Goal: Task Accomplishment & Management: Complete application form

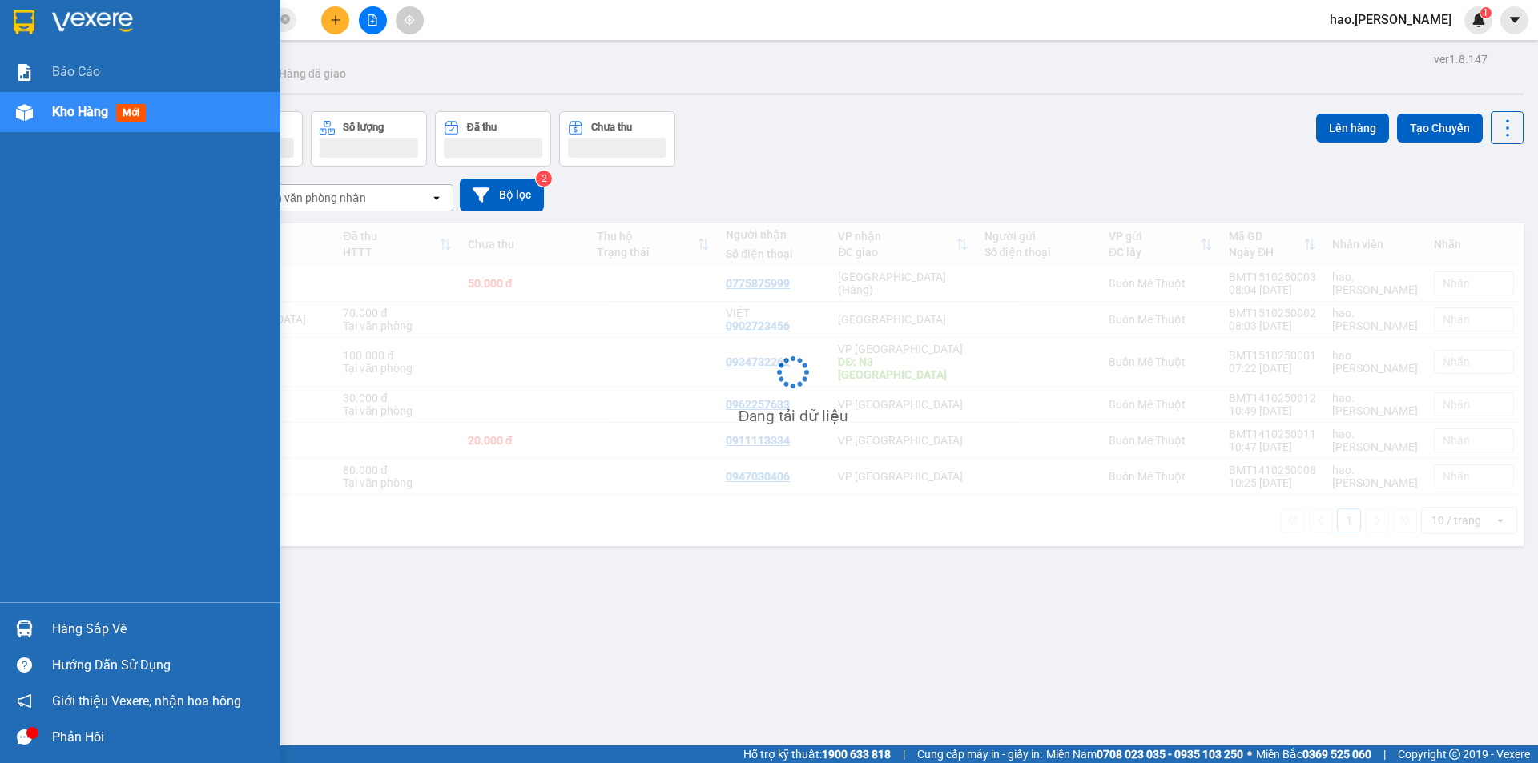
drag, startPoint x: 0, startPoint y: 0, endPoint x: 108, endPoint y: 108, distance: 152.9
click at [108, 111] on span "Kho hàng" at bounding box center [80, 111] width 56 height 15
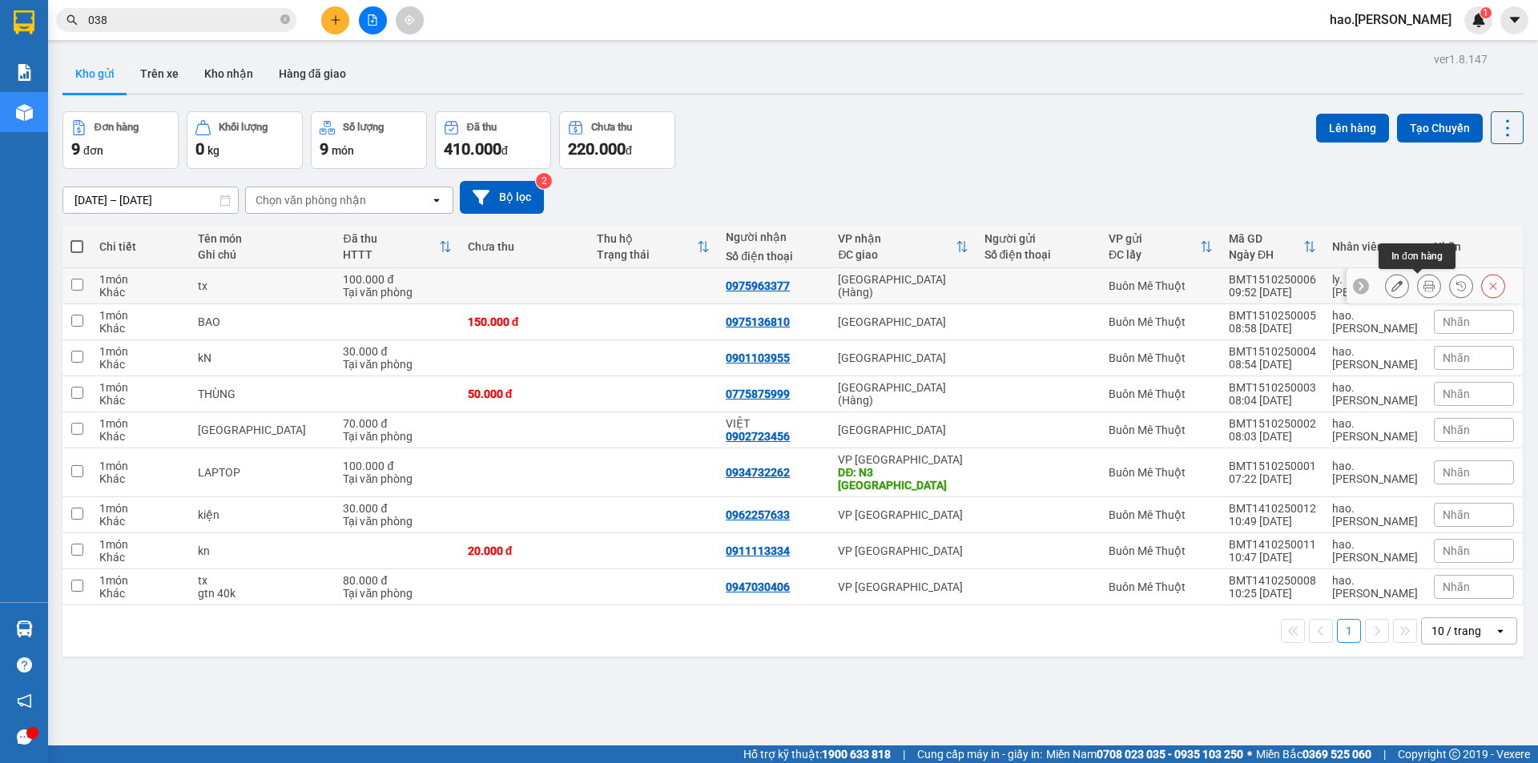
click at [1423, 281] on icon at bounding box center [1428, 285] width 11 height 11
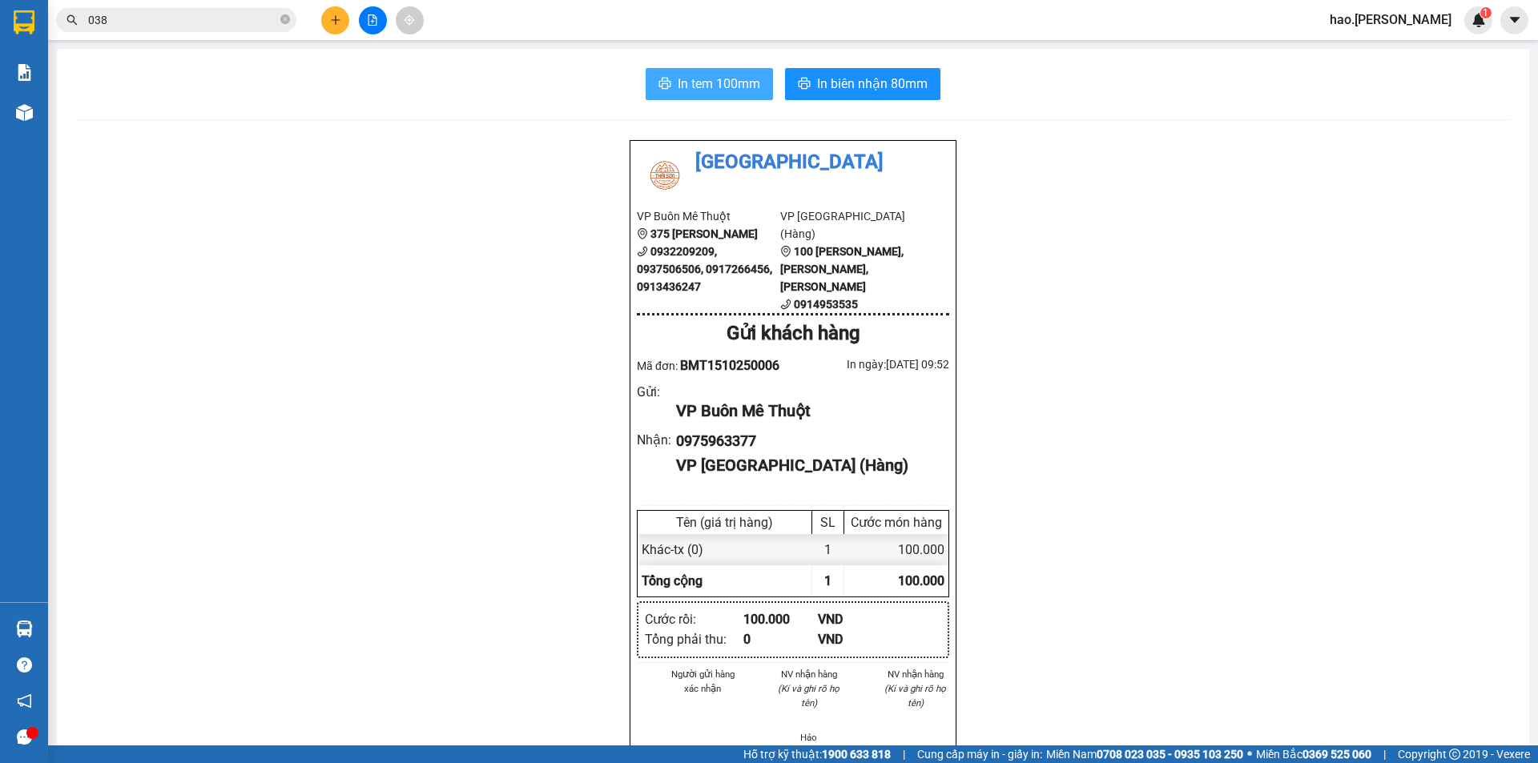
click at [696, 78] on span "In tem 100mm" at bounding box center [719, 84] width 83 height 20
click at [900, 86] on span "In biên nhận 80mm" at bounding box center [872, 84] width 111 height 20
click at [369, 17] on icon "file-add" at bounding box center [372, 19] width 11 height 11
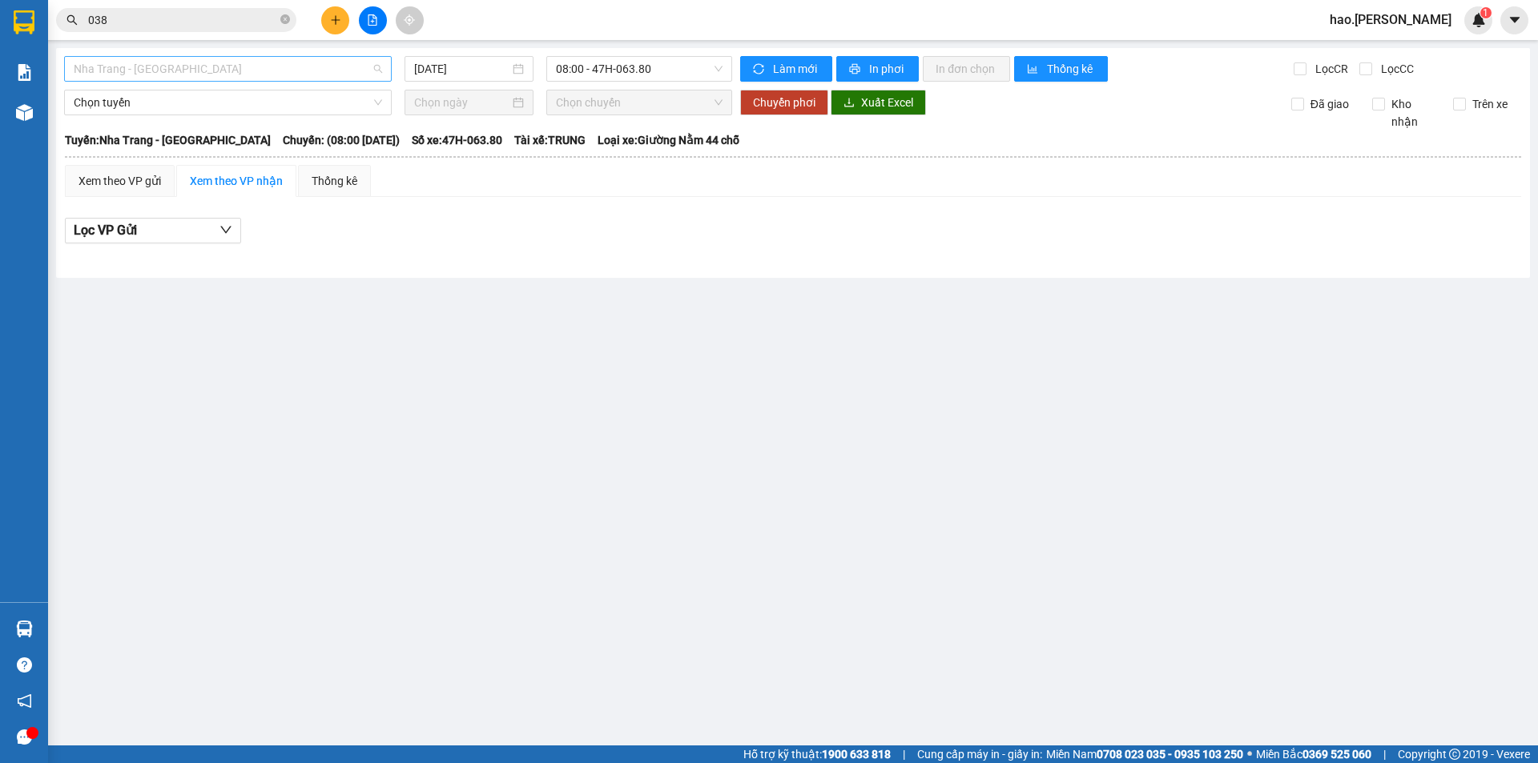
click at [264, 74] on span "Nha Trang - [GEOGRAPHIC_DATA]" at bounding box center [228, 69] width 308 height 24
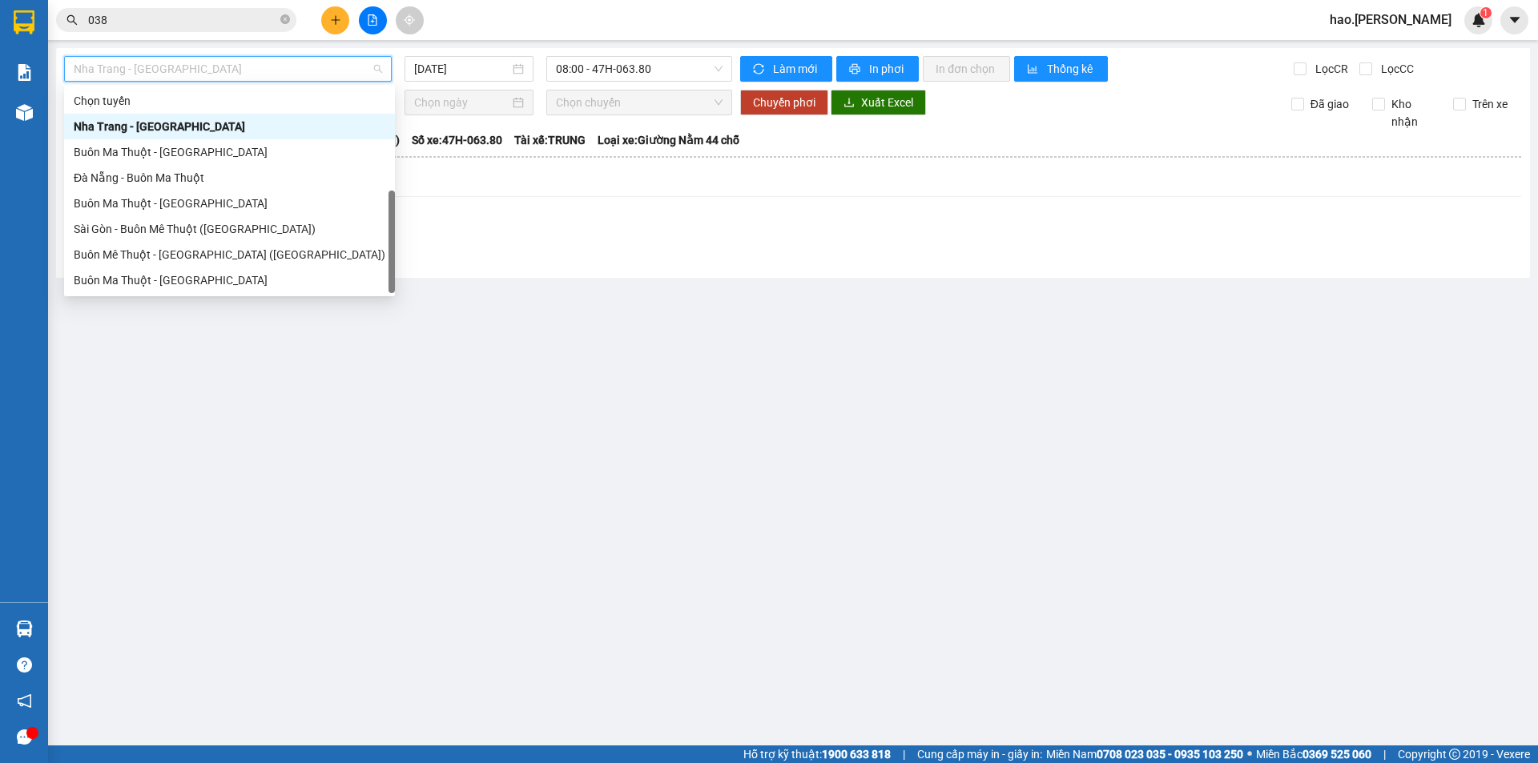
click at [167, 297] on div "Sài Gòn - Buôn Ma Thuột" at bounding box center [230, 306] width 312 height 18
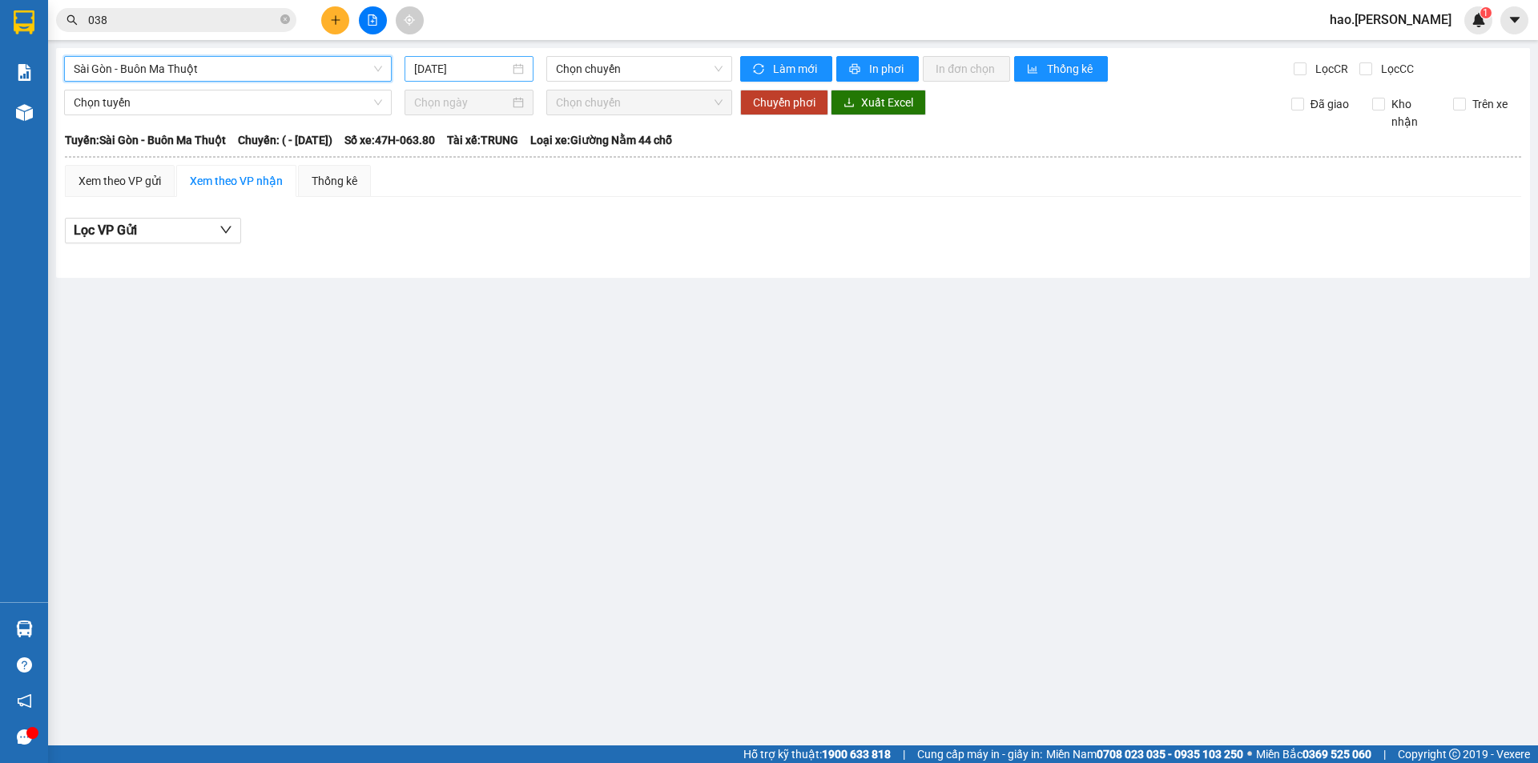
click at [465, 58] on div "[DATE]" at bounding box center [469, 69] width 129 height 26
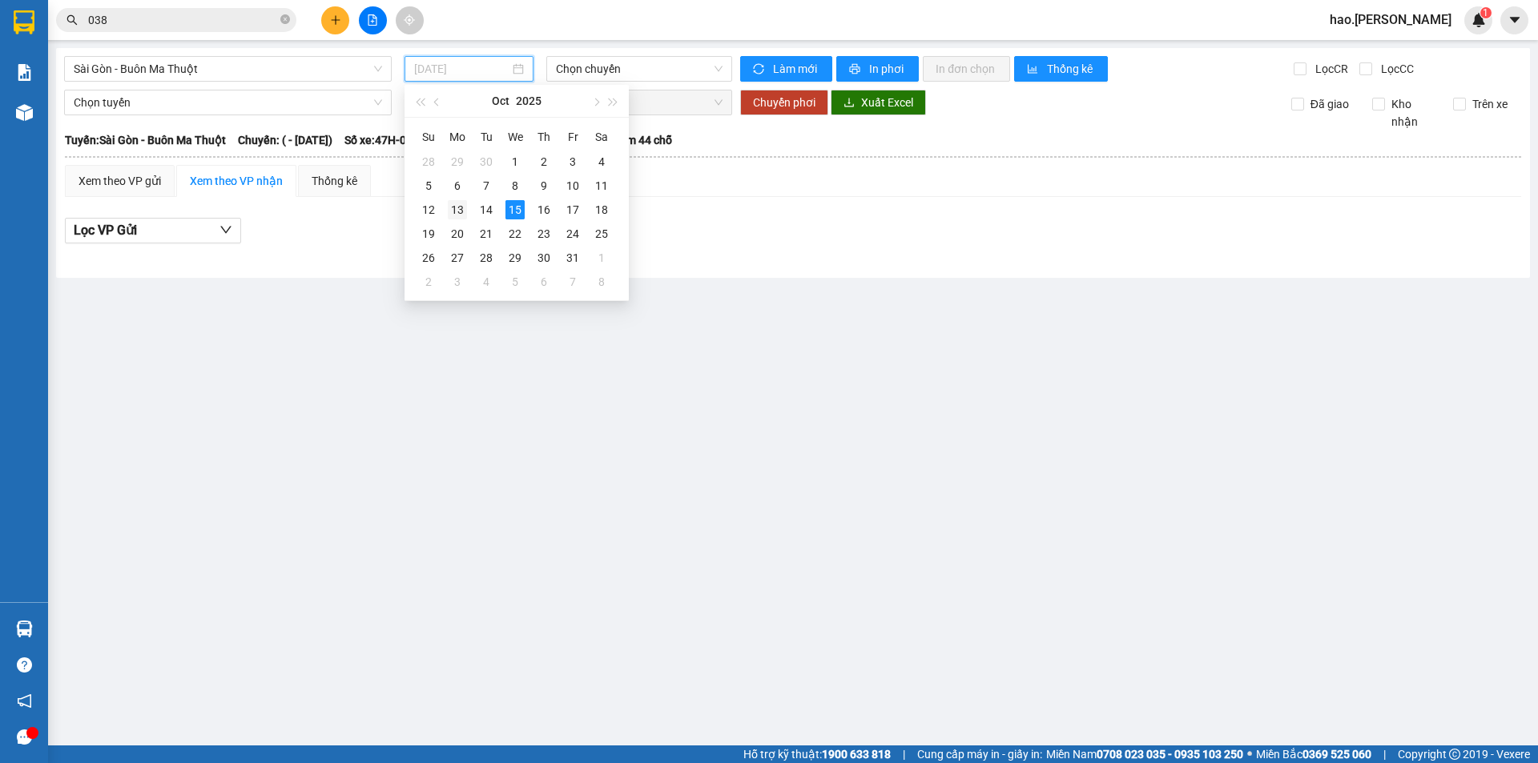
click at [457, 211] on div "13" at bounding box center [457, 209] width 19 height 19
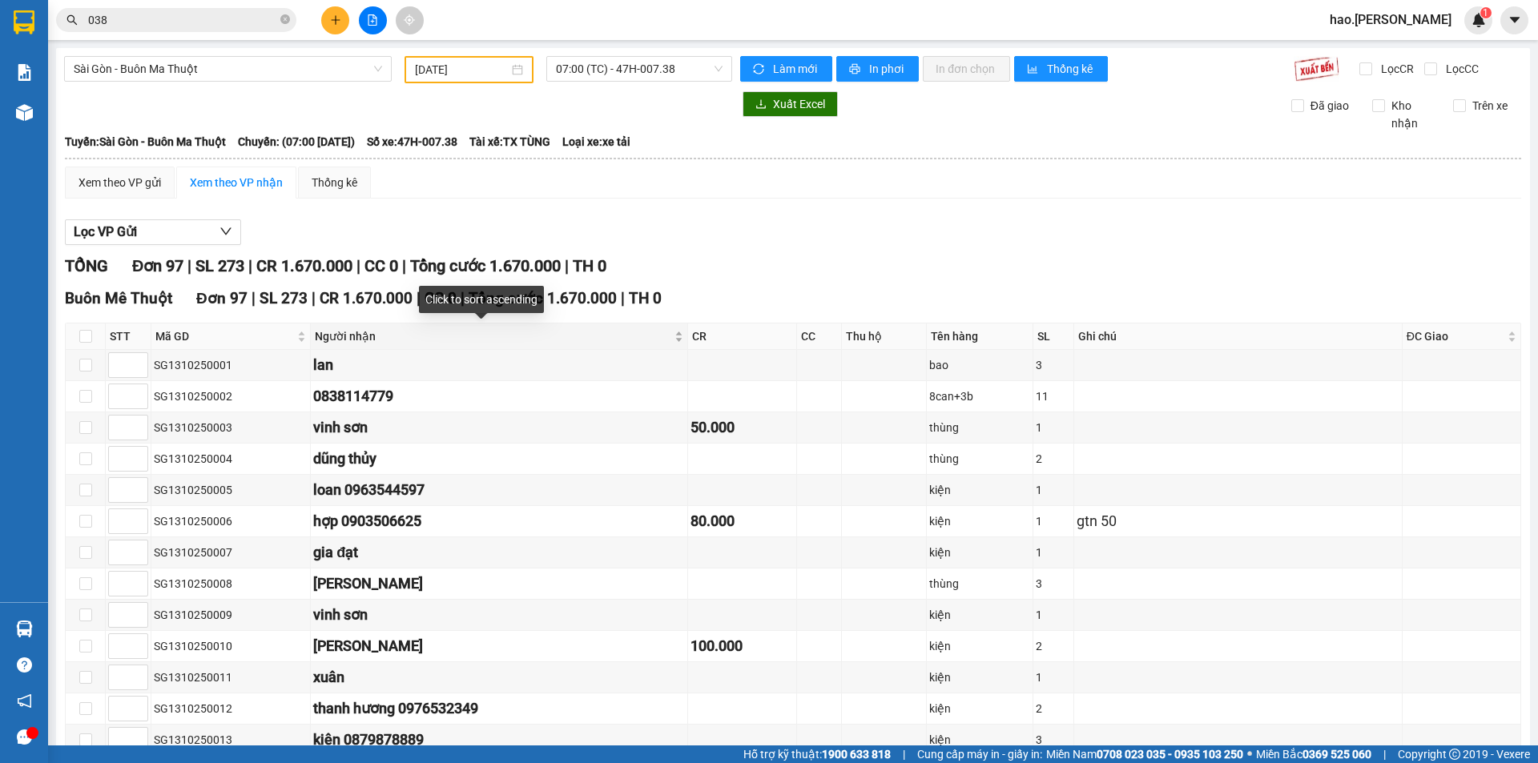
click at [647, 341] on div "Người nhận" at bounding box center [499, 337] width 368 height 18
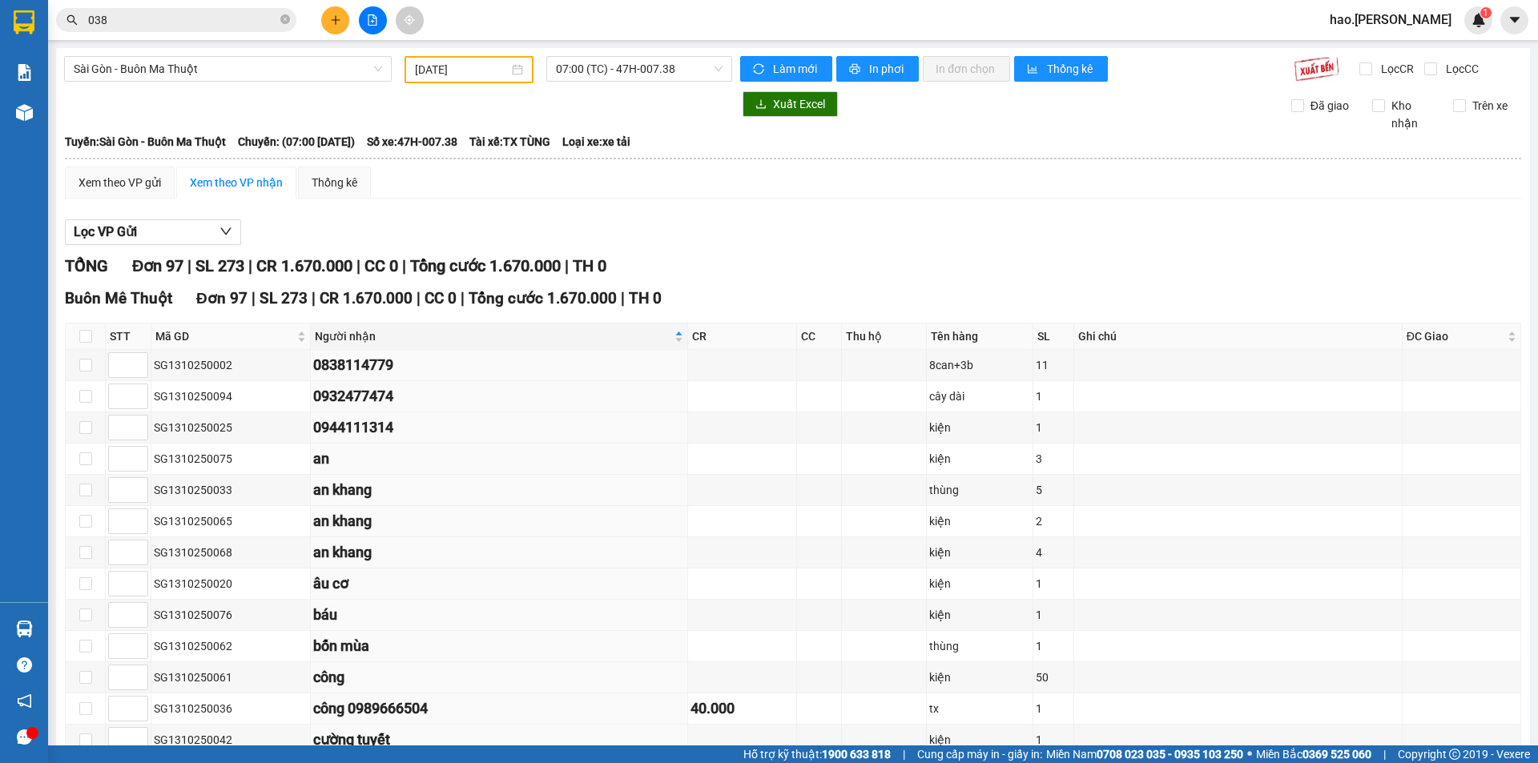
click at [457, 79] on div "[DATE]" at bounding box center [469, 69] width 129 height 27
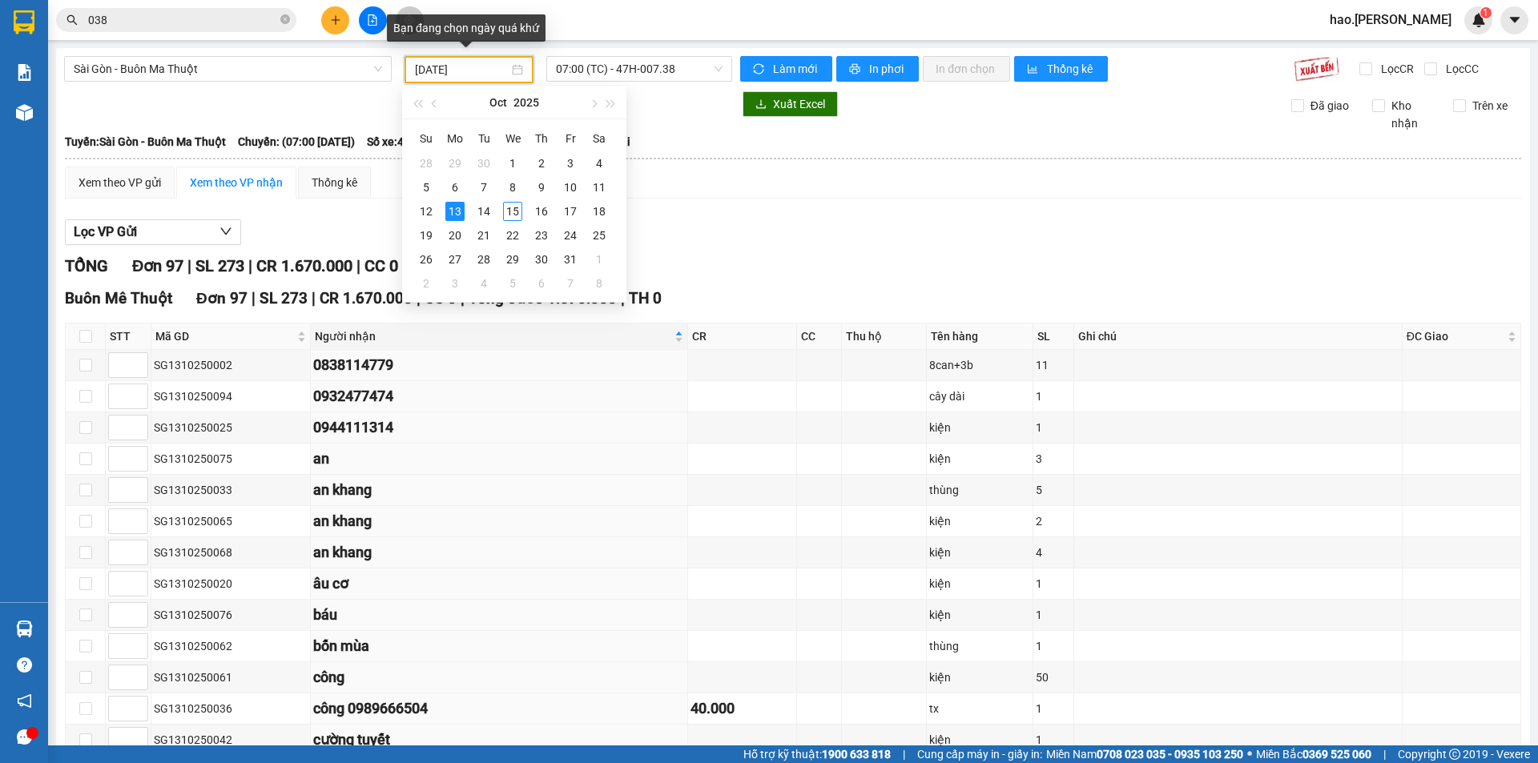
type input "[DATE]"
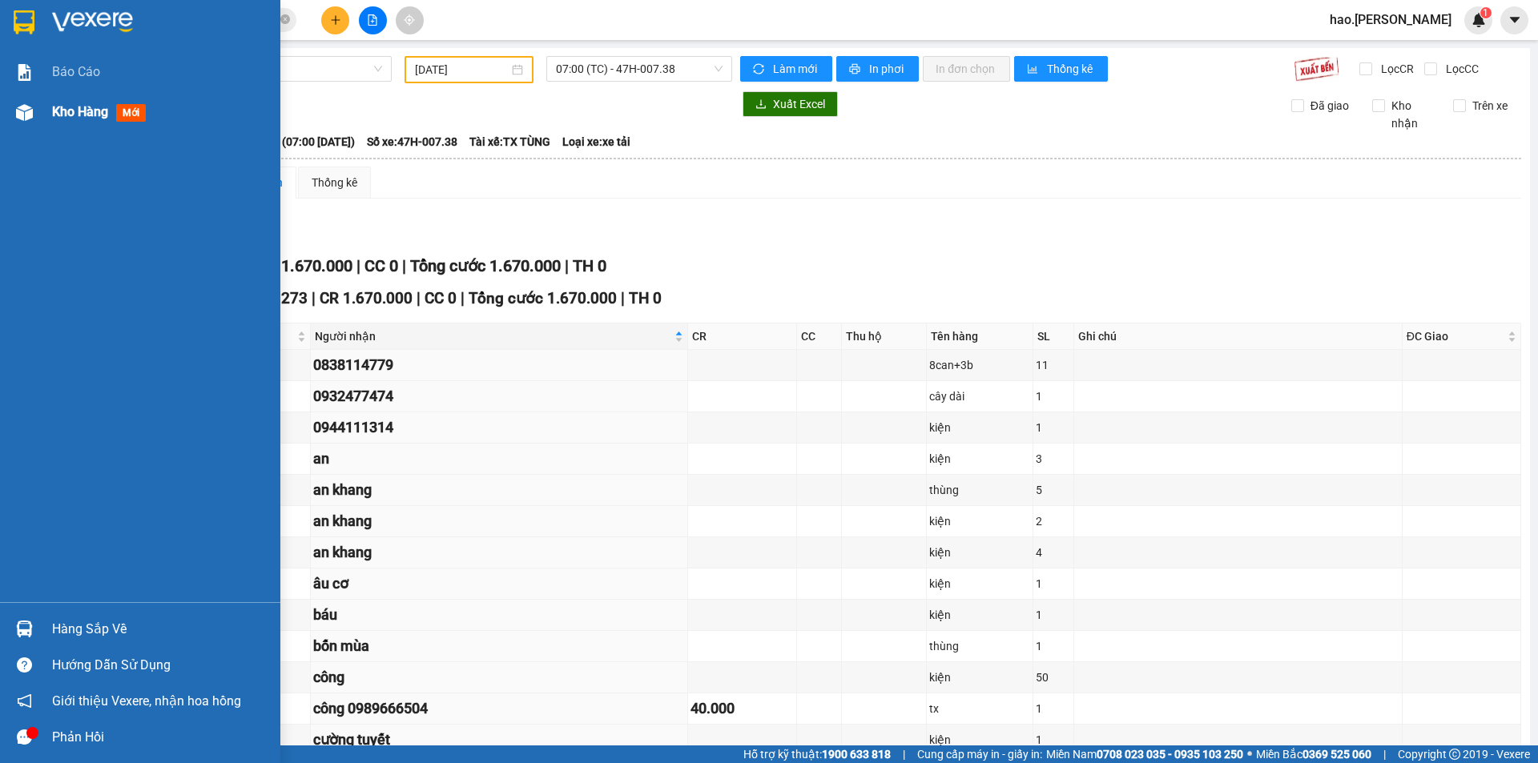
click at [93, 112] on span "Kho hàng" at bounding box center [80, 111] width 56 height 15
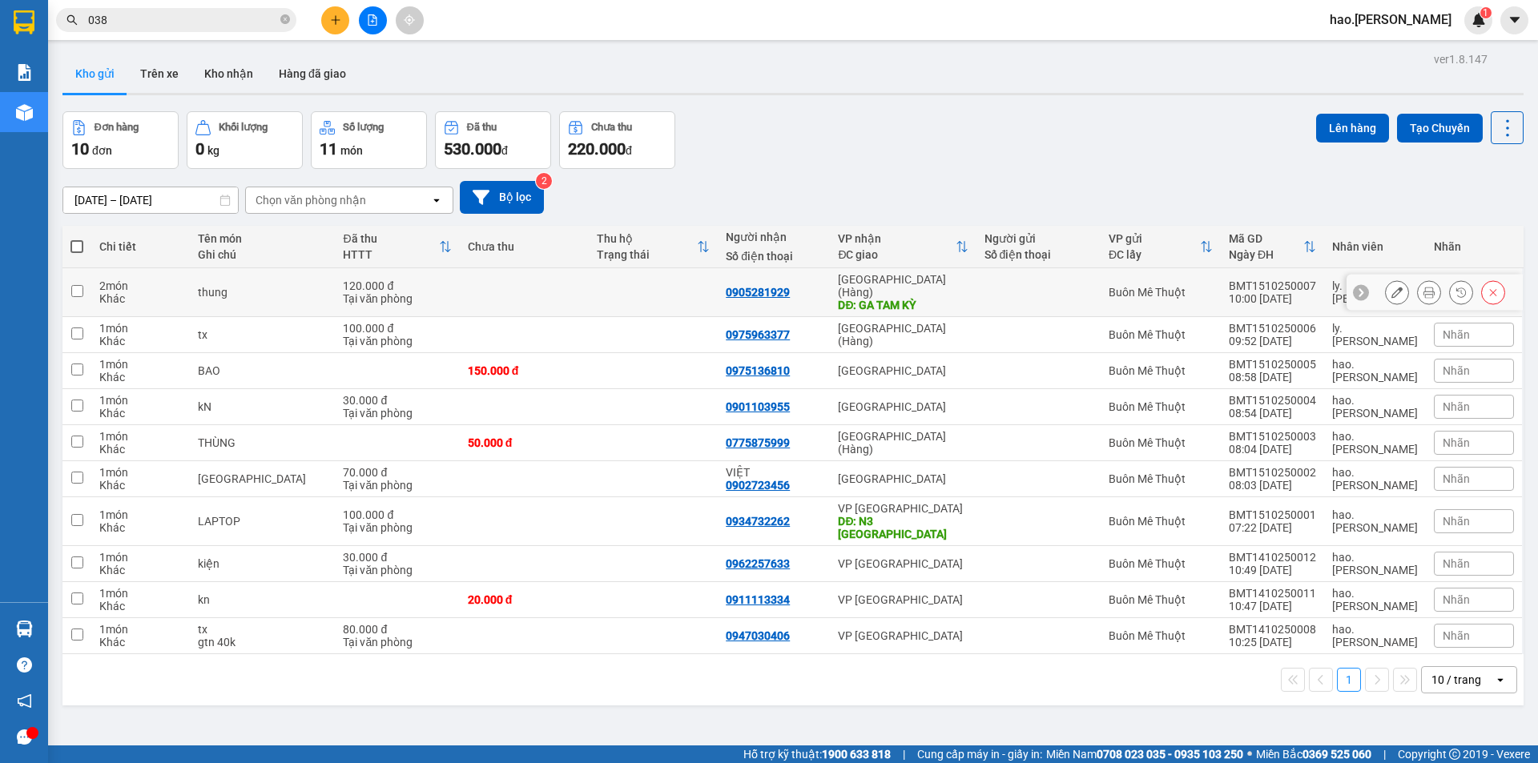
click at [1423, 287] on icon at bounding box center [1428, 292] width 11 height 11
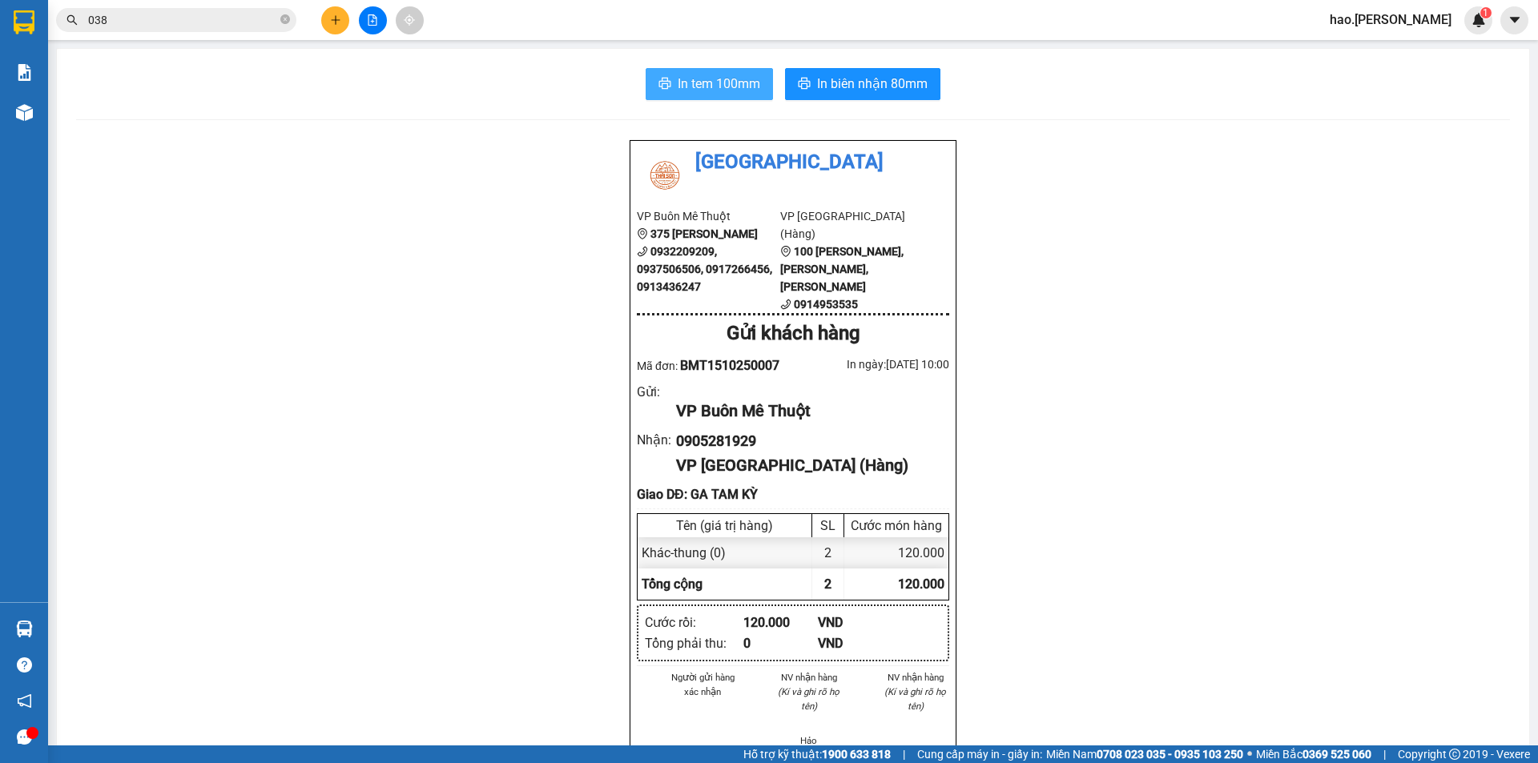
click at [739, 91] on span "In tem 100mm" at bounding box center [719, 84] width 83 height 20
click at [896, 91] on span "In biên nhận 80mm" at bounding box center [872, 84] width 111 height 20
click at [731, 86] on span "In tem 100mm" at bounding box center [719, 84] width 83 height 20
click at [899, 83] on span "In biên nhận 80mm" at bounding box center [872, 84] width 111 height 20
click at [337, 23] on icon "plus" at bounding box center [335, 19] width 11 height 11
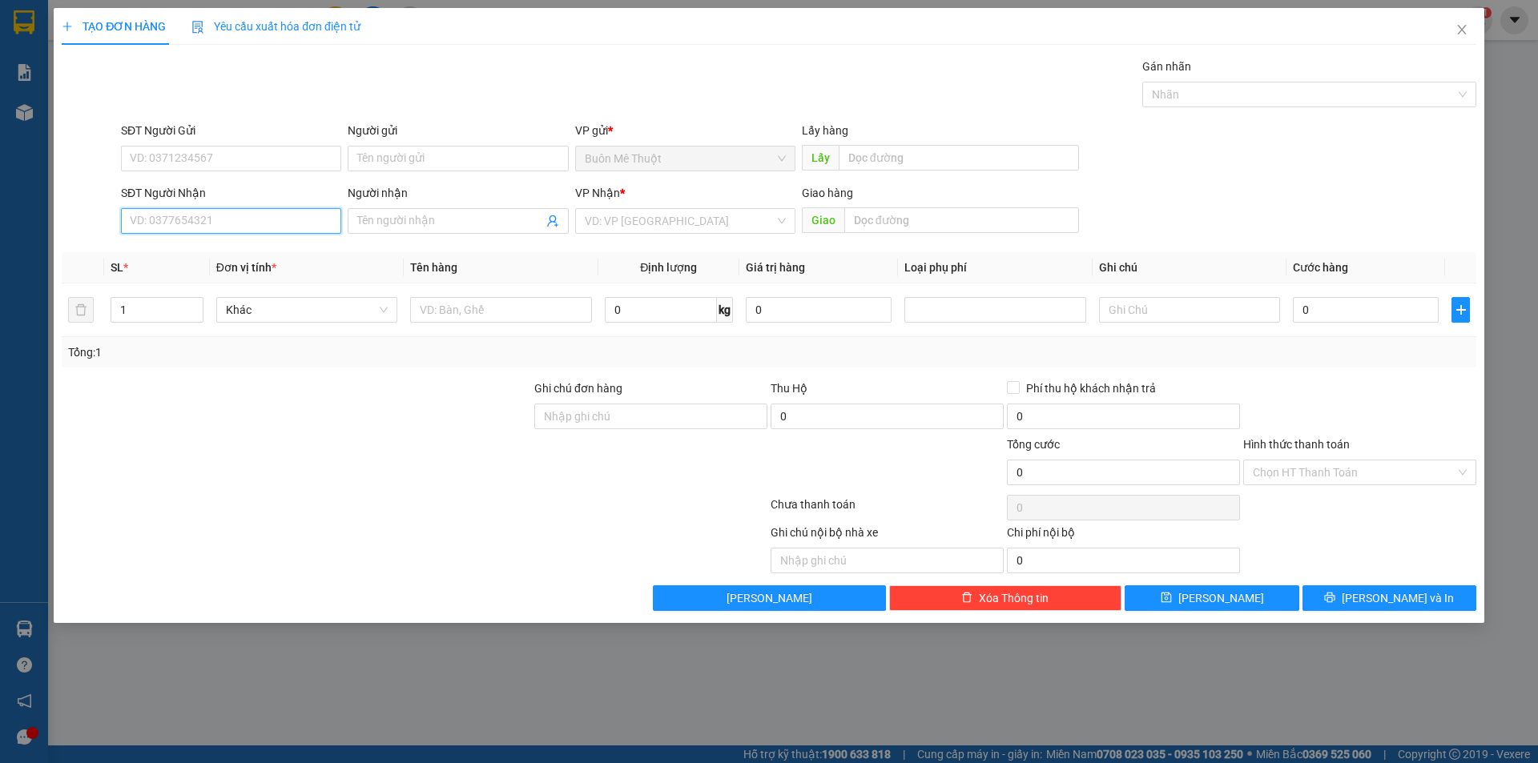
drag, startPoint x: 260, startPoint y: 221, endPoint x: 260, endPoint y: 205, distance: 16.0
click at [260, 215] on input "SĐT Người Nhận" at bounding box center [231, 221] width 220 height 26
click at [171, 246] on div "0364509768" at bounding box center [231, 253] width 201 height 18
type input "0364509768"
type input "90.000"
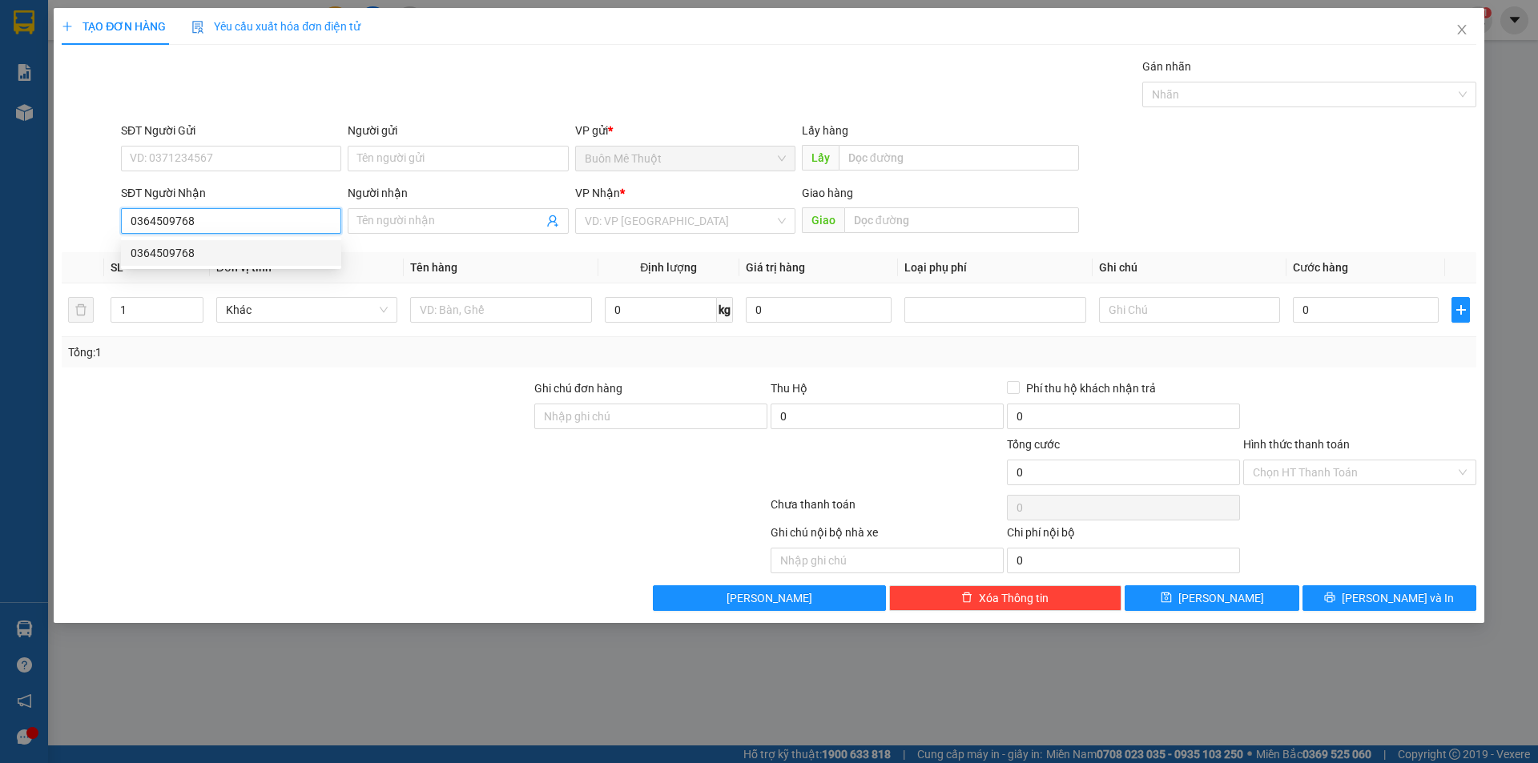
type input "90.000"
type input "0364509768"
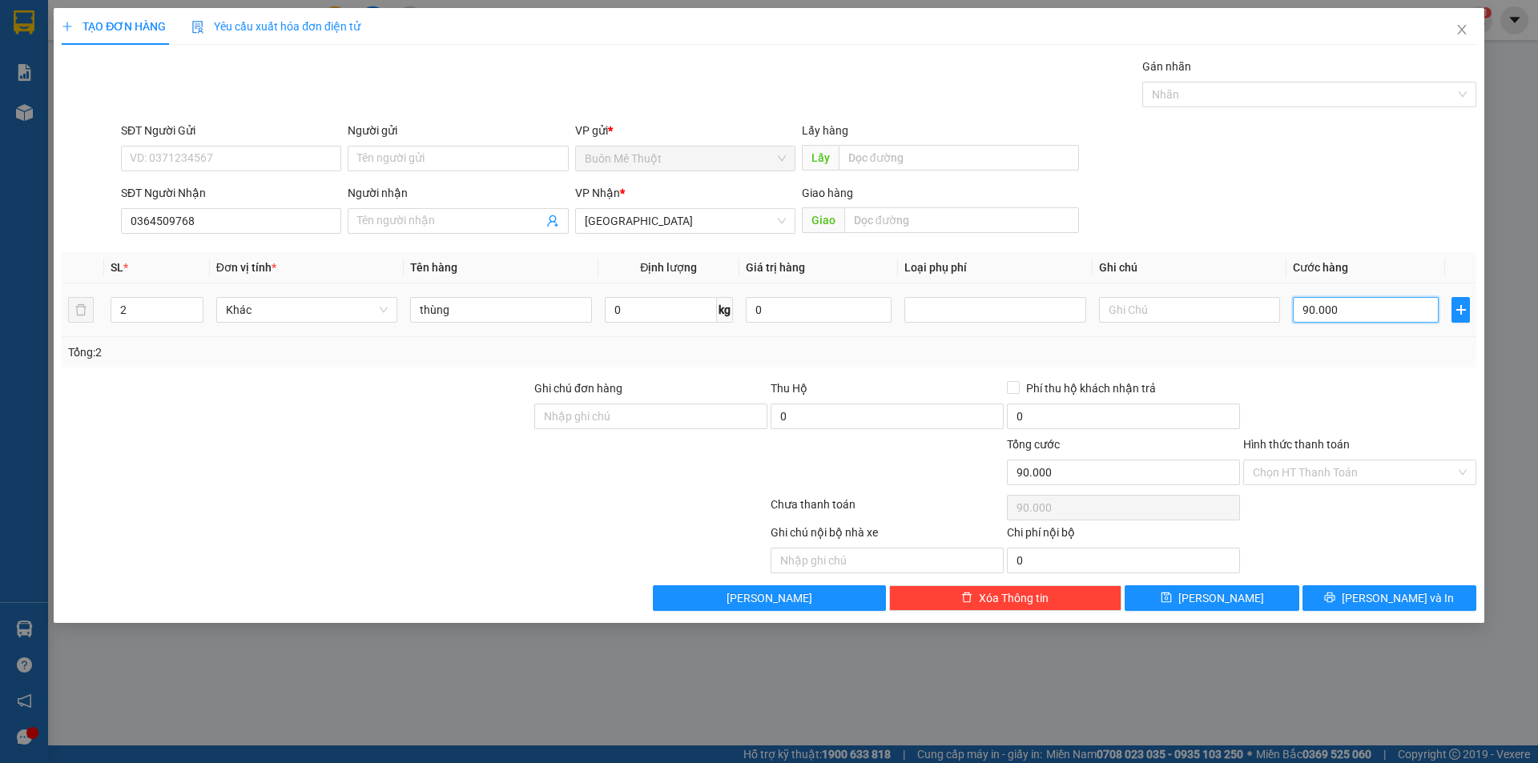
click at [1334, 307] on input "90.000" at bounding box center [1366, 310] width 146 height 26
type input "1"
drag, startPoint x: 1330, startPoint y: 379, endPoint x: 1305, endPoint y: 457, distance: 82.3
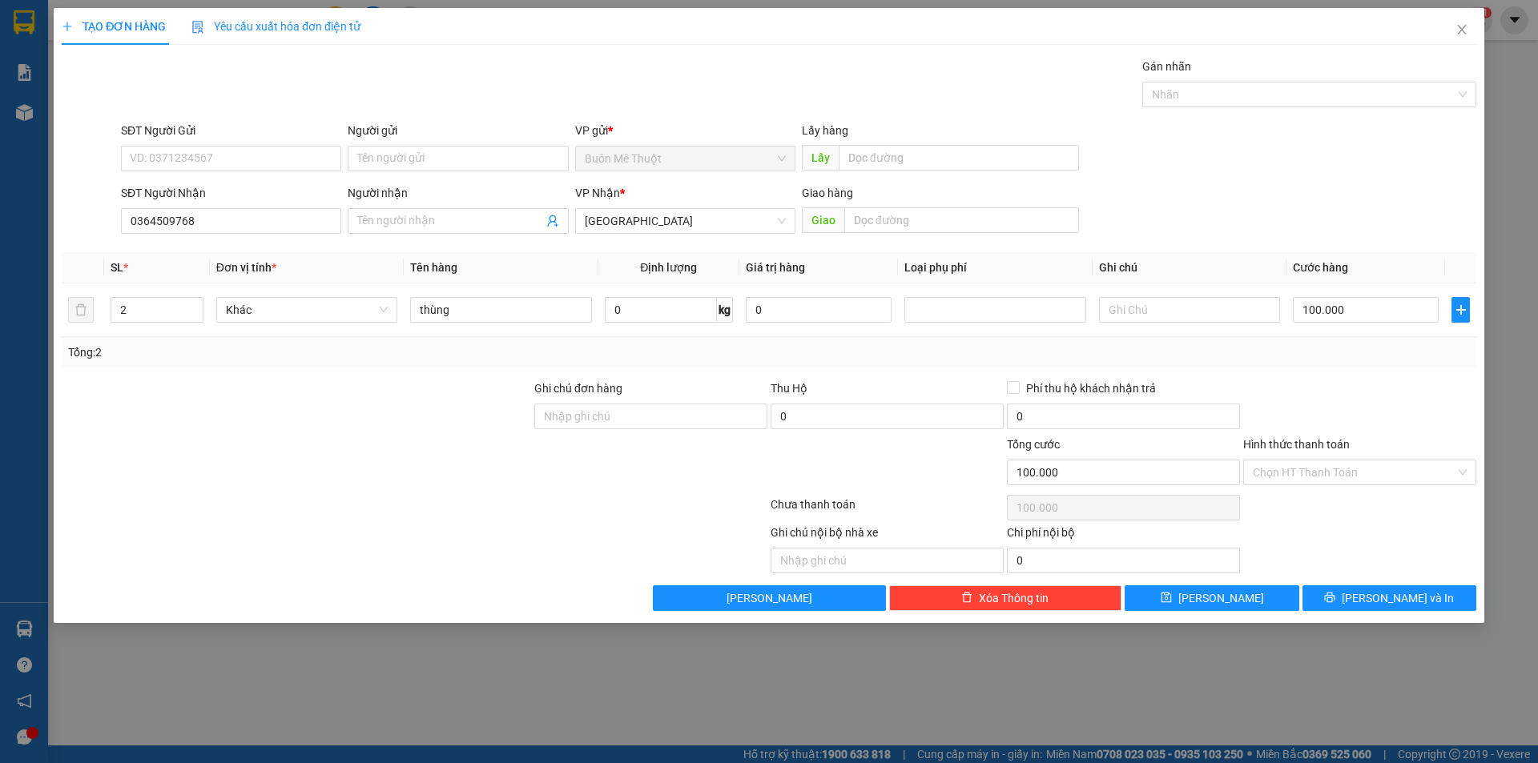
click at [1330, 383] on div at bounding box center [1360, 408] width 236 height 56
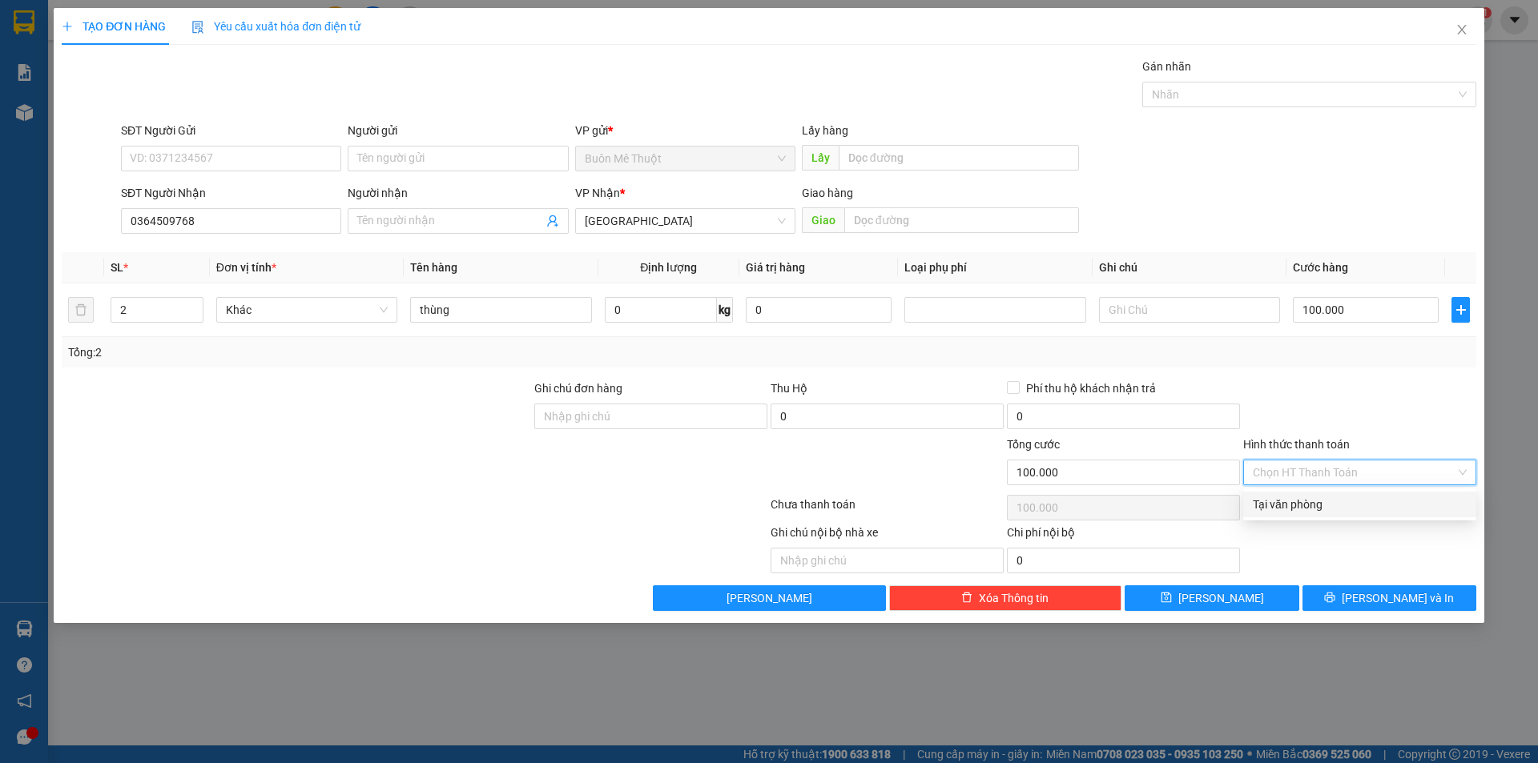
drag, startPoint x: 1302, startPoint y: 461, endPoint x: 1295, endPoint y: 491, distance: 30.5
click at [1301, 467] on input "Hình thức thanh toán" at bounding box center [1354, 473] width 203 height 24
click at [1291, 501] on div "Tại văn phòng" at bounding box center [1360, 505] width 214 height 18
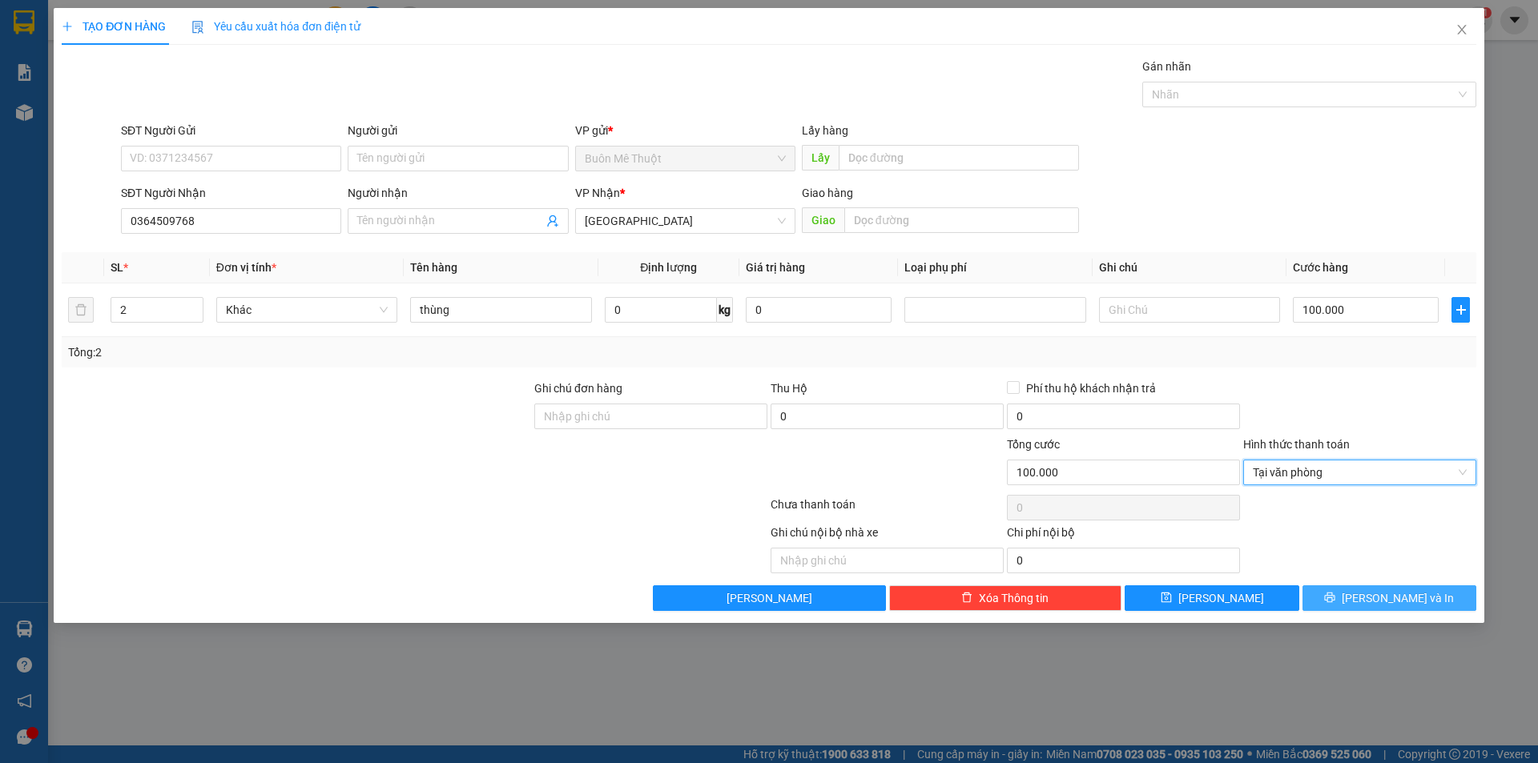
click at [1346, 598] on button "[PERSON_NAME] và In" at bounding box center [1389, 599] width 174 height 26
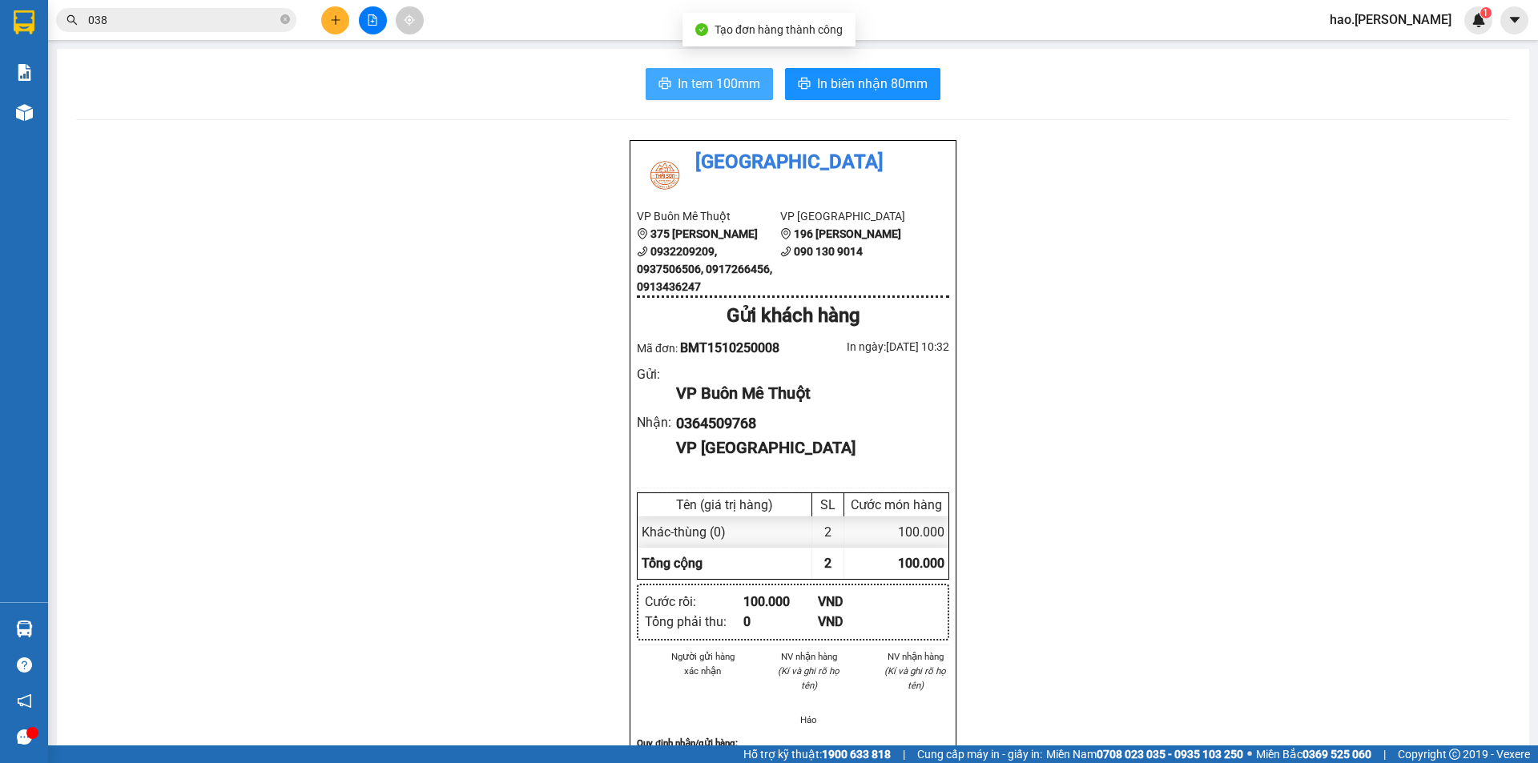
click at [739, 75] on span "In tem 100mm" at bounding box center [719, 84] width 83 height 20
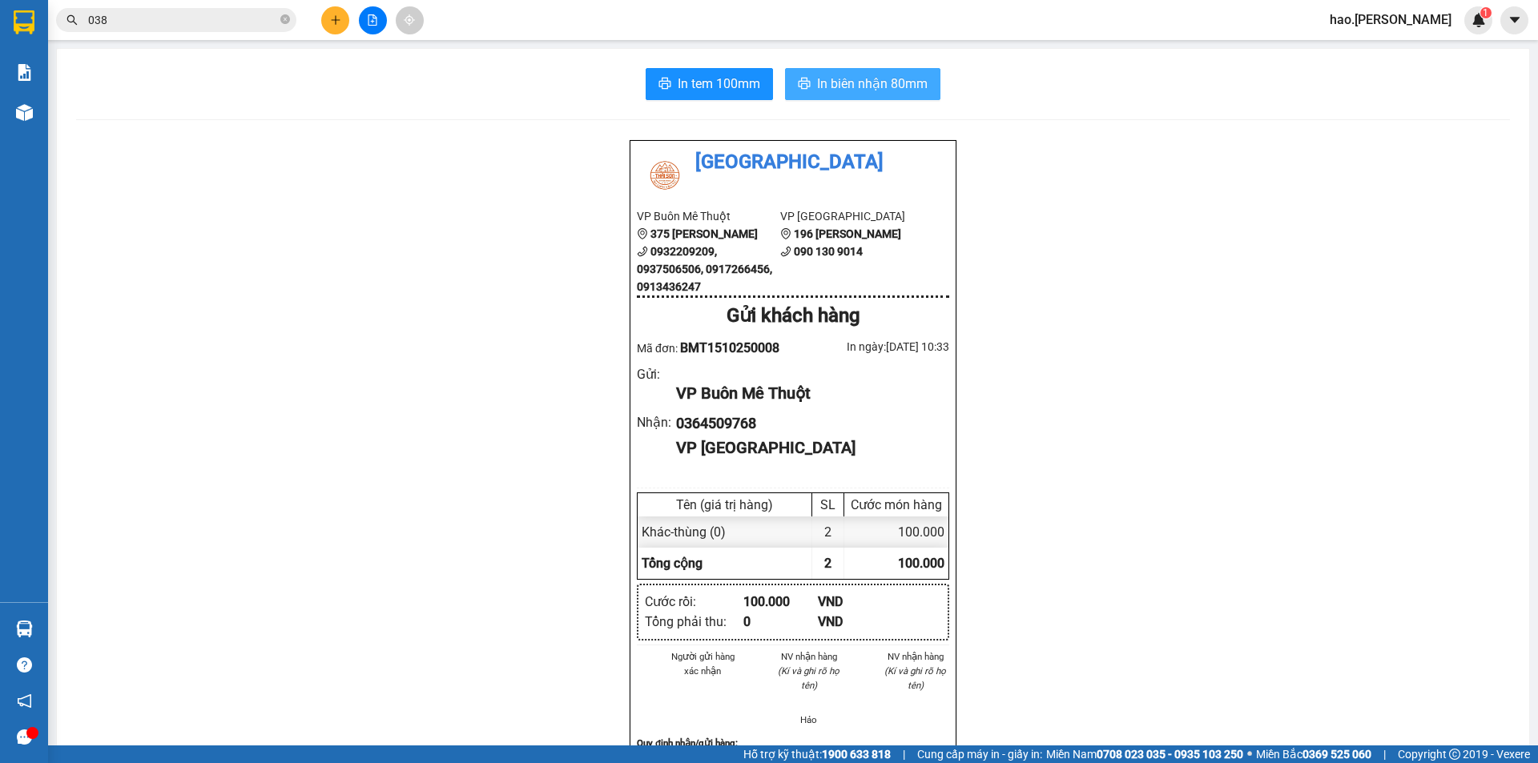
click at [835, 88] on span "In biên nhận 80mm" at bounding box center [872, 84] width 111 height 20
drag, startPoint x: 318, startPoint y: 17, endPoint x: 339, endPoint y: 18, distance: 20.8
click at [328, 17] on div at bounding box center [372, 20] width 120 height 28
click at [326, 10] on button at bounding box center [335, 20] width 28 height 28
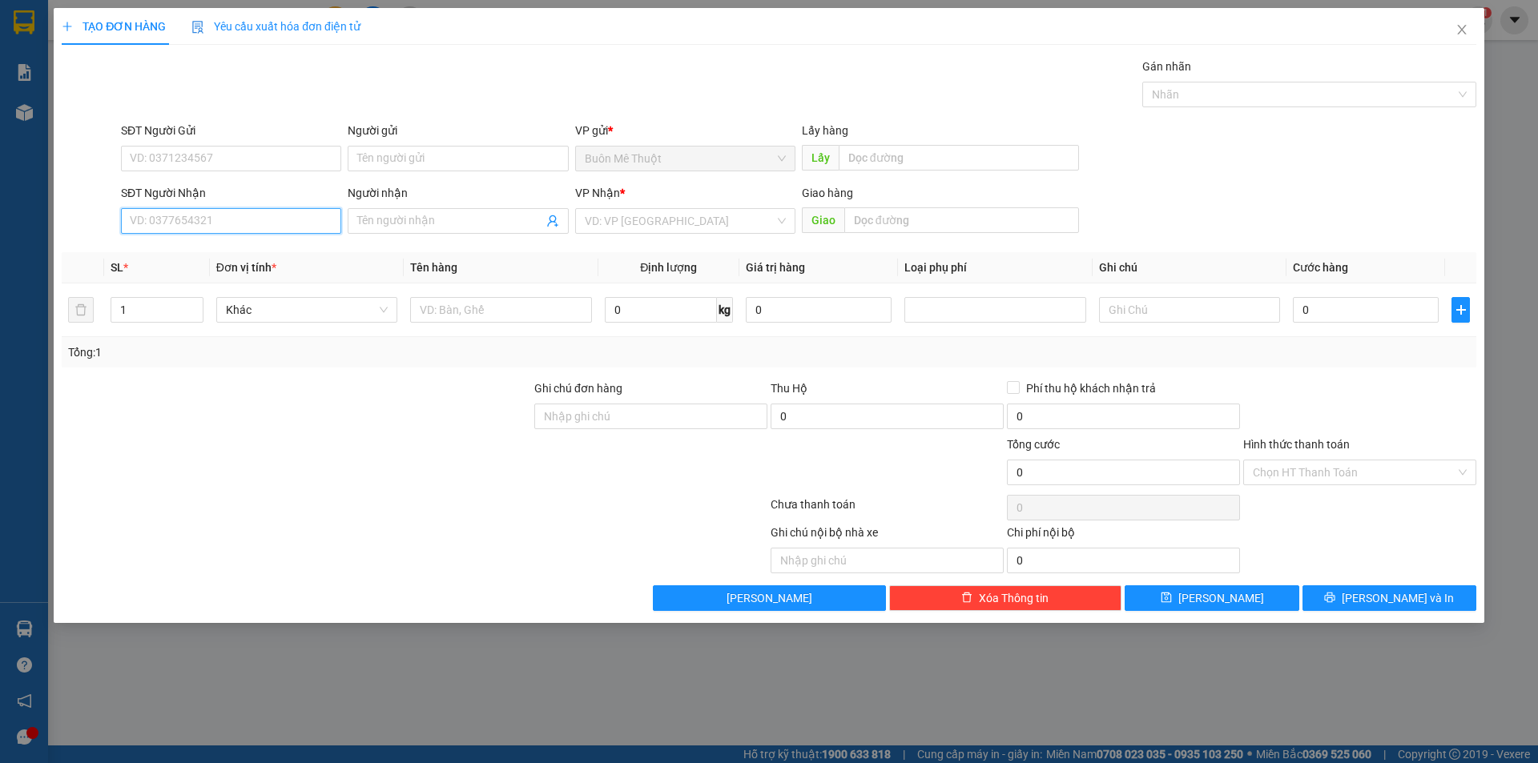
click at [245, 215] on input "SĐT Người Nhận" at bounding box center [231, 221] width 220 height 26
drag, startPoint x: 245, startPoint y: 215, endPoint x: 437, endPoint y: 26, distance: 269.0
click at [244, 215] on input "SĐT Người Nhận" at bounding box center [231, 221] width 220 height 26
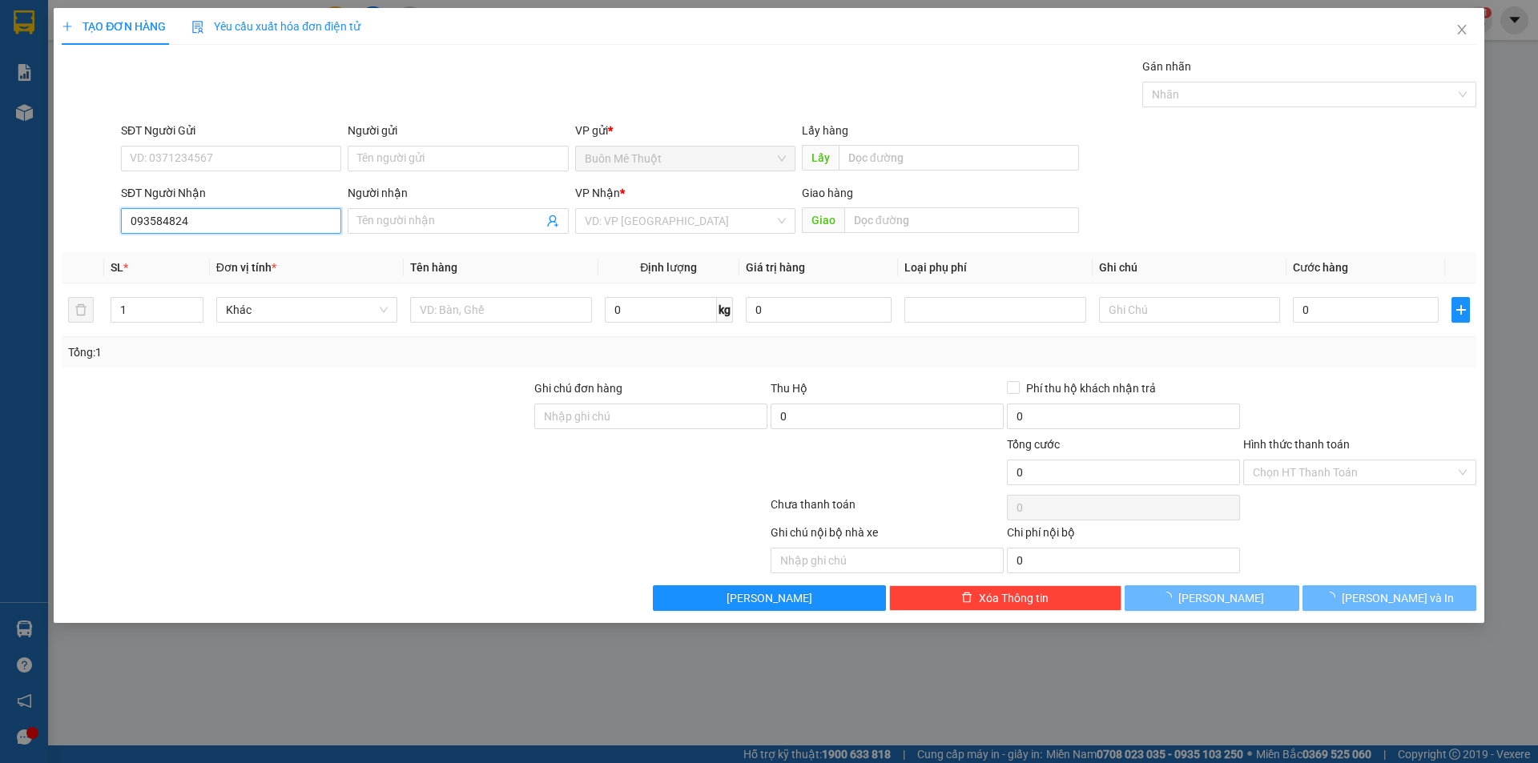
type input "0935848246"
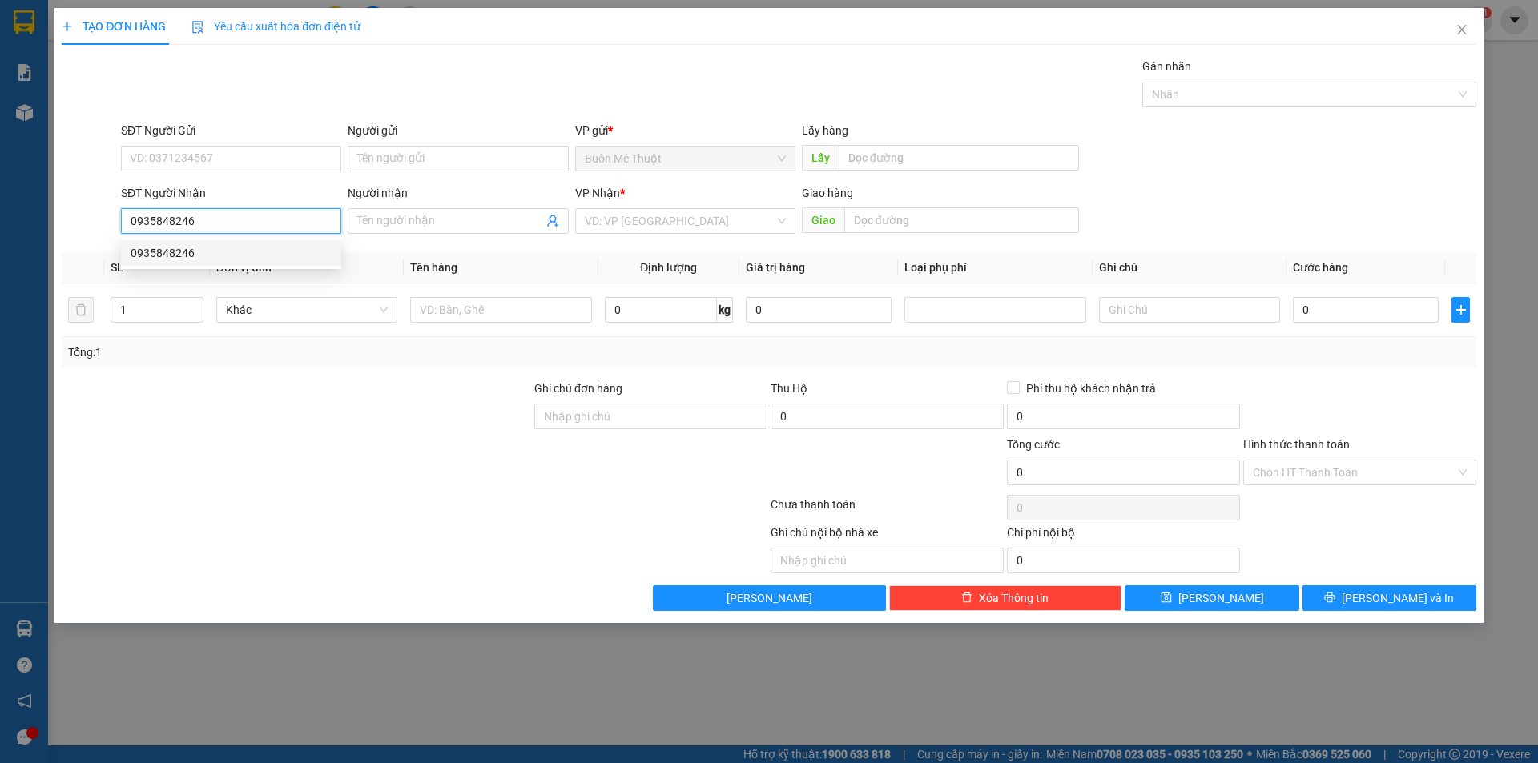
click at [185, 260] on div "0935848246" at bounding box center [231, 253] width 201 height 18
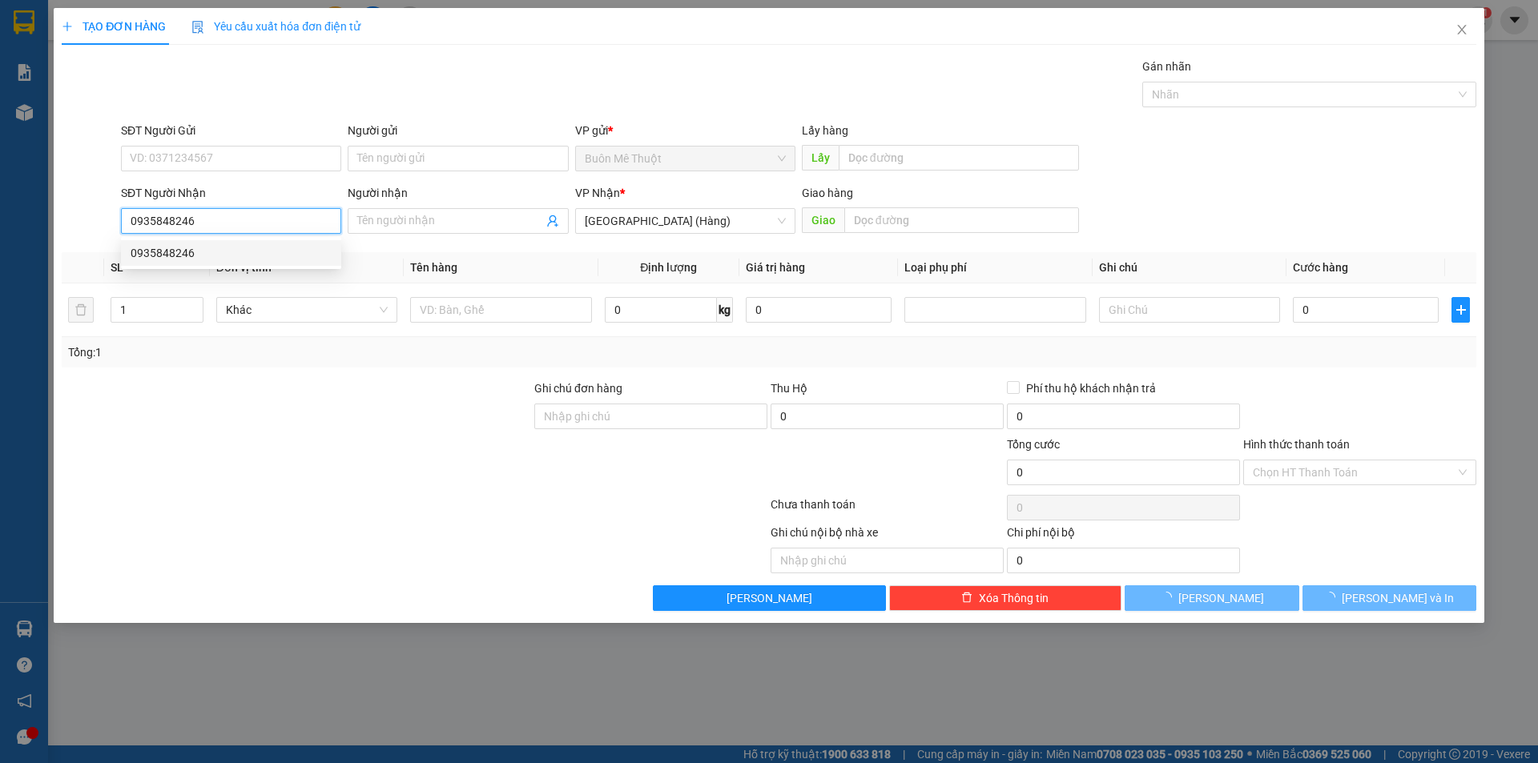
type input "50.000"
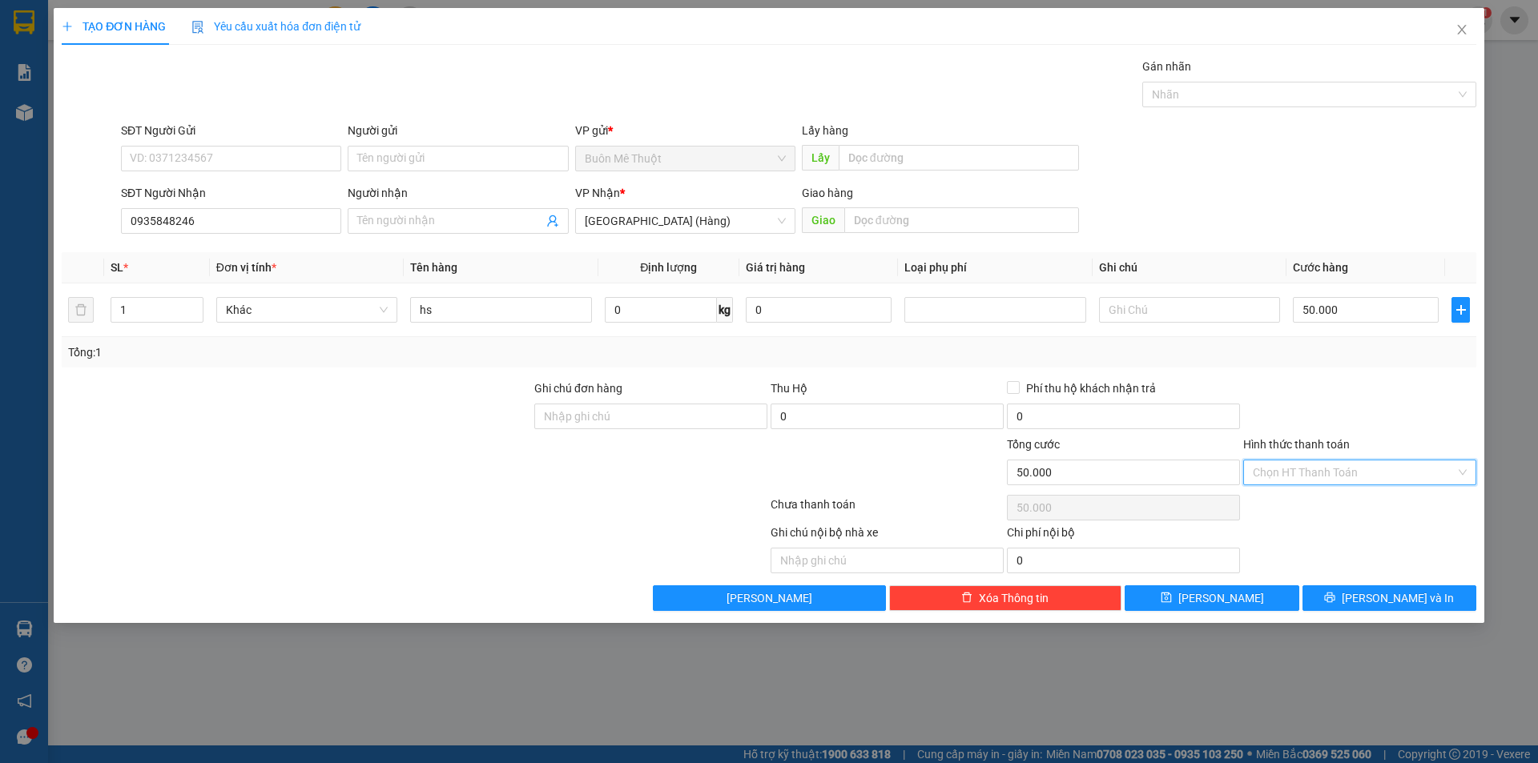
drag, startPoint x: 1314, startPoint y: 472, endPoint x: 1295, endPoint y: 510, distance: 42.6
click at [1305, 505] on div "Transit Pickup Surcharge Ids Transit Deliver Surcharge Ids Transit Deliver Surc…" at bounding box center [769, 334] width 1415 height 553
drag, startPoint x: 1295, startPoint y: 510, endPoint x: 1318, endPoint y: 580, distance: 73.2
click at [1303, 524] on div "Transit Pickup Surcharge Ids Transit Deliver Surcharge Ids Transit Deliver Surc…" at bounding box center [769, 334] width 1415 height 553
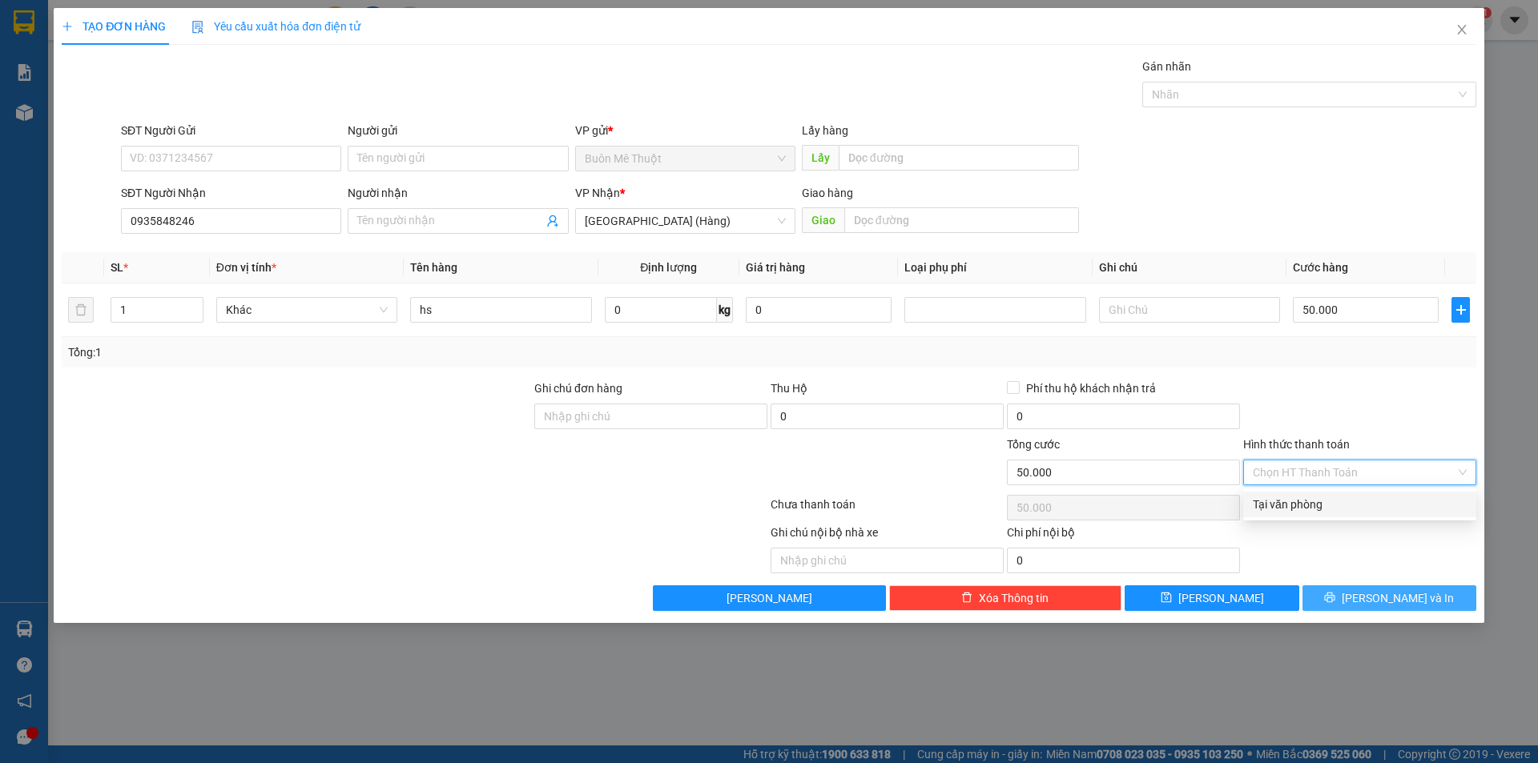
click at [1342, 601] on button "[PERSON_NAME] và In" at bounding box center [1389, 599] width 174 height 26
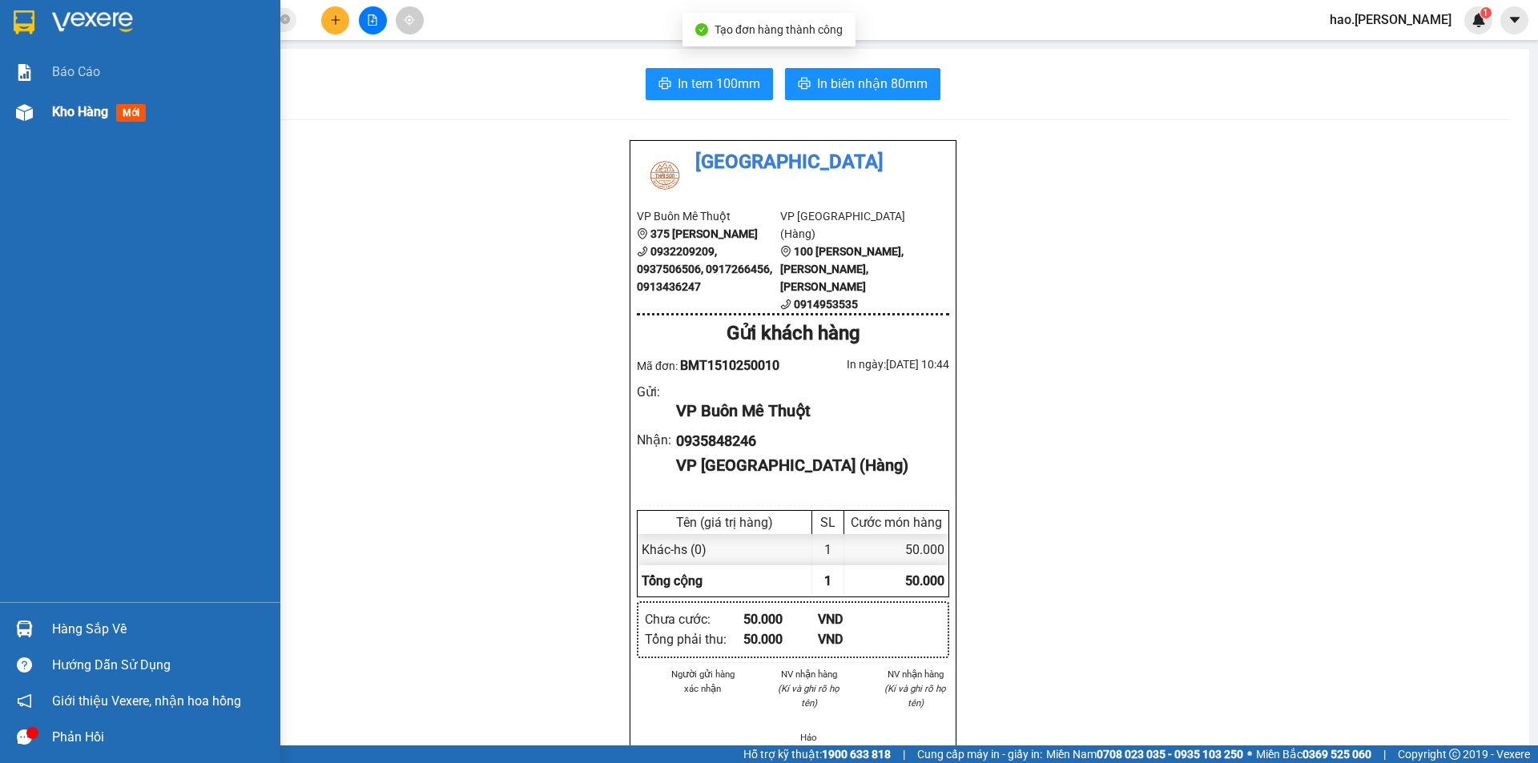
click at [82, 121] on div "Kho hàng mới" at bounding box center [102, 112] width 100 height 20
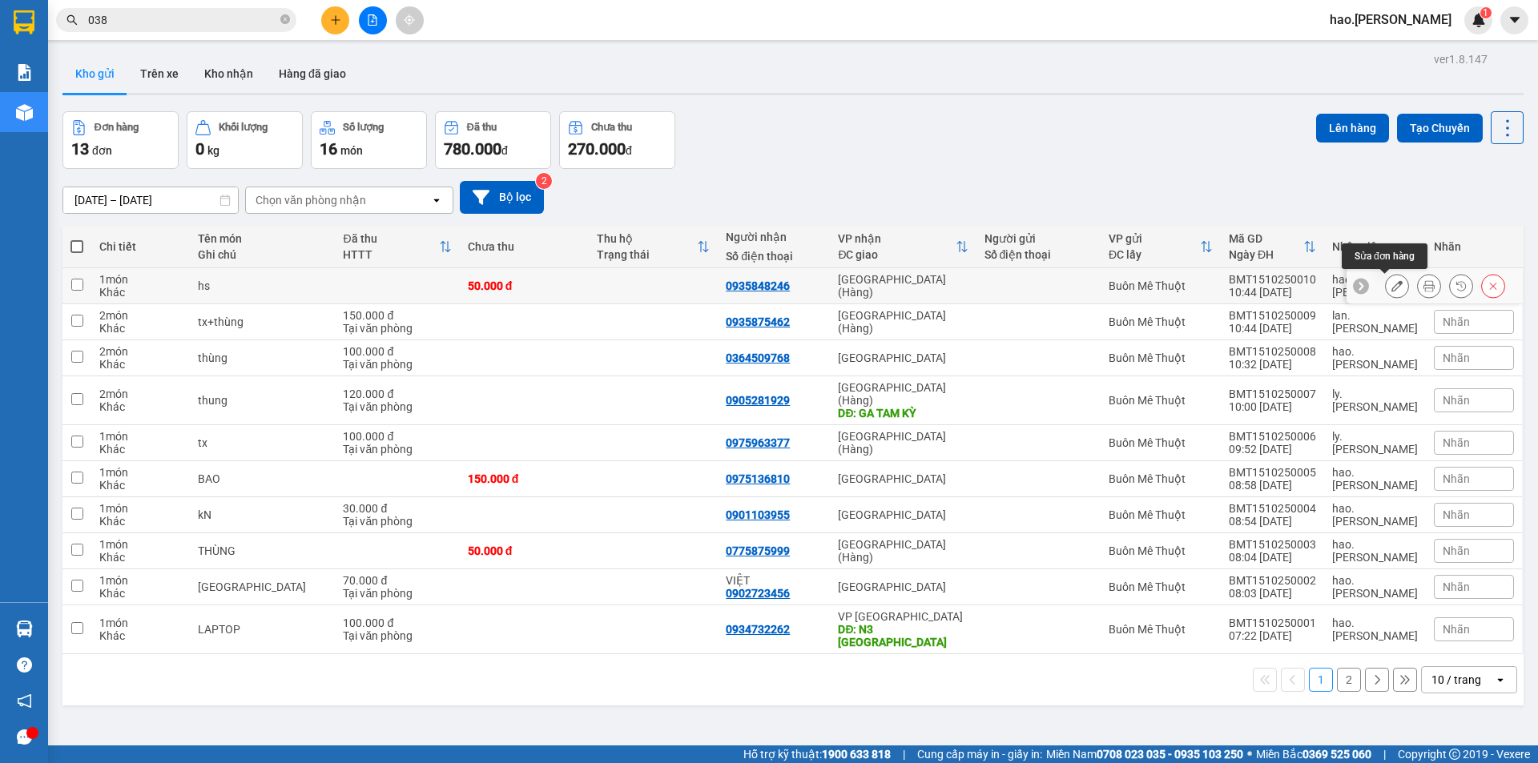
click at [1391, 288] on icon at bounding box center [1396, 285] width 11 height 11
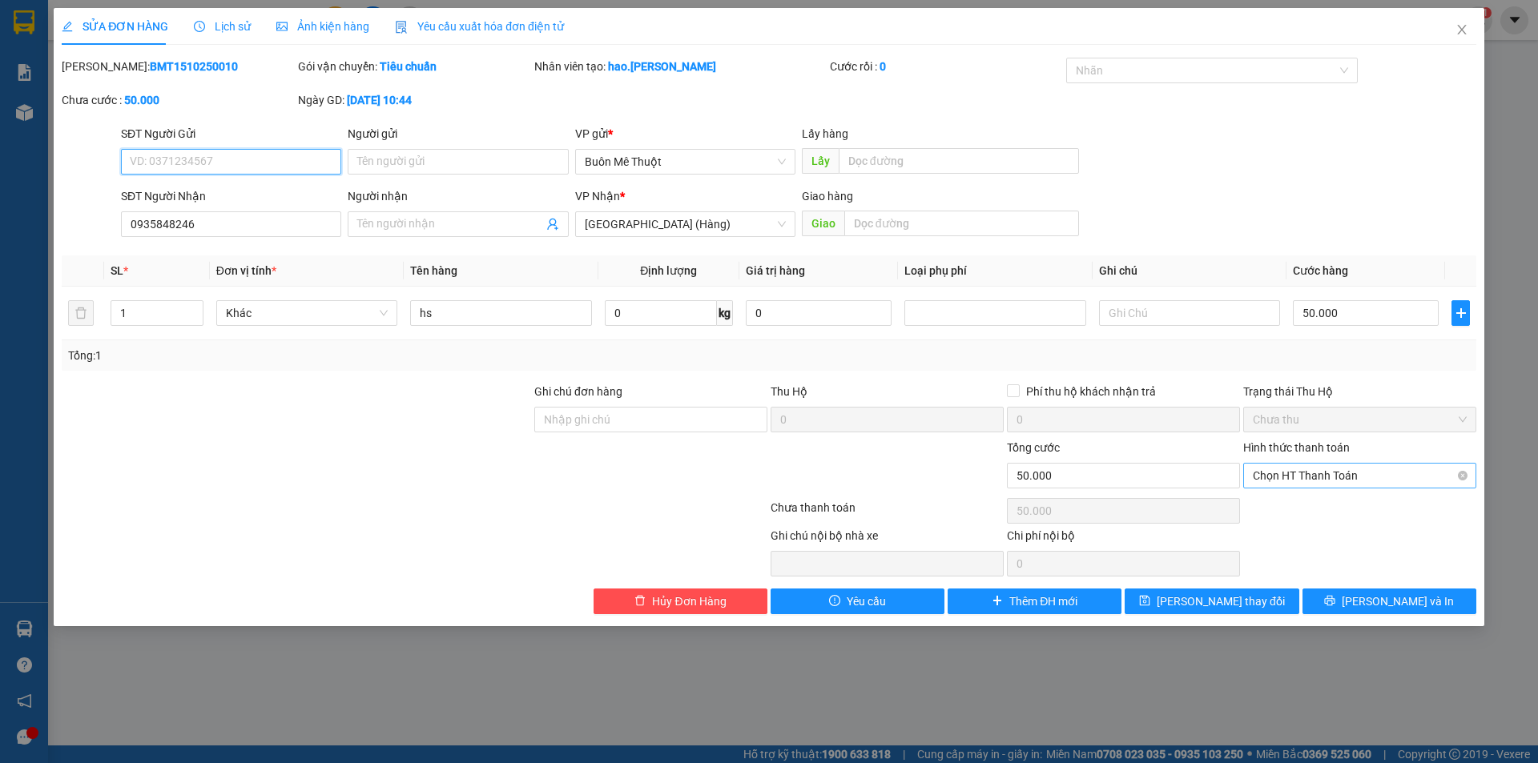
drag, startPoint x: 1330, startPoint y: 478, endPoint x: 1321, endPoint y: 502, distance: 25.6
click at [1330, 481] on span "Chọn HT Thanh Toán" at bounding box center [1360, 476] width 214 height 24
click at [1300, 506] on div "Tại văn phòng" at bounding box center [1360, 508] width 214 height 18
click at [1338, 599] on button "[PERSON_NAME] và In" at bounding box center [1389, 602] width 174 height 26
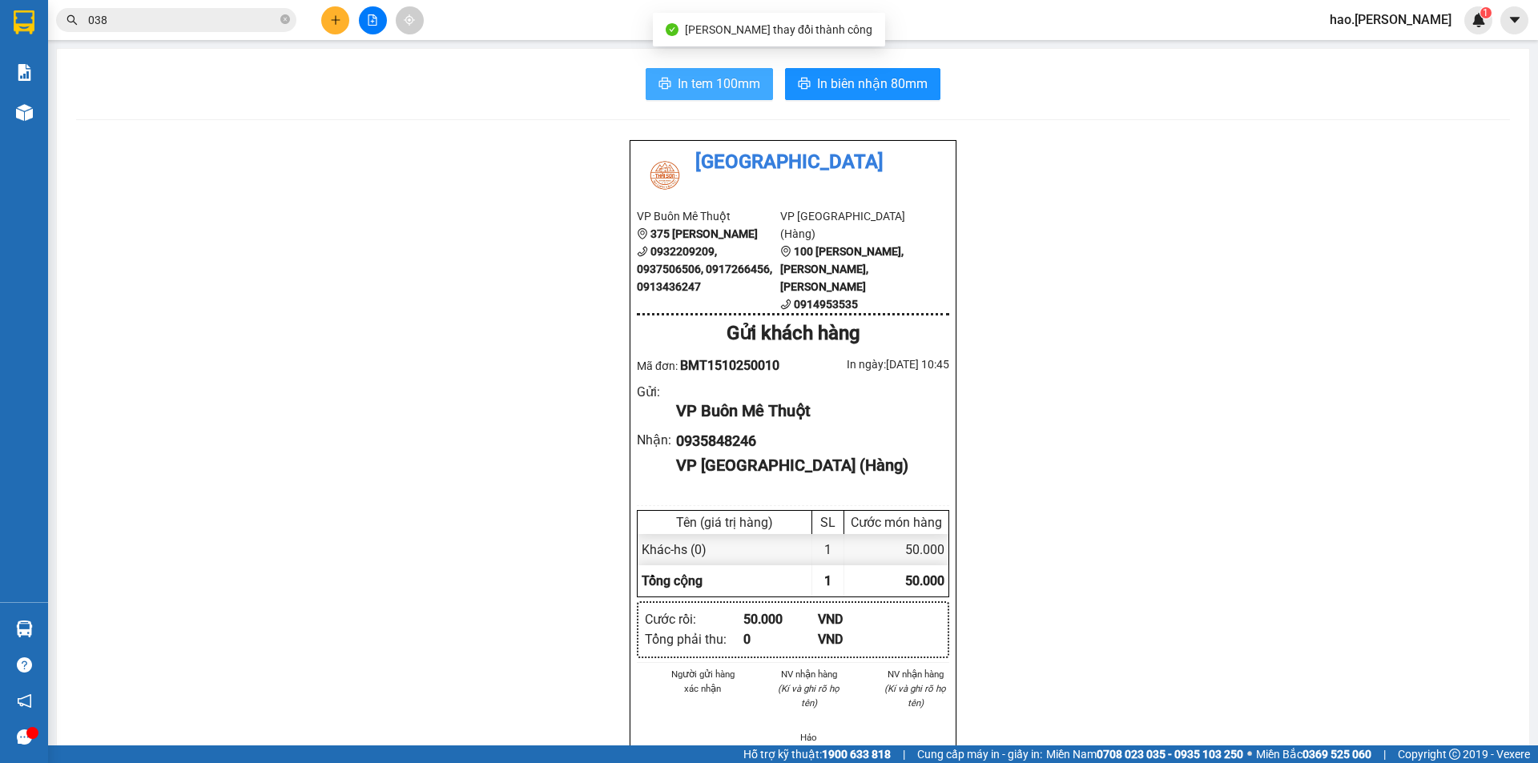
click at [719, 93] on span "In tem 100mm" at bounding box center [719, 84] width 83 height 20
click at [818, 76] on span "In biên nhận 80mm" at bounding box center [872, 84] width 111 height 20
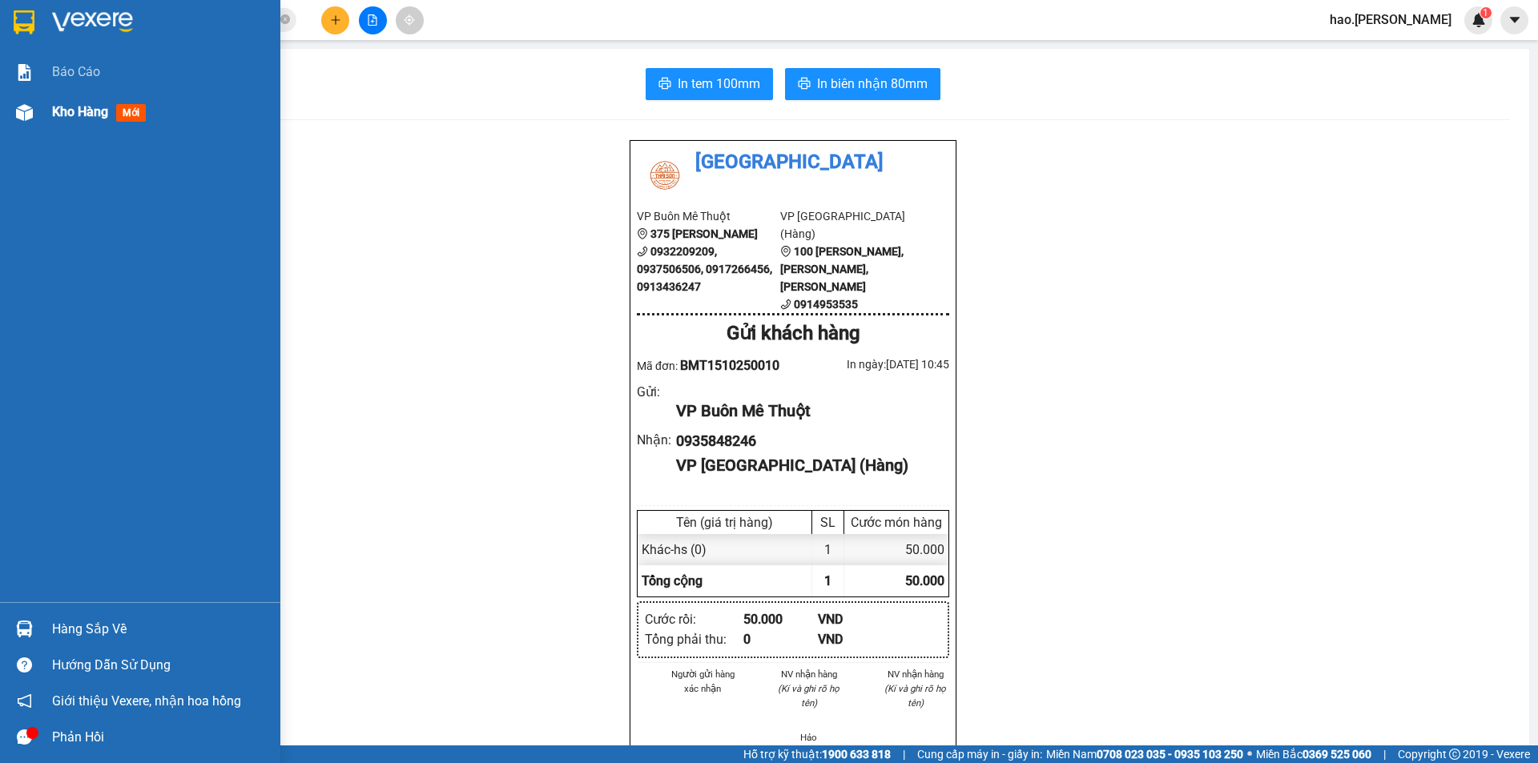
click at [87, 115] on span "Kho hàng" at bounding box center [80, 111] width 56 height 15
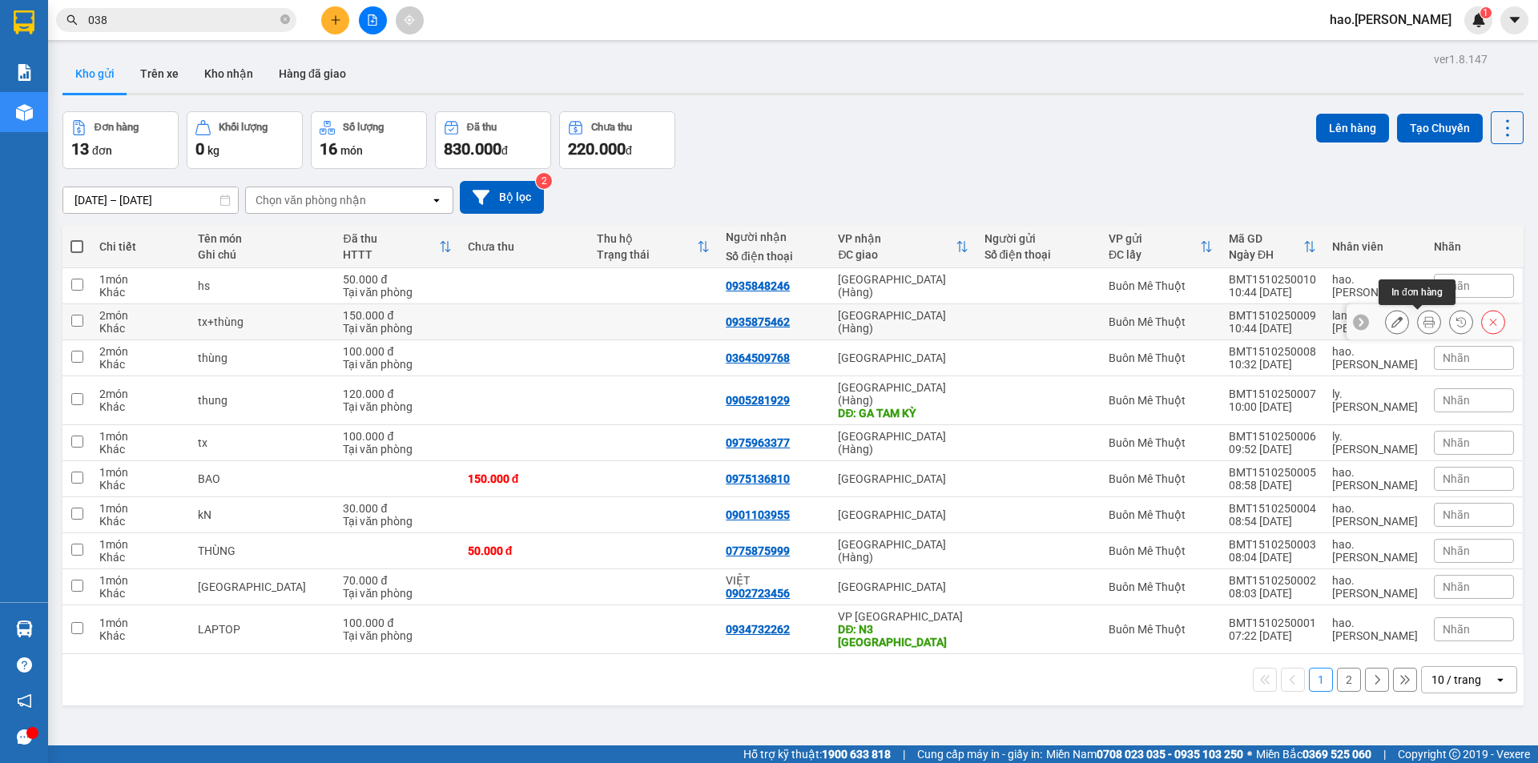
click at [1423, 320] on icon at bounding box center [1428, 321] width 11 height 11
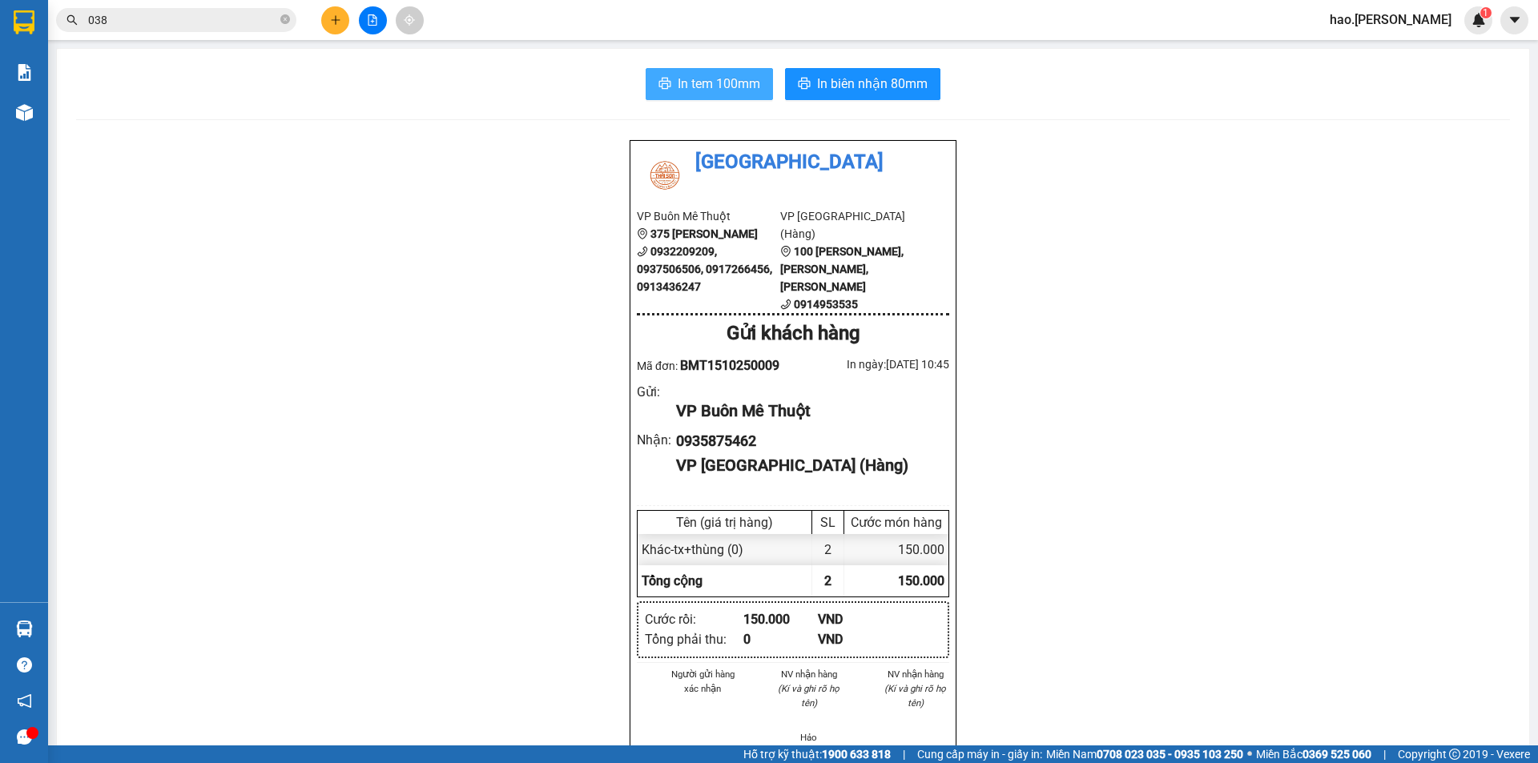
click at [727, 76] on span "In tem 100mm" at bounding box center [719, 84] width 83 height 20
click at [338, 34] on div "Kết quả tìm kiếm ( 5310 ) Bộ lọc Mã ĐH Trạng thái Món hàng Thu hộ Tổng cước Chư…" at bounding box center [769, 20] width 1538 height 40
click at [335, 20] on icon "plus" at bounding box center [335, 19] width 9 height 1
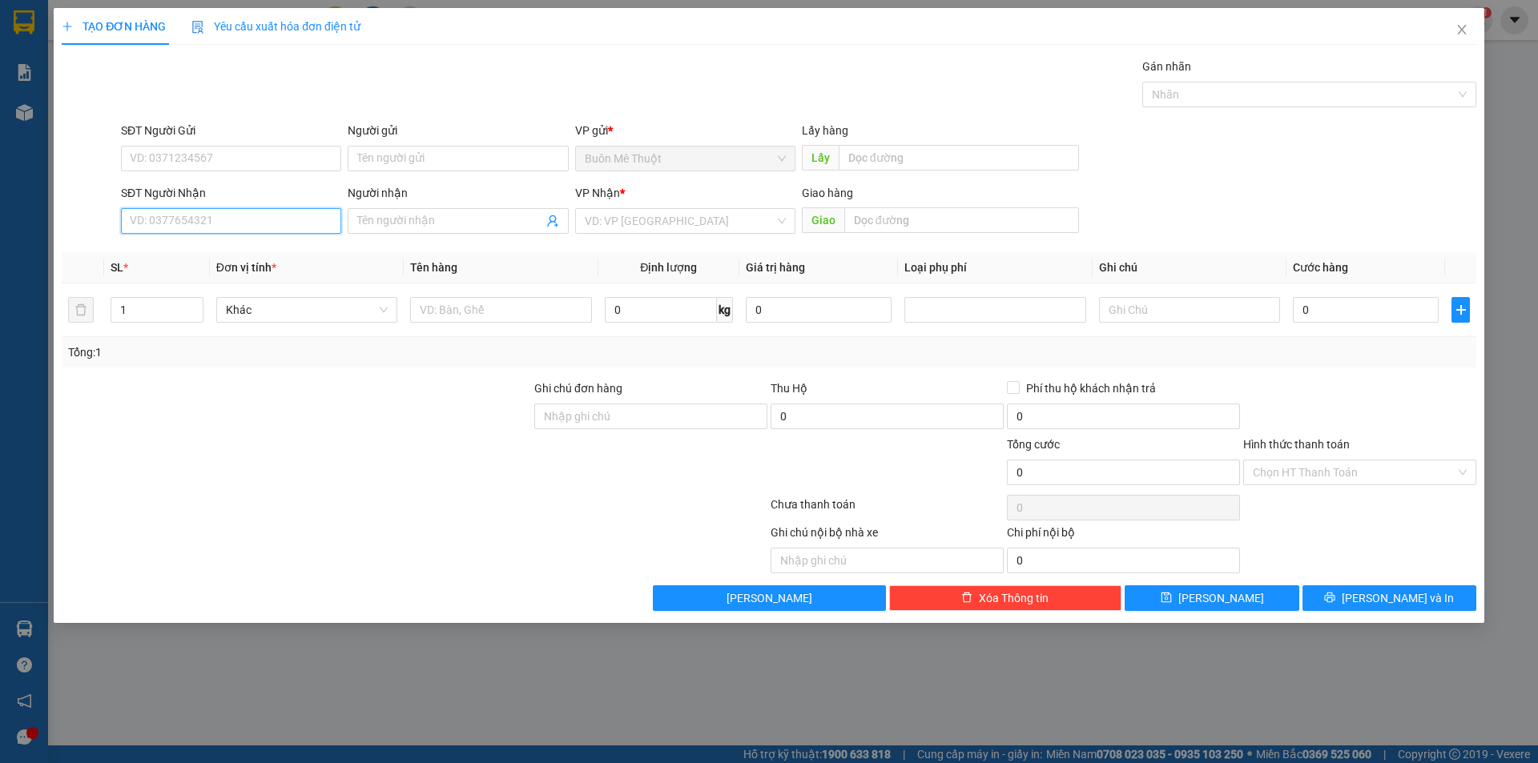
click at [235, 211] on input "SĐT Người Nhận" at bounding box center [231, 221] width 220 height 26
click at [215, 308] on div "0908246886" at bounding box center [231, 305] width 201 height 18
type input "0908246886"
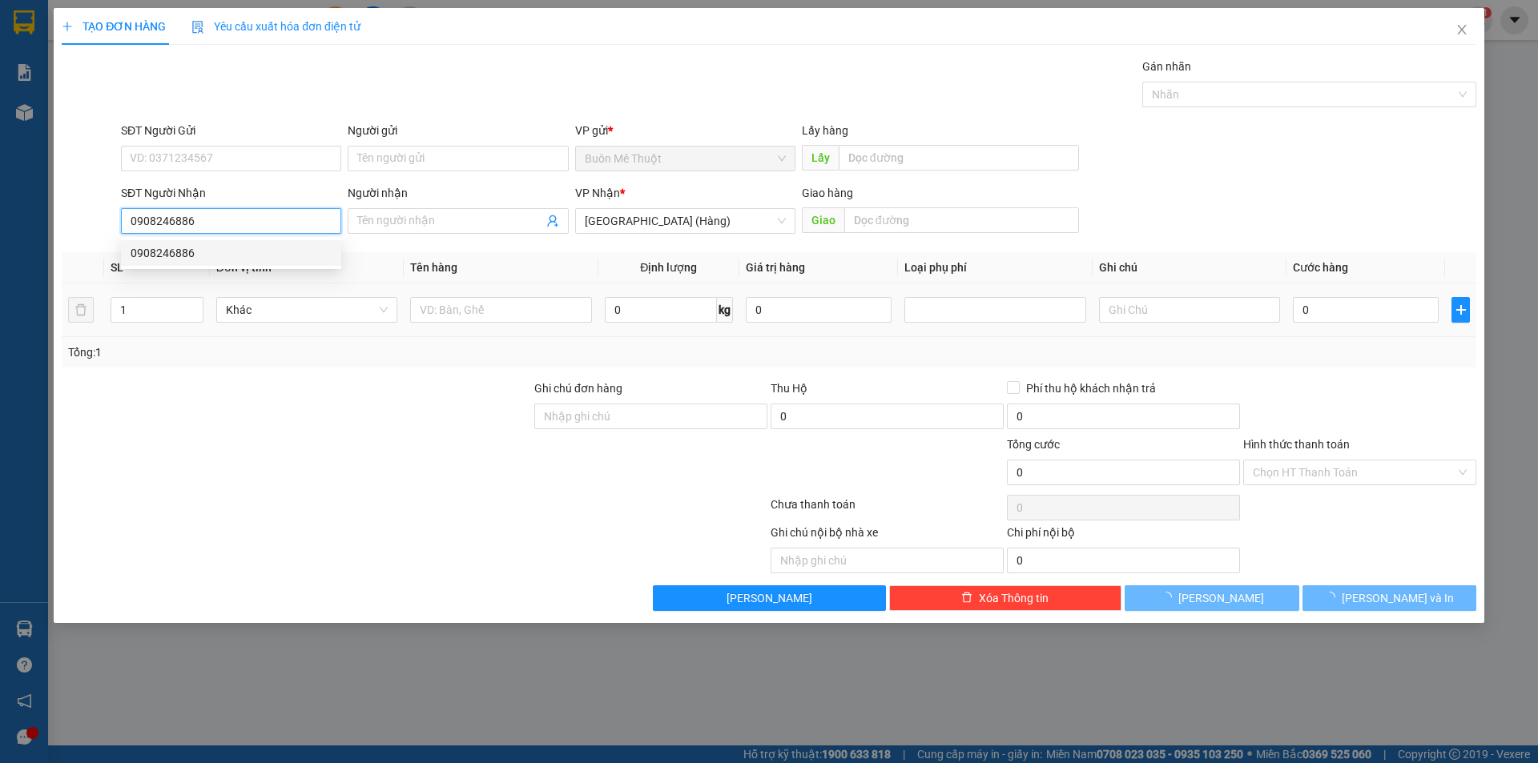
type input "50.000"
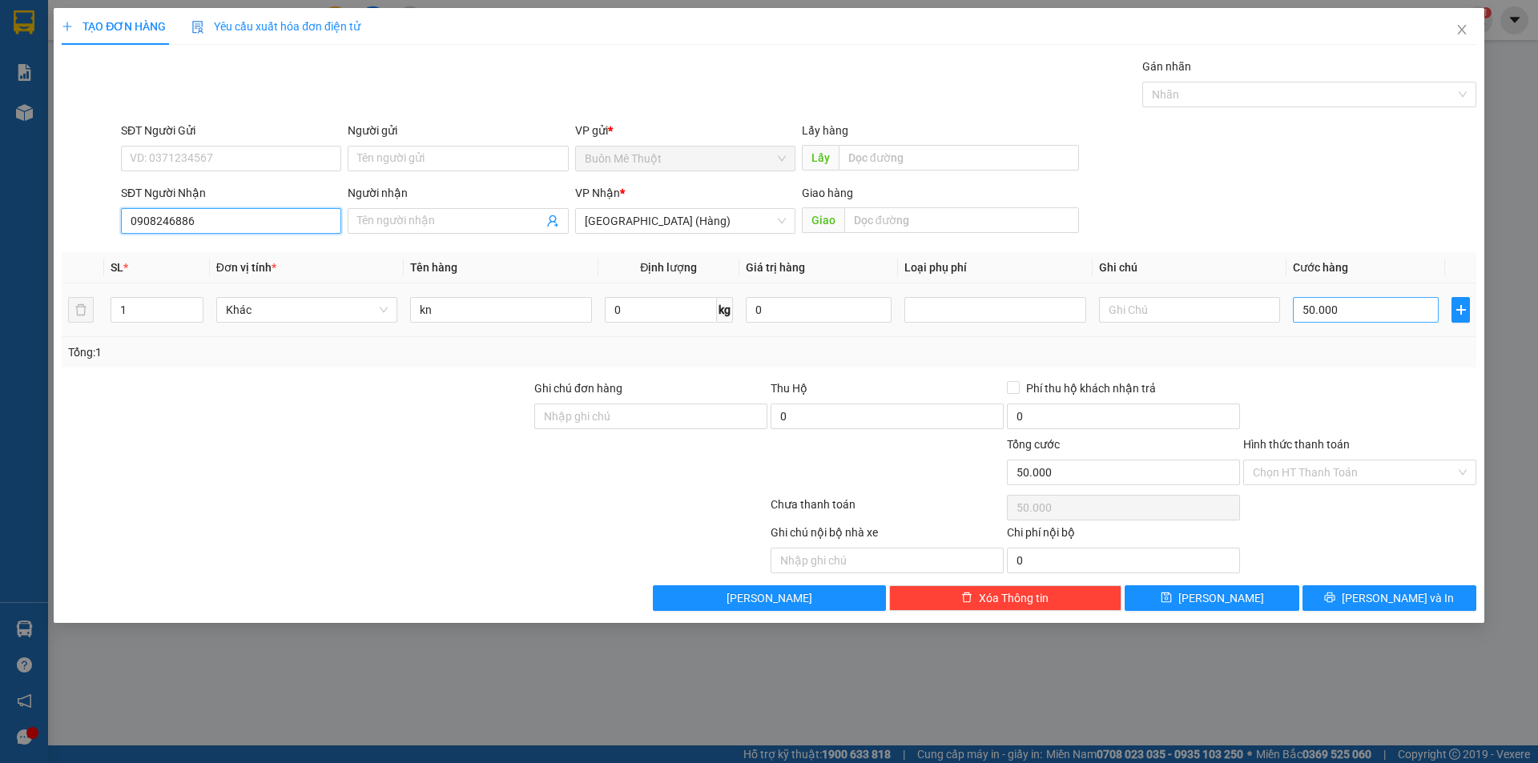
type input "0908246886"
click at [1381, 318] on input "50.000" at bounding box center [1366, 310] width 146 height 26
type input "6"
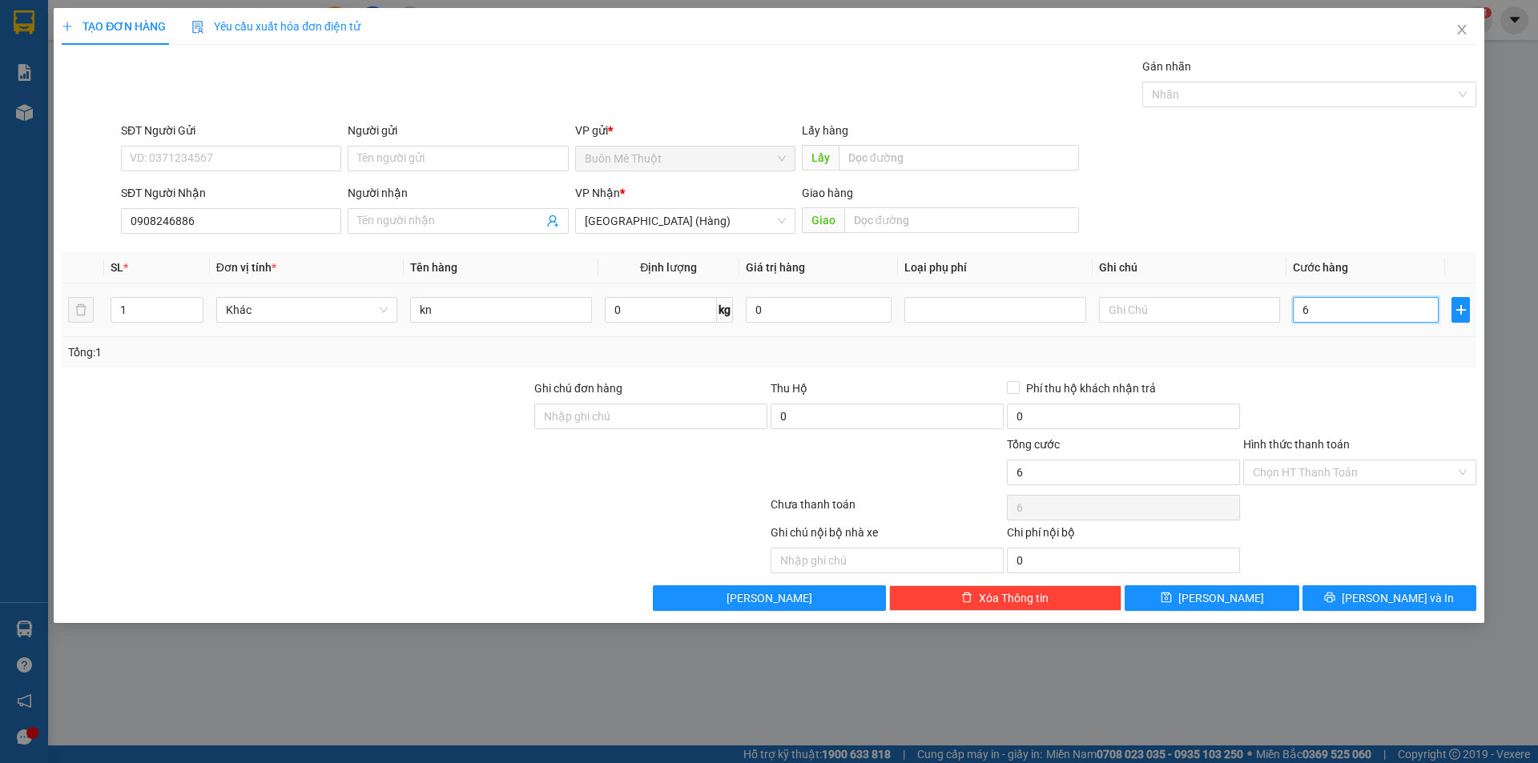
type input "60"
type input "60.000"
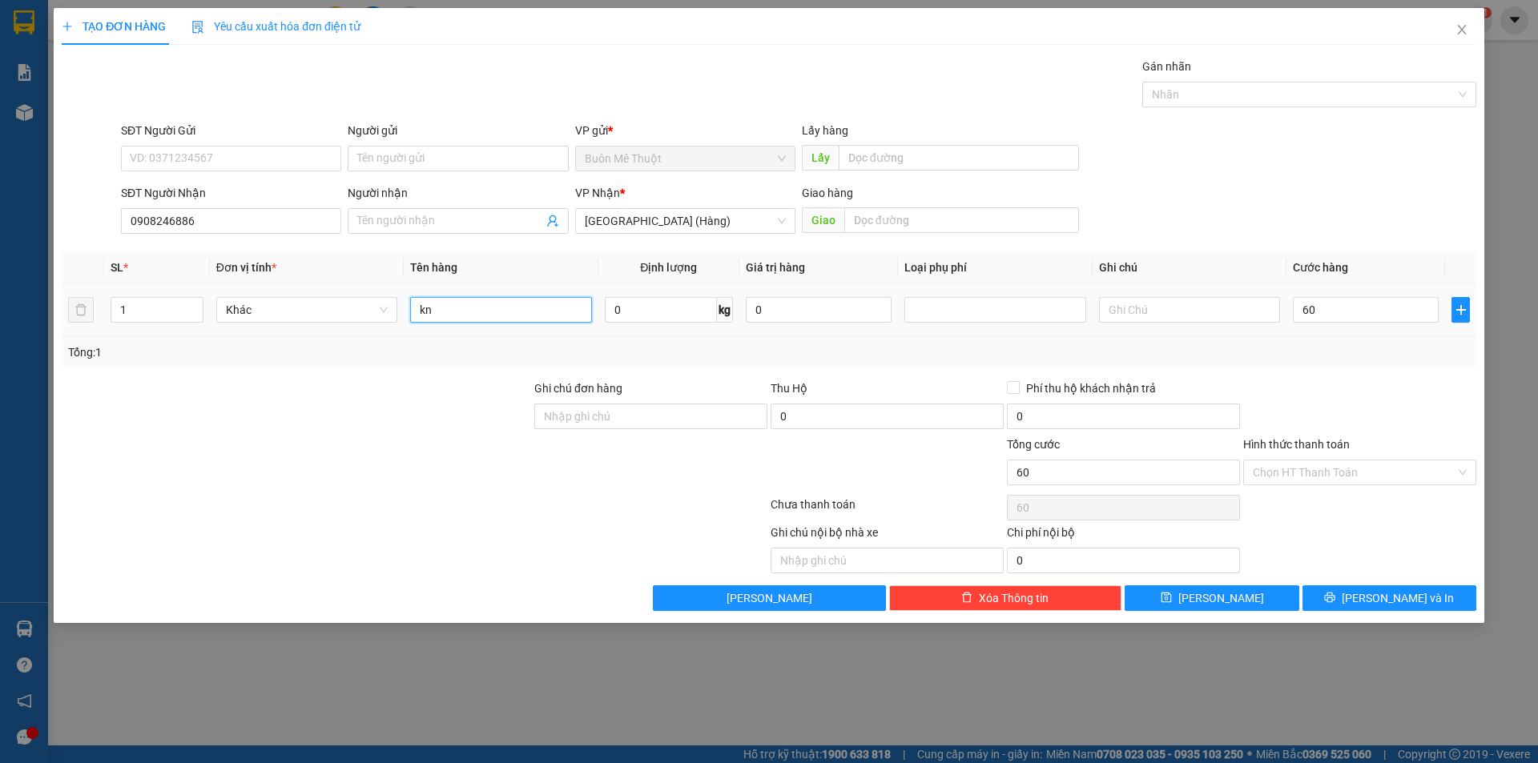
type input "60.000"
click at [462, 318] on input "kn" at bounding box center [500, 310] width 181 height 26
type input "k"
type input "THÙNG"
click at [1400, 296] on div "60.000" at bounding box center [1366, 310] width 146 height 32
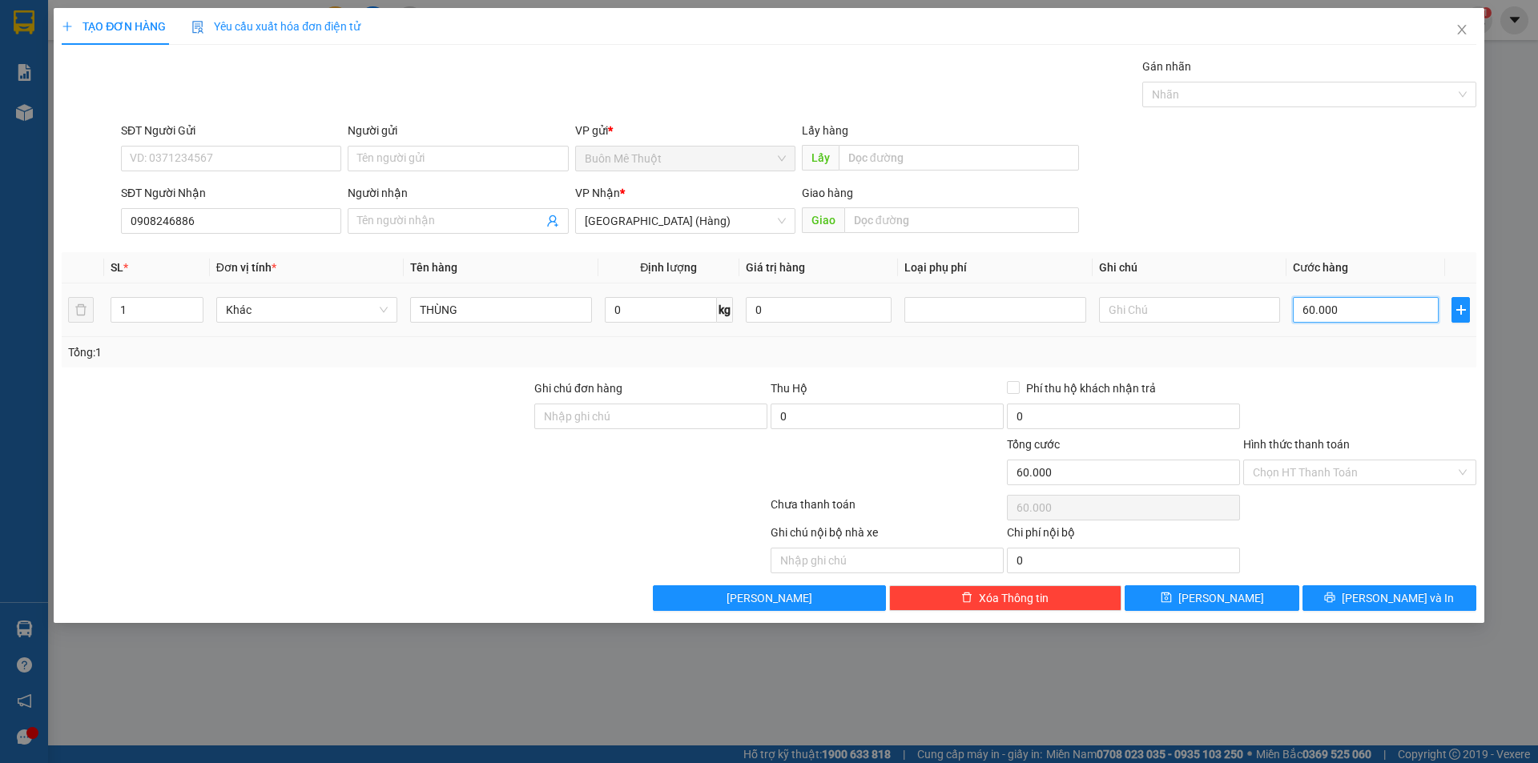
click at [1400, 317] on input "60.000" at bounding box center [1366, 310] width 146 height 26
type input "5"
type input "50"
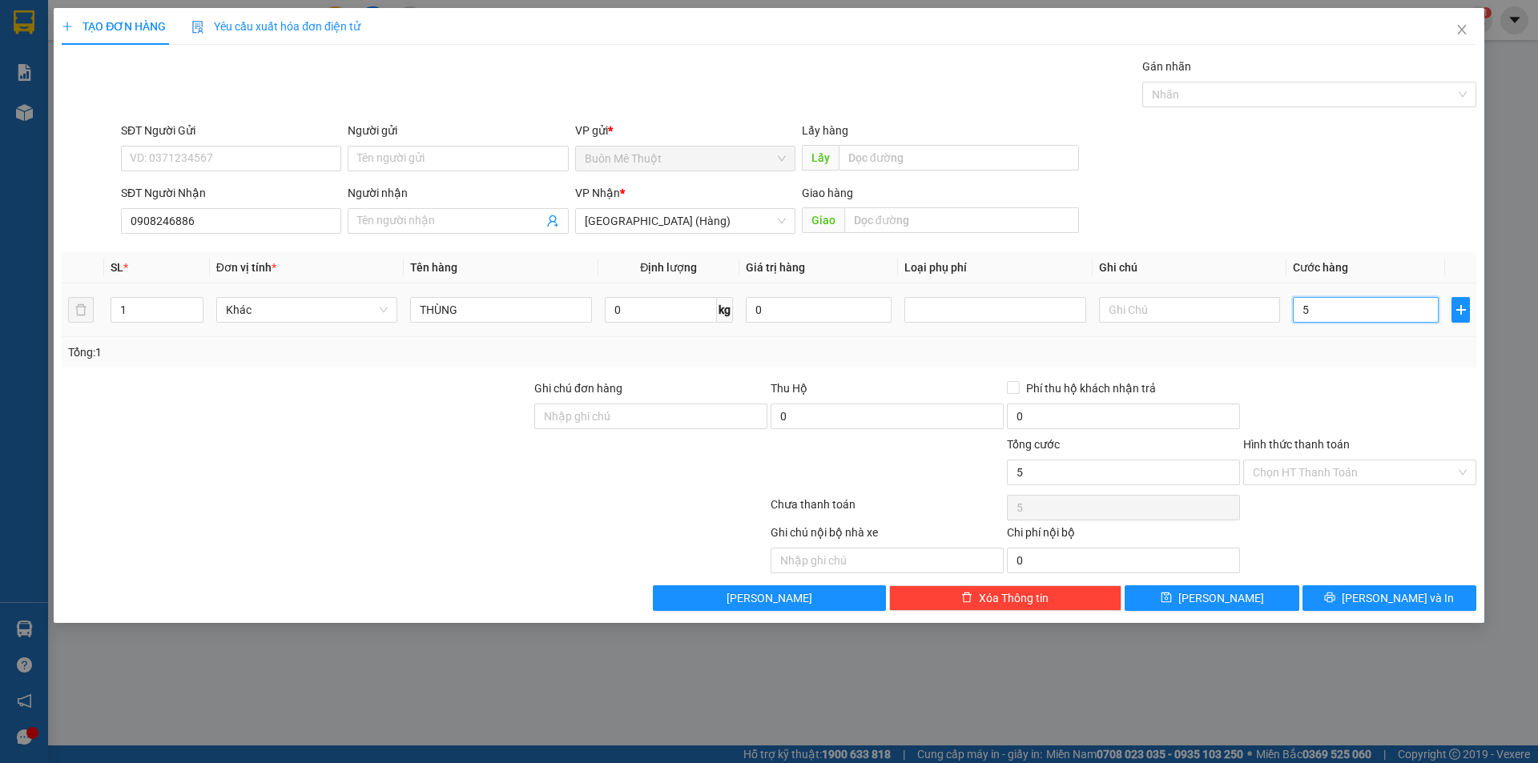
type input "50"
type input "50.000"
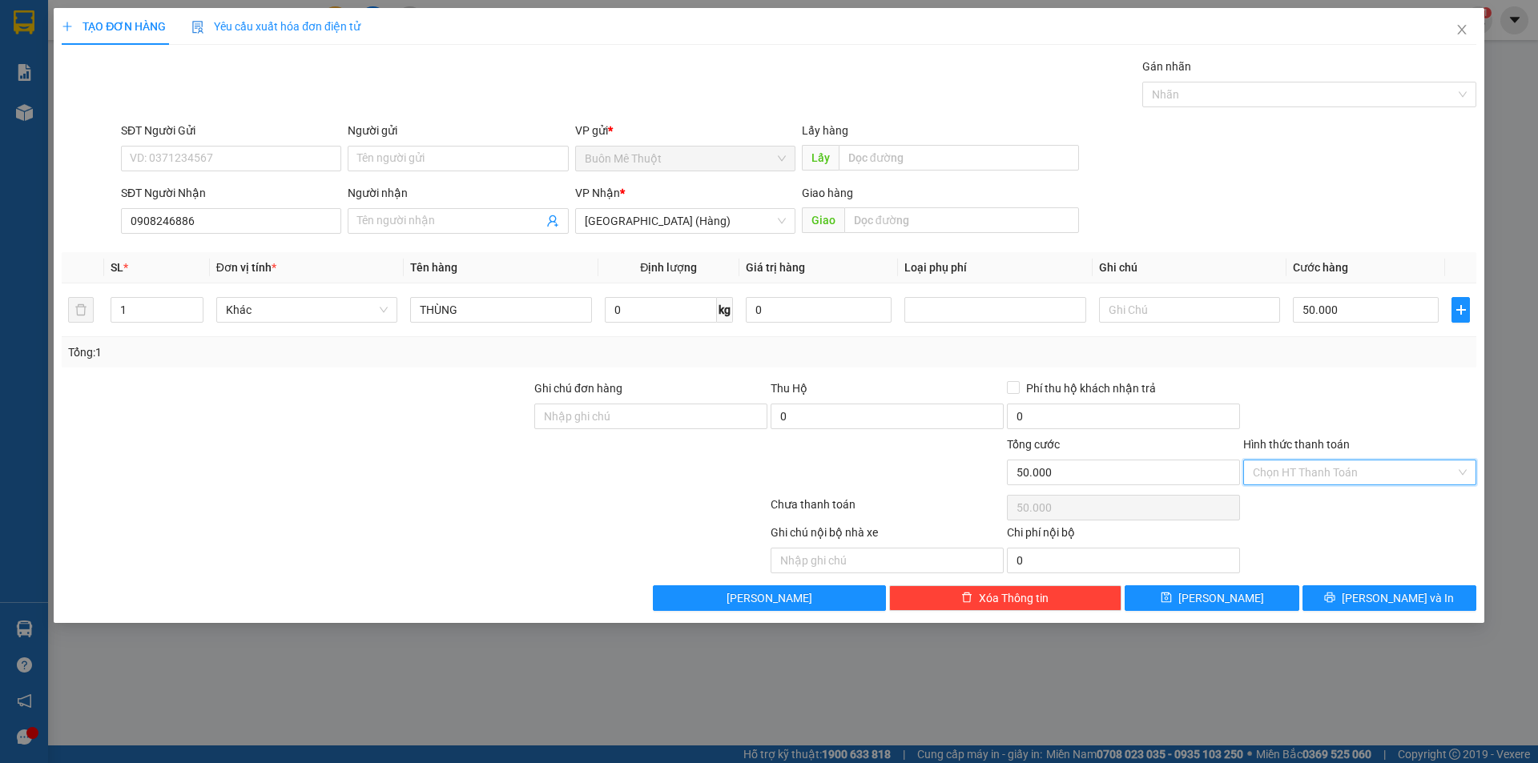
click at [1381, 482] on input "Hình thức thanh toán" at bounding box center [1354, 473] width 203 height 24
click at [1371, 512] on div "Tại văn phòng" at bounding box center [1360, 505] width 214 height 18
type input "0"
click at [1462, 477] on span "Tại văn phòng" at bounding box center [1360, 473] width 214 height 24
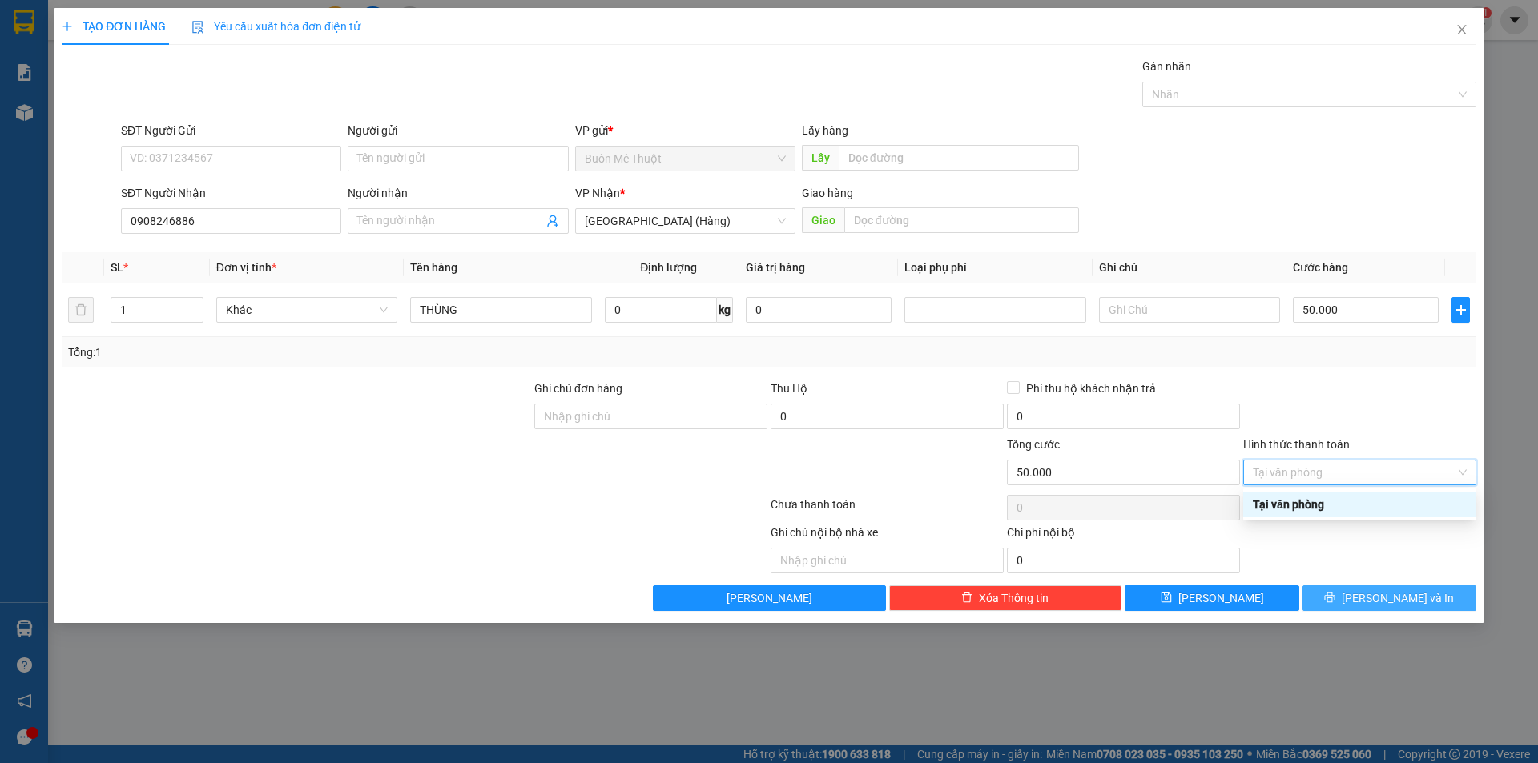
click at [1403, 593] on span "[PERSON_NAME] và In" at bounding box center [1398, 599] width 112 height 18
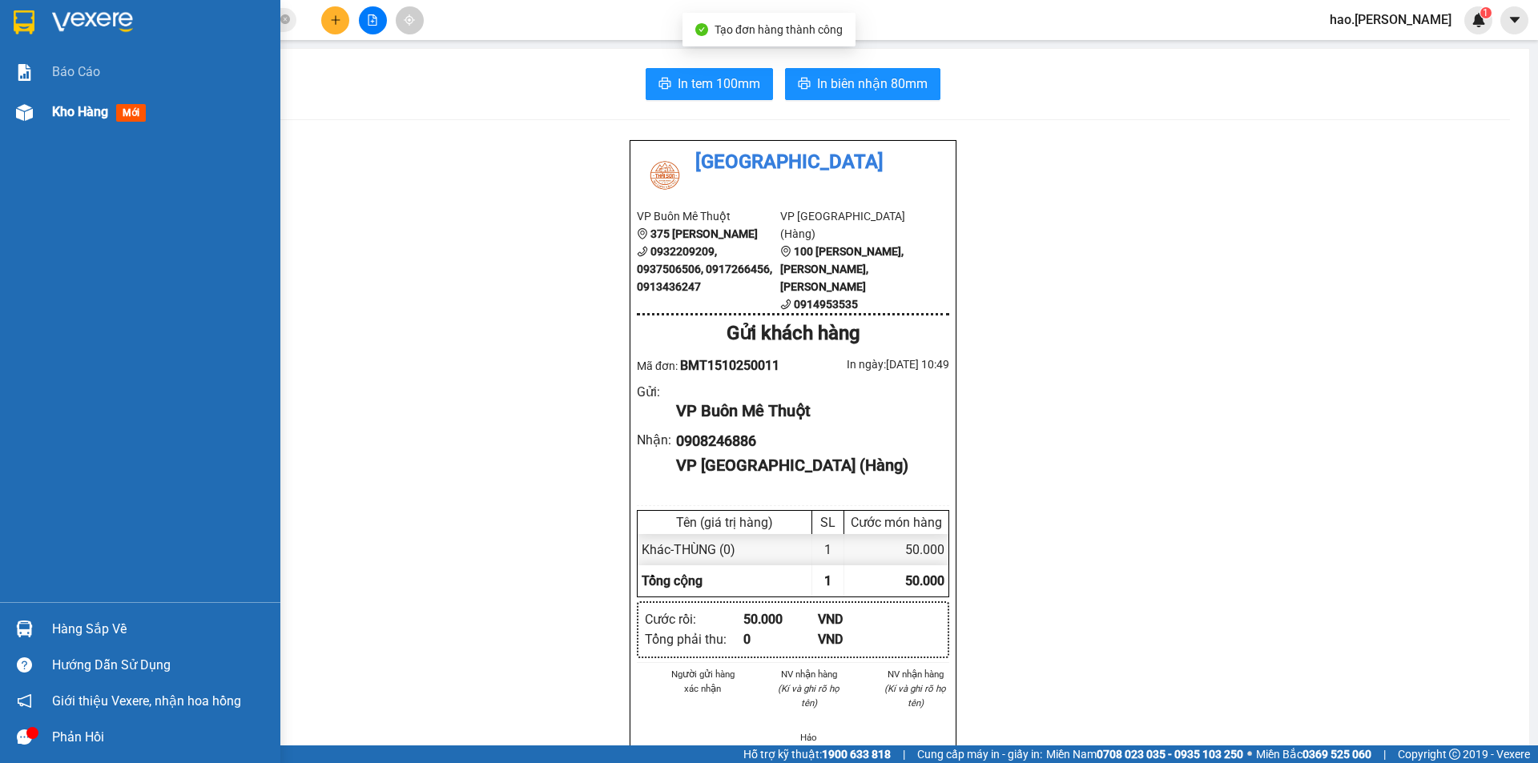
click at [45, 119] on div "Kho hàng mới" at bounding box center [140, 112] width 280 height 40
drag, startPoint x: 45, startPoint y: 119, endPoint x: 111, endPoint y: 163, distance: 79.5
click at [46, 120] on div "Kho hàng mới" at bounding box center [140, 112] width 280 height 40
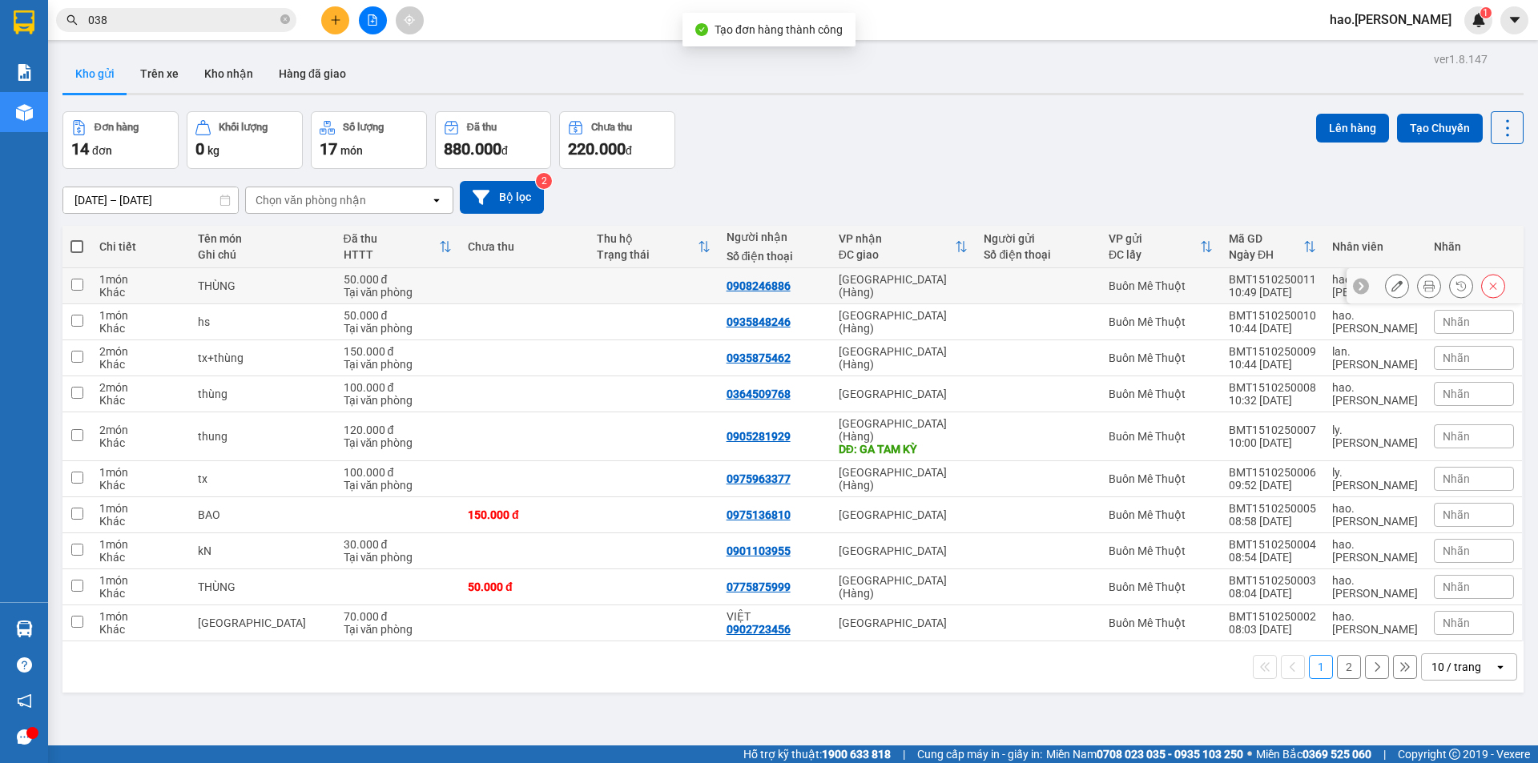
click at [1391, 288] on icon at bounding box center [1396, 285] width 11 height 11
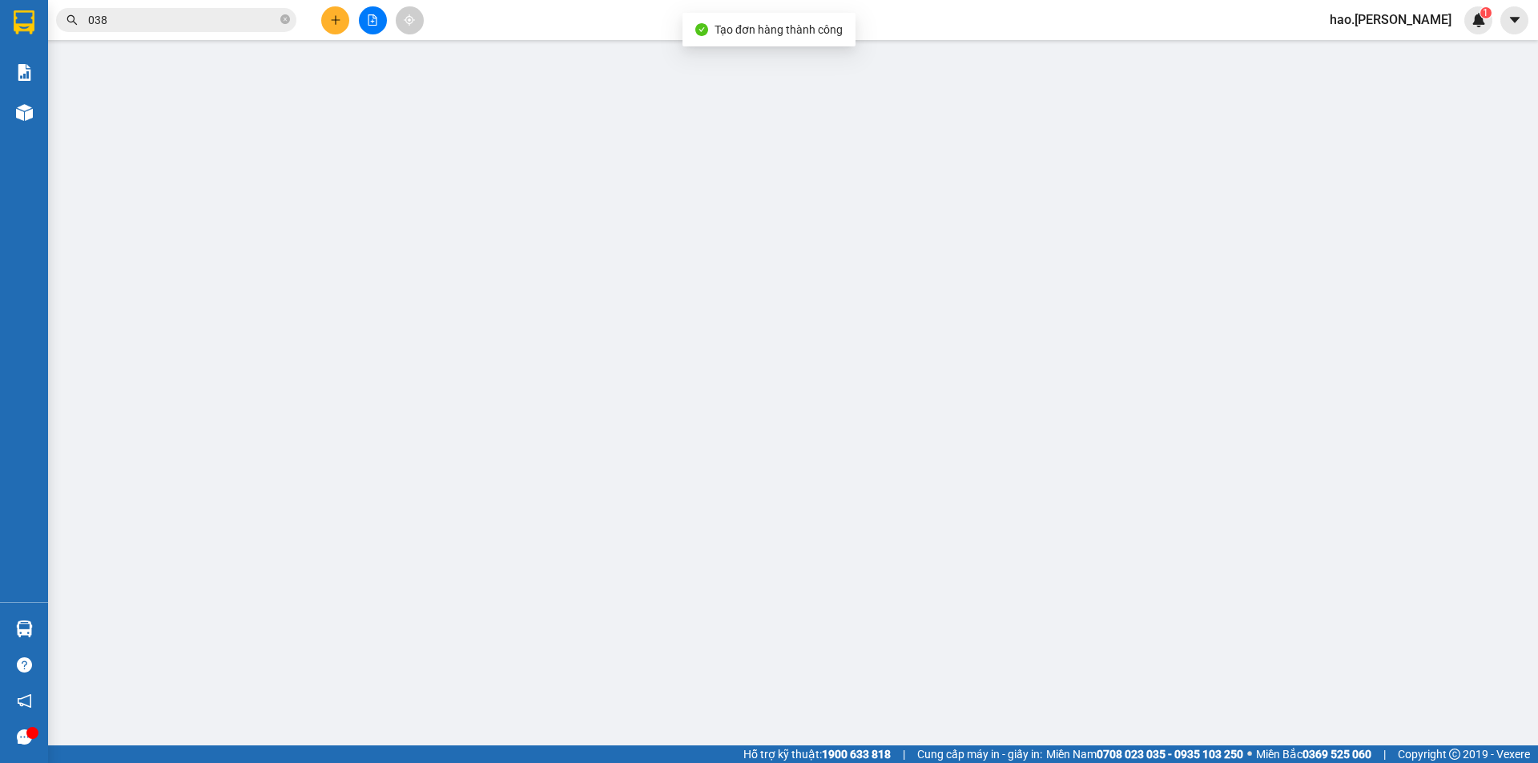
type input "0908246886"
type input "0"
type input "50.000"
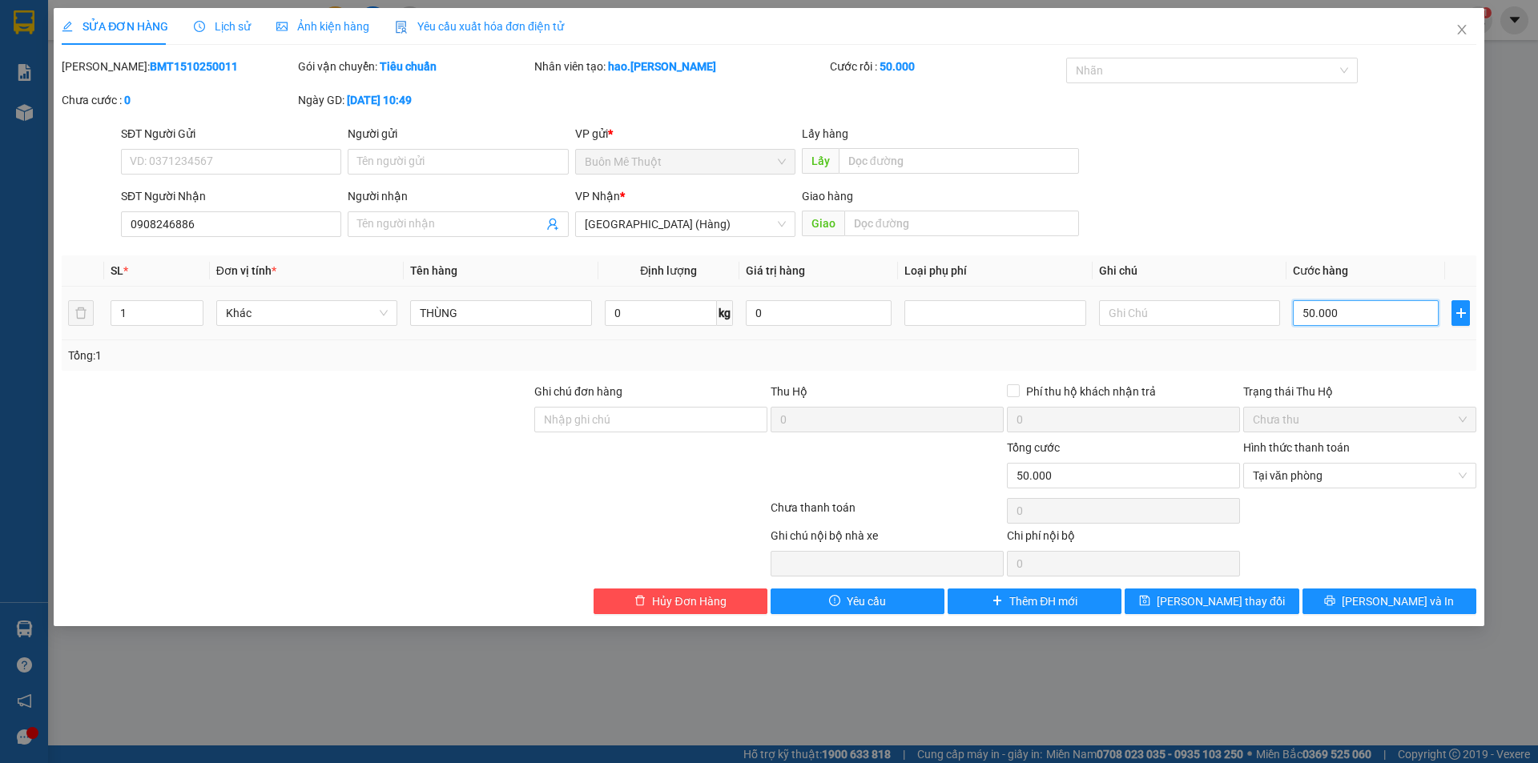
click at [1310, 309] on input "50.000" at bounding box center [1366, 313] width 146 height 26
click at [1424, 600] on button "[PERSON_NAME] và In" at bounding box center [1389, 602] width 174 height 26
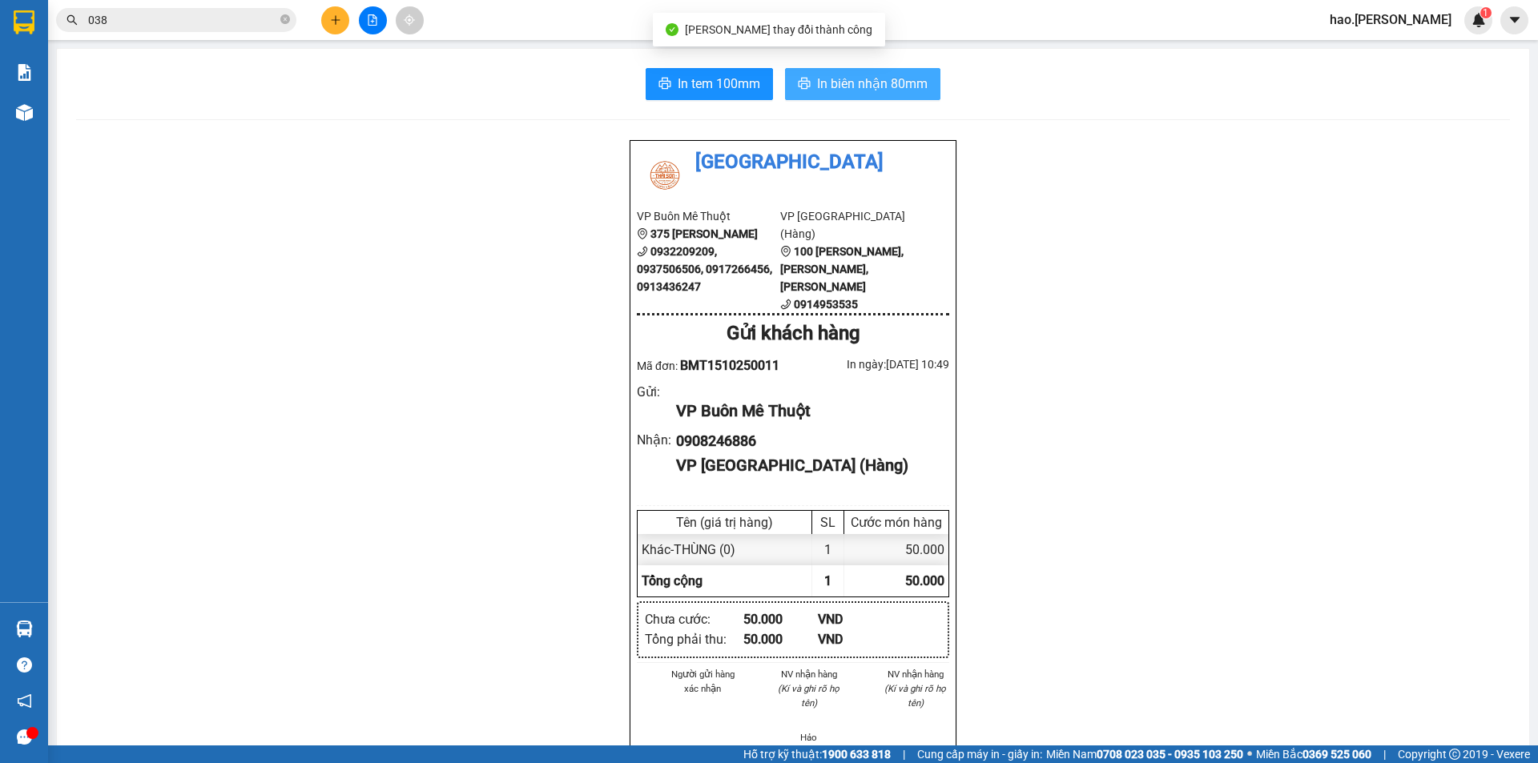
drag, startPoint x: 831, startPoint y: 90, endPoint x: 838, endPoint y: 70, distance: 21.3
click at [832, 90] on span "In biên nhận 80mm" at bounding box center [872, 84] width 111 height 20
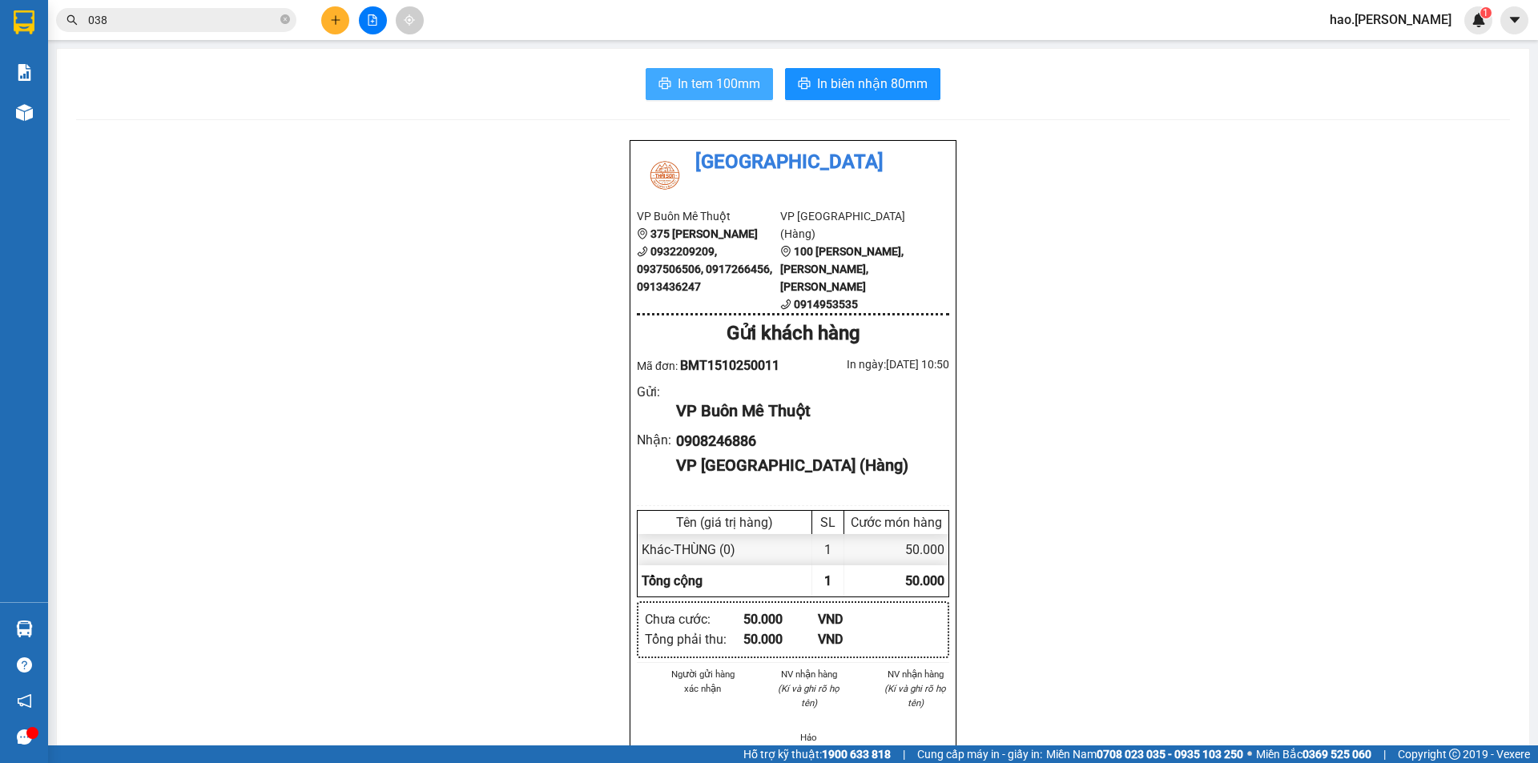
click at [759, 79] on button "In tem 100mm" at bounding box center [709, 84] width 127 height 32
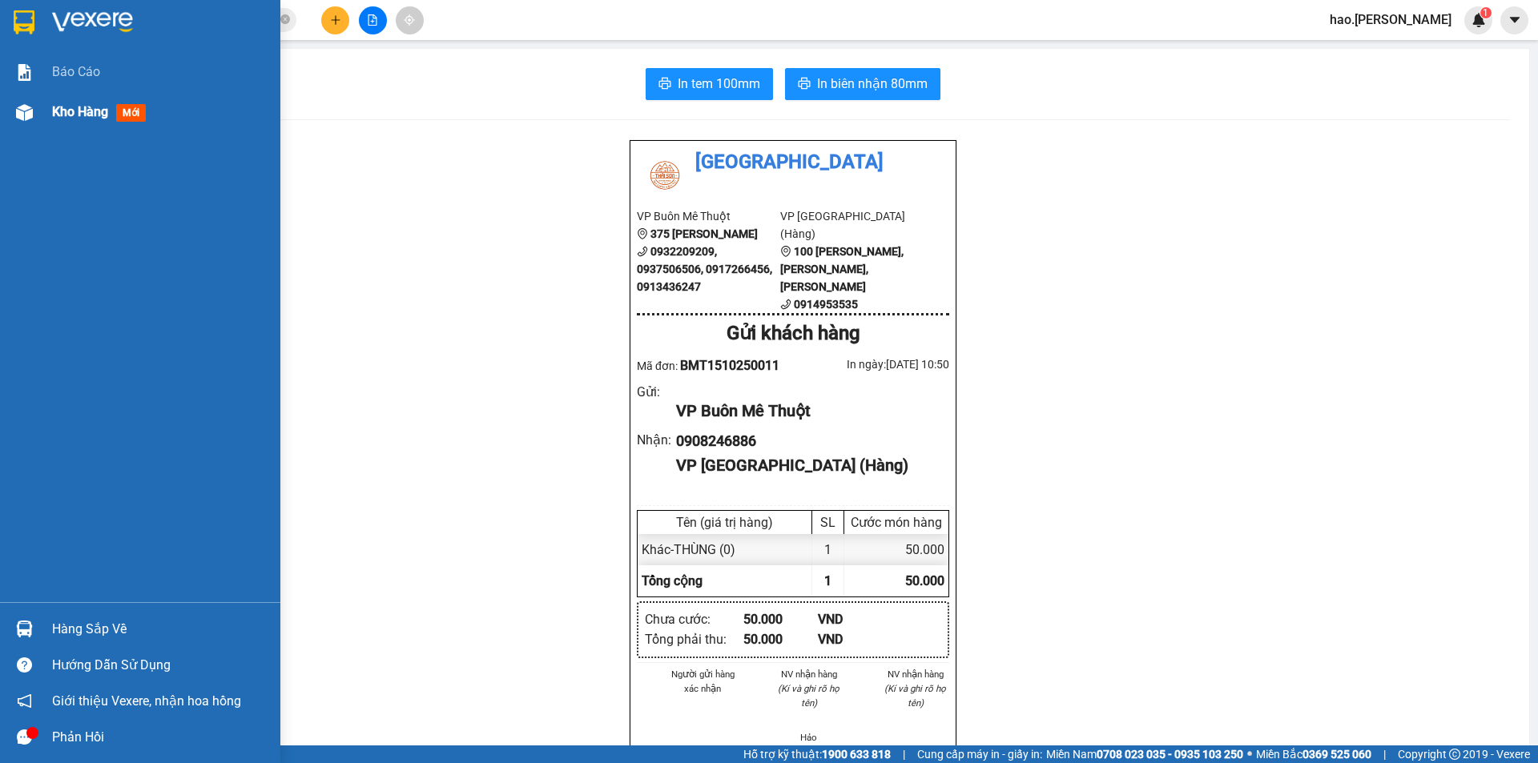
click at [53, 119] on span "Kho hàng" at bounding box center [80, 111] width 56 height 15
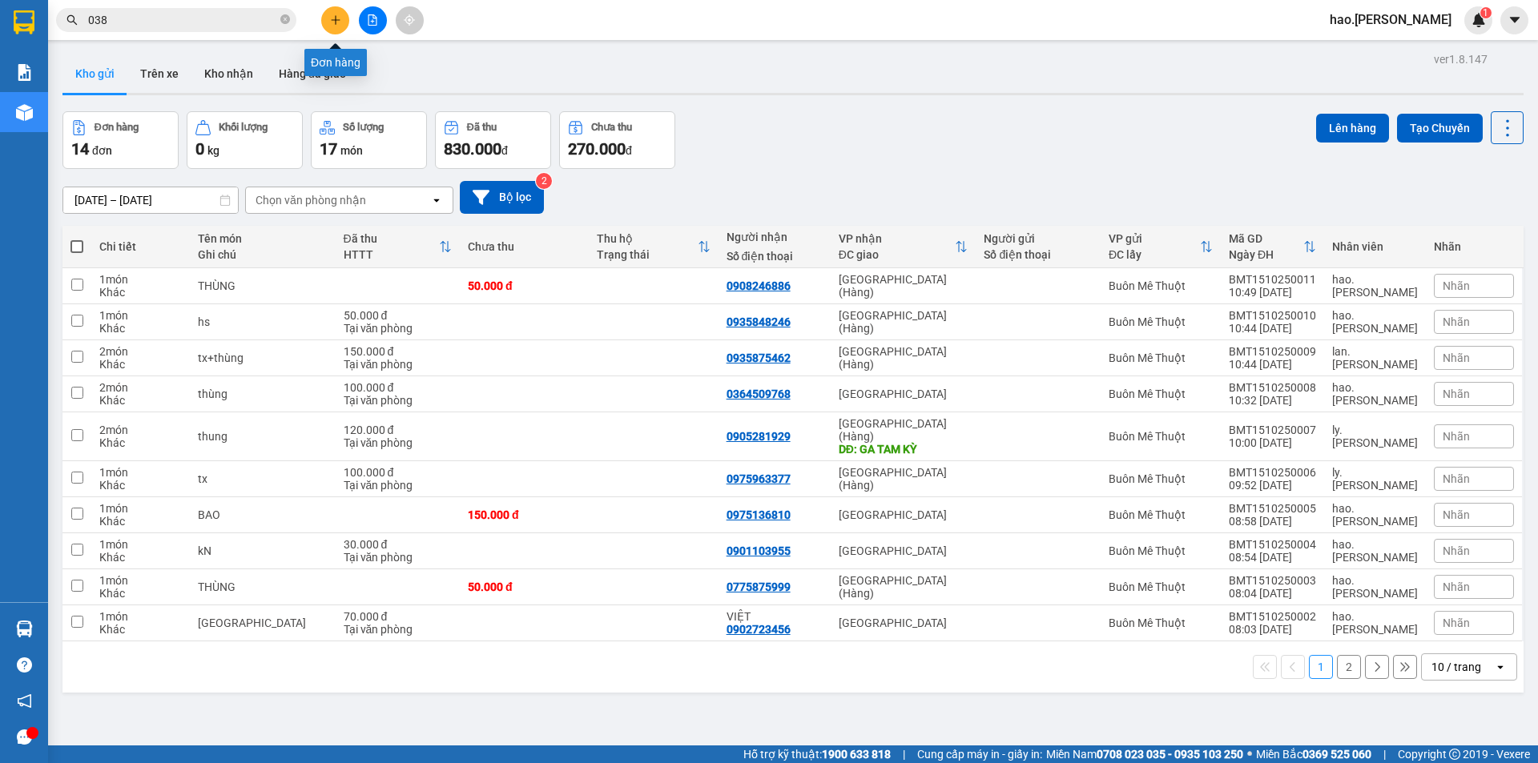
click at [325, 22] on button at bounding box center [335, 20] width 28 height 28
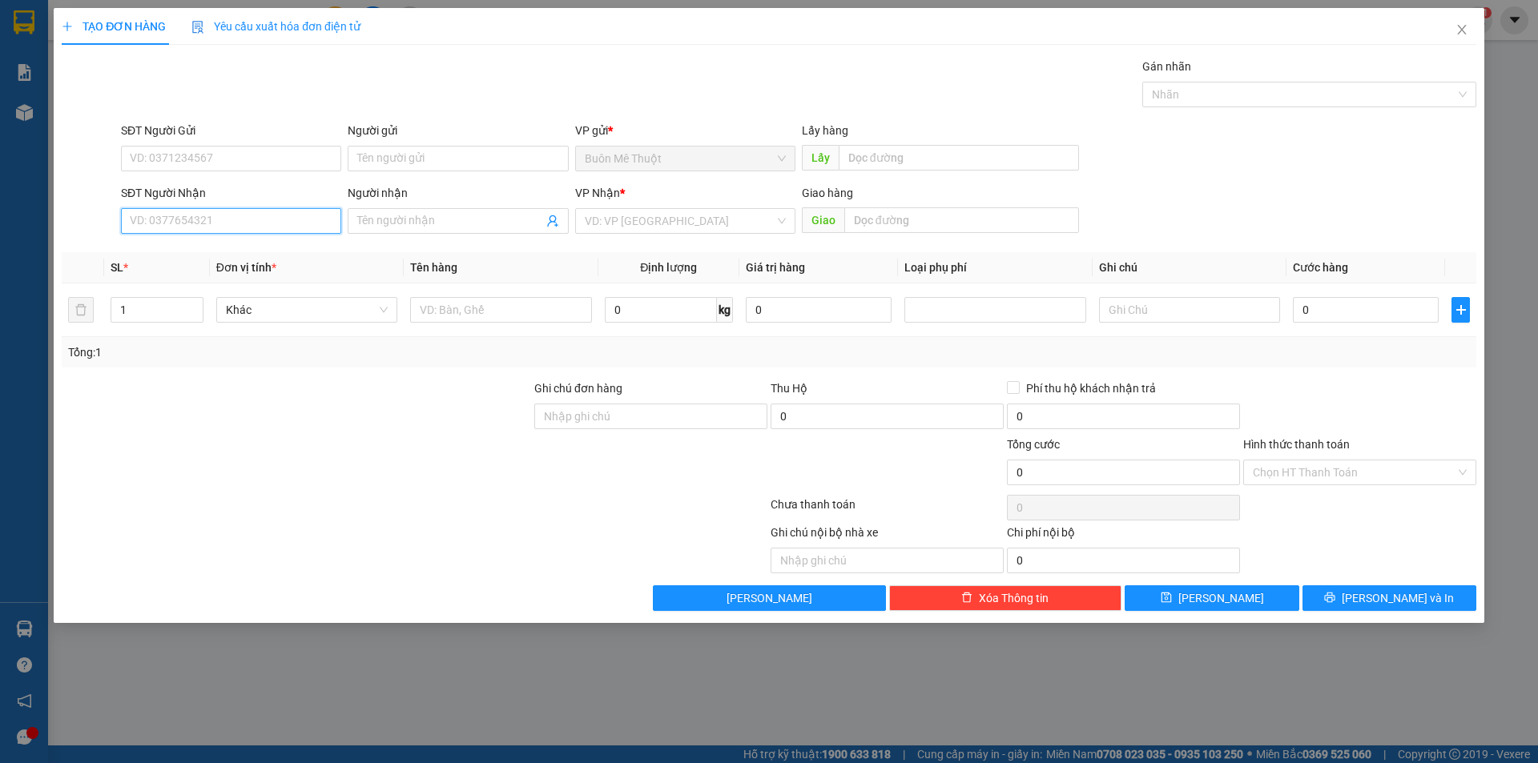
click at [231, 219] on input "SĐT Người Nhận" at bounding box center [231, 221] width 220 height 26
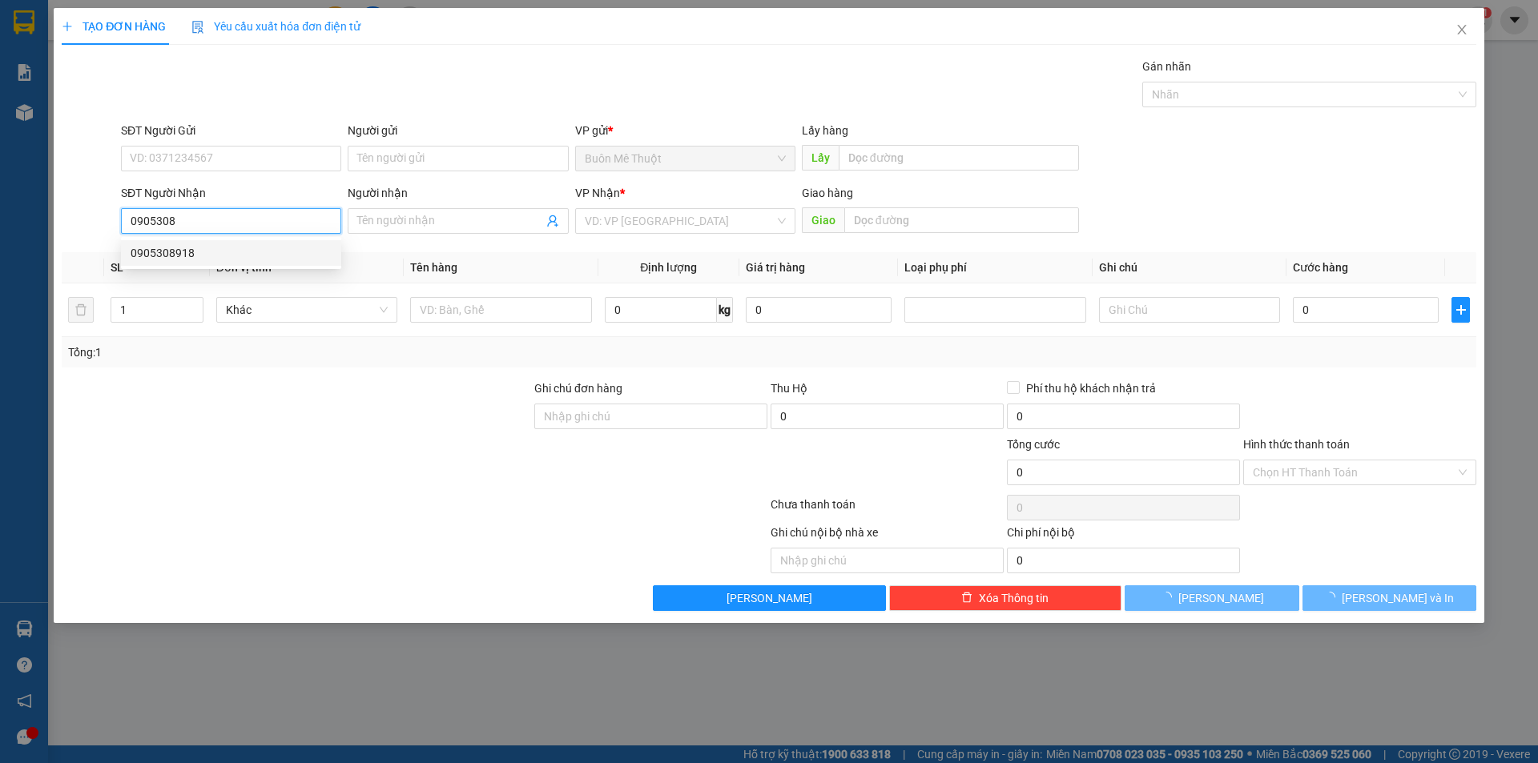
click at [191, 252] on div "0905308918" at bounding box center [231, 253] width 201 height 18
type input "0905308918"
type input "260.000"
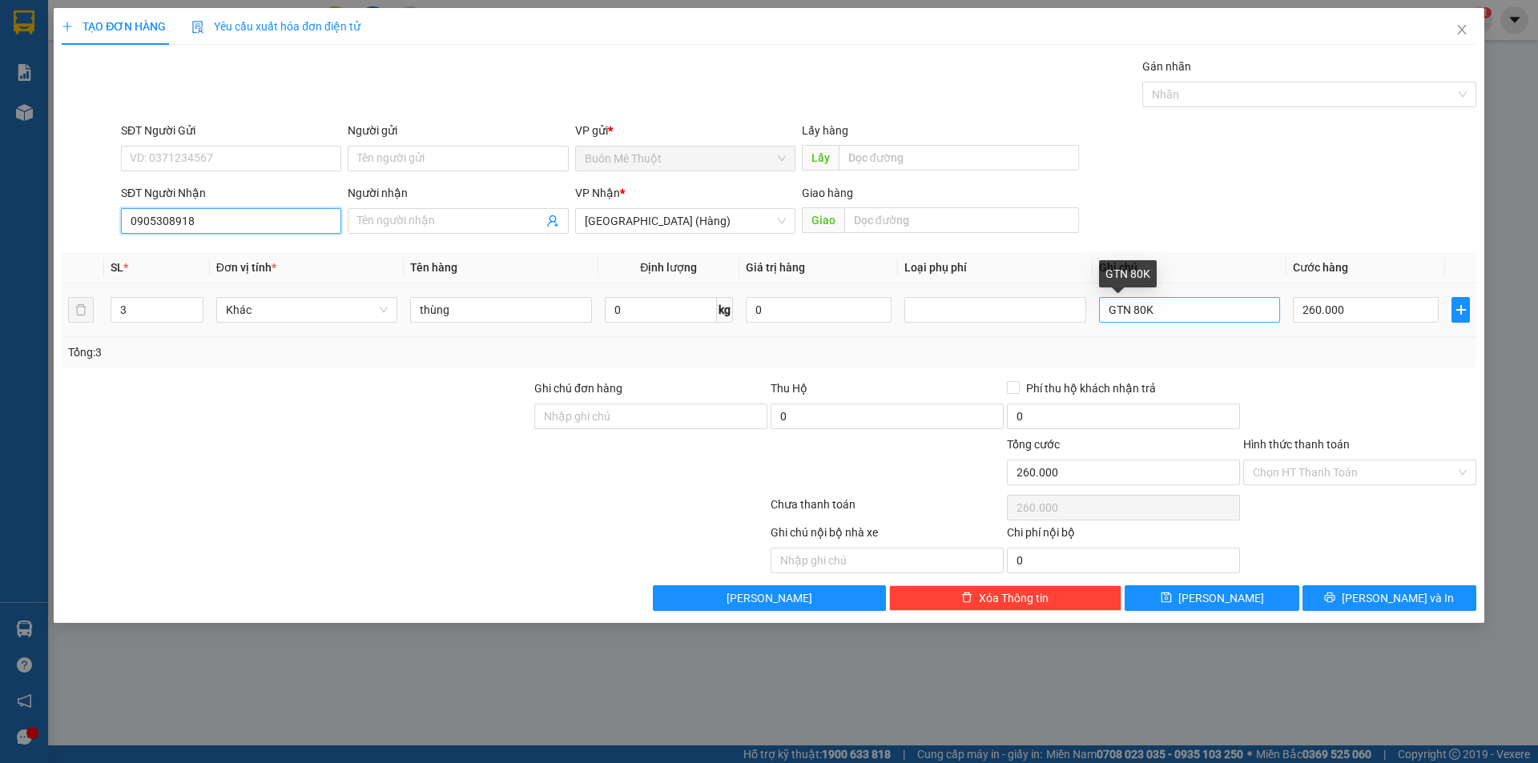
type input "0905308918"
click at [1214, 314] on input "GTN 80K" at bounding box center [1189, 310] width 181 height 26
click at [144, 314] on input "3" at bounding box center [156, 310] width 91 height 24
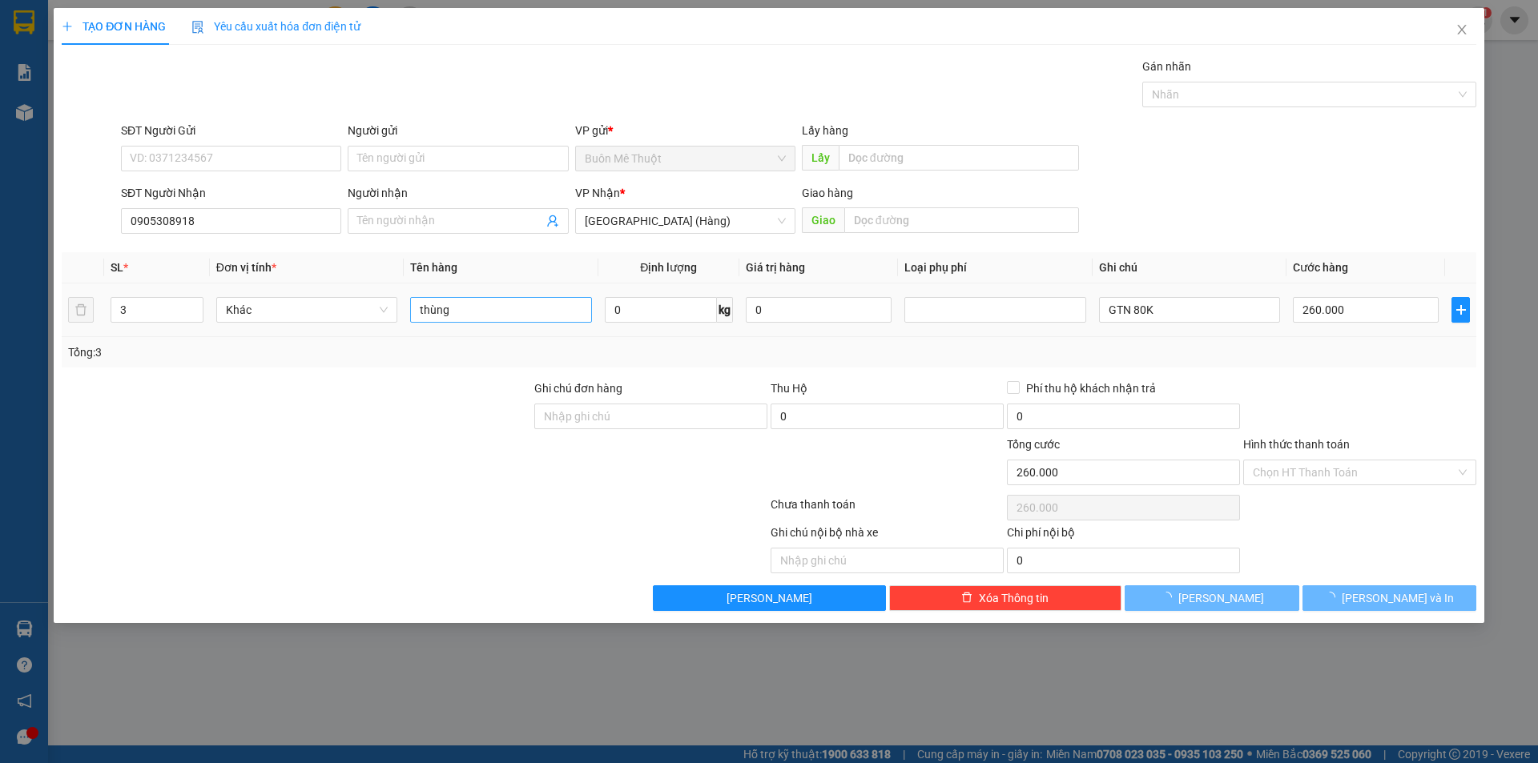
type input "0"
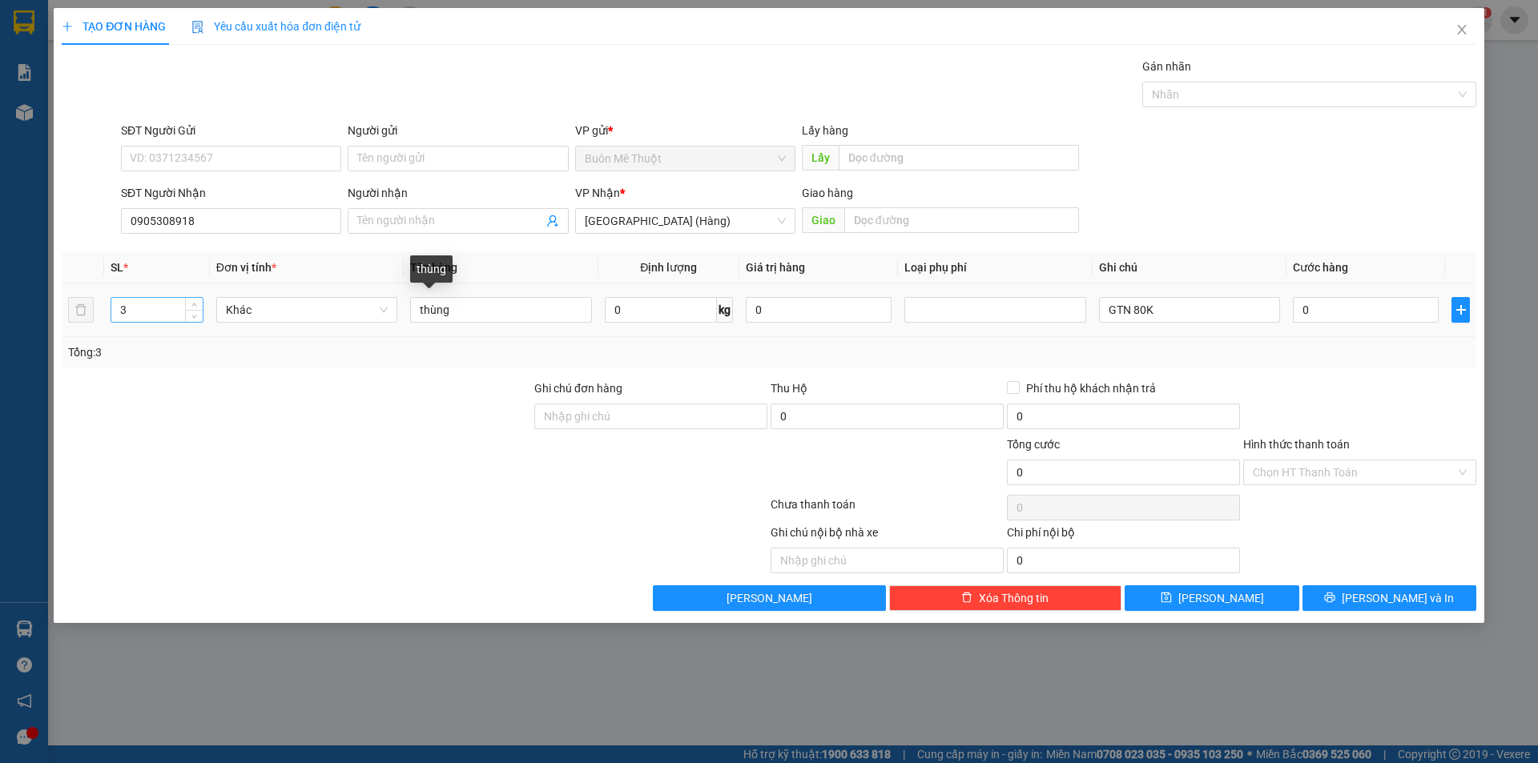
drag, startPoint x: 580, startPoint y: 307, endPoint x: 155, endPoint y: 306, distance: 424.5
click at [155, 306] on input "3" at bounding box center [156, 310] width 91 height 24
type input "1"
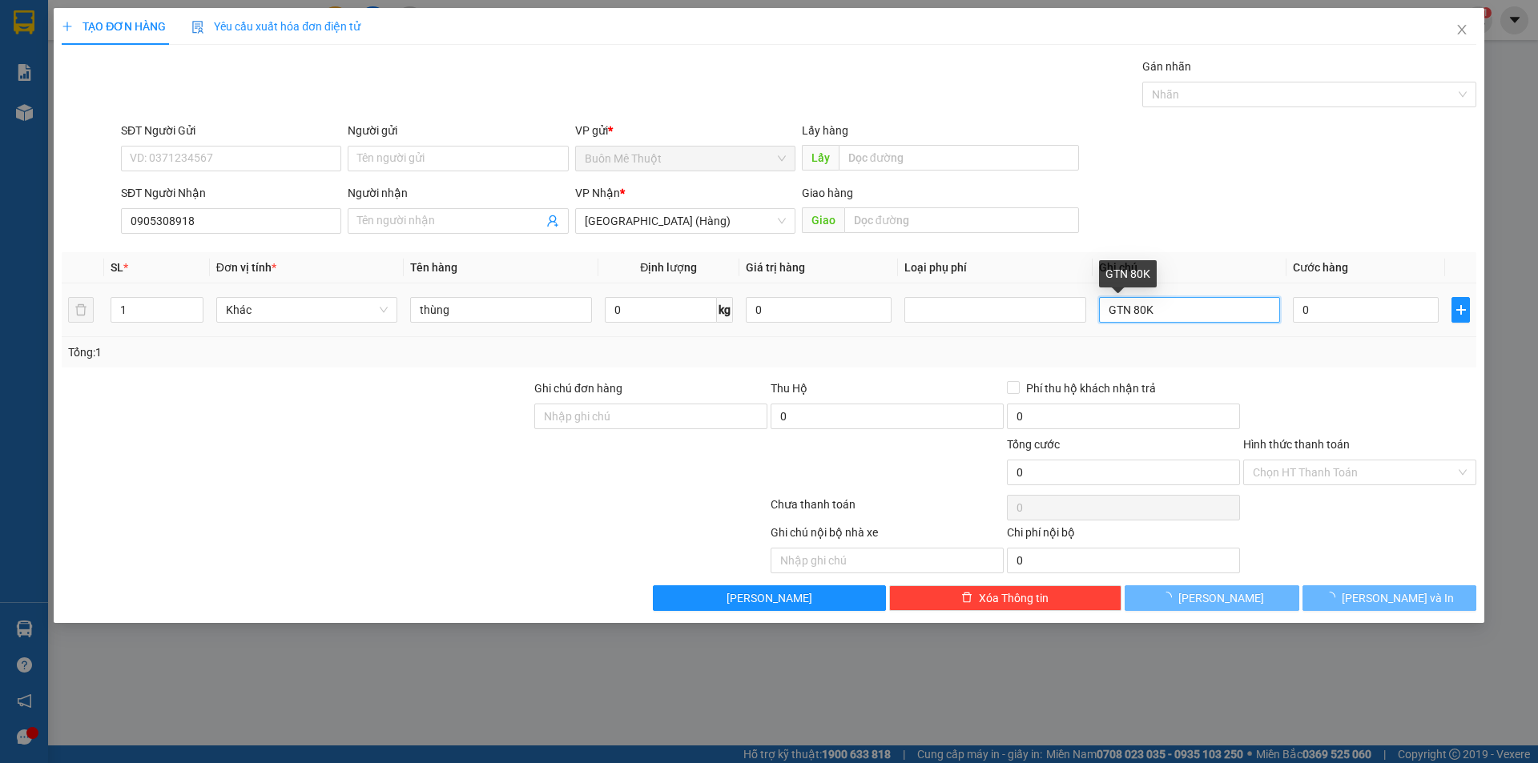
click at [1155, 310] on input "GTN 80K" at bounding box center [1189, 310] width 181 height 26
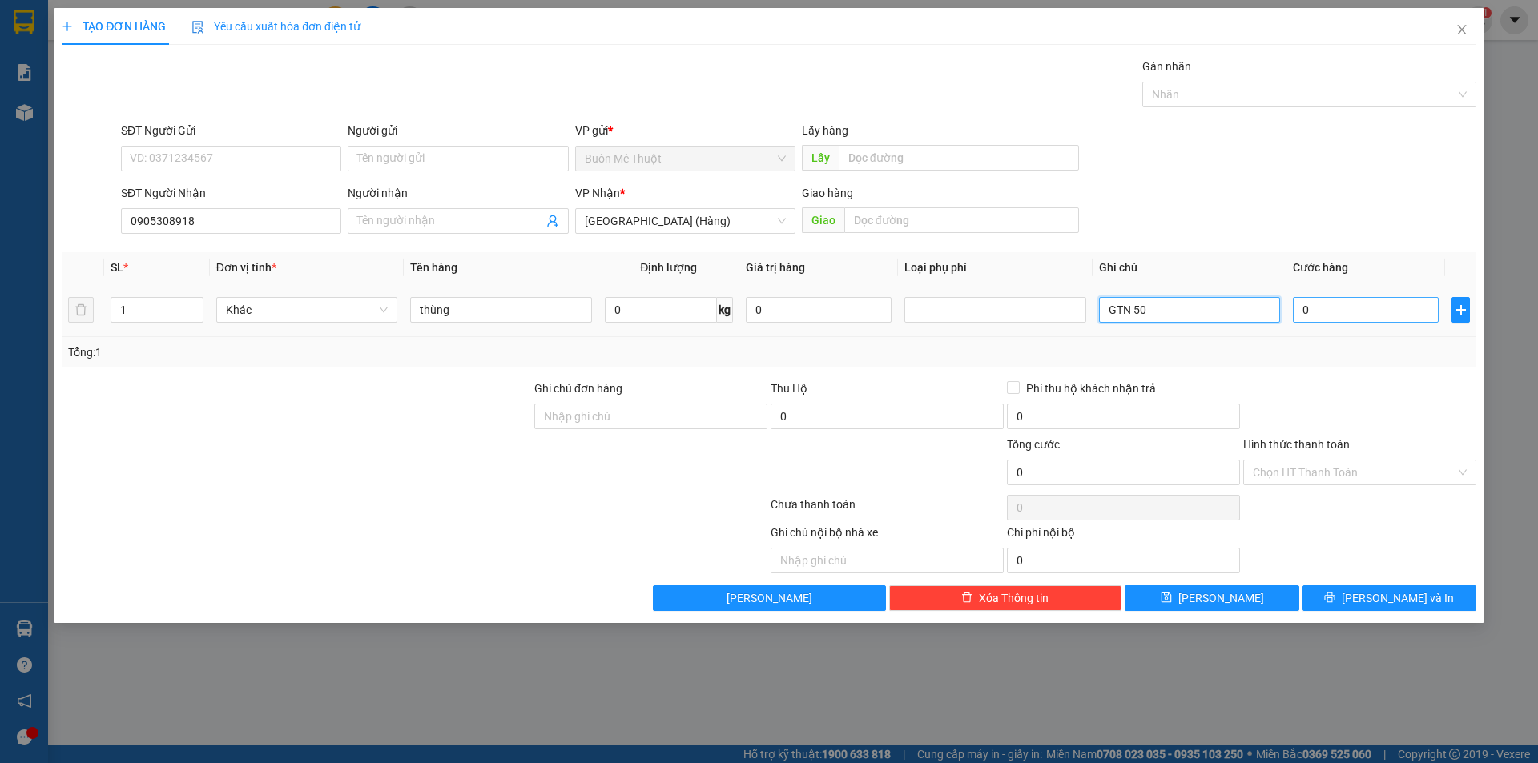
type input "GTN 50"
click at [1343, 303] on input "0" at bounding box center [1366, 310] width 146 height 26
type input "6"
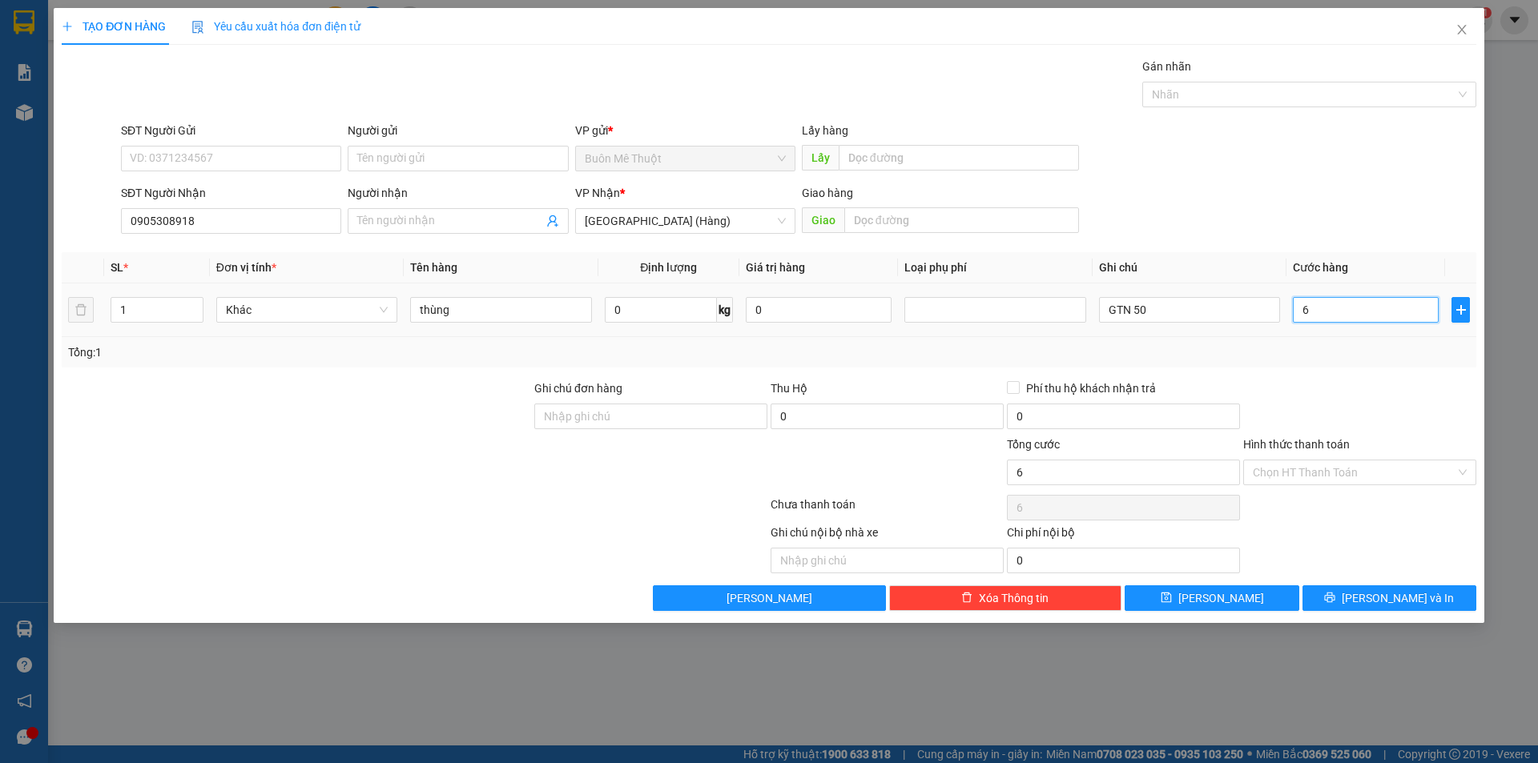
type input "60"
type input "60.000"
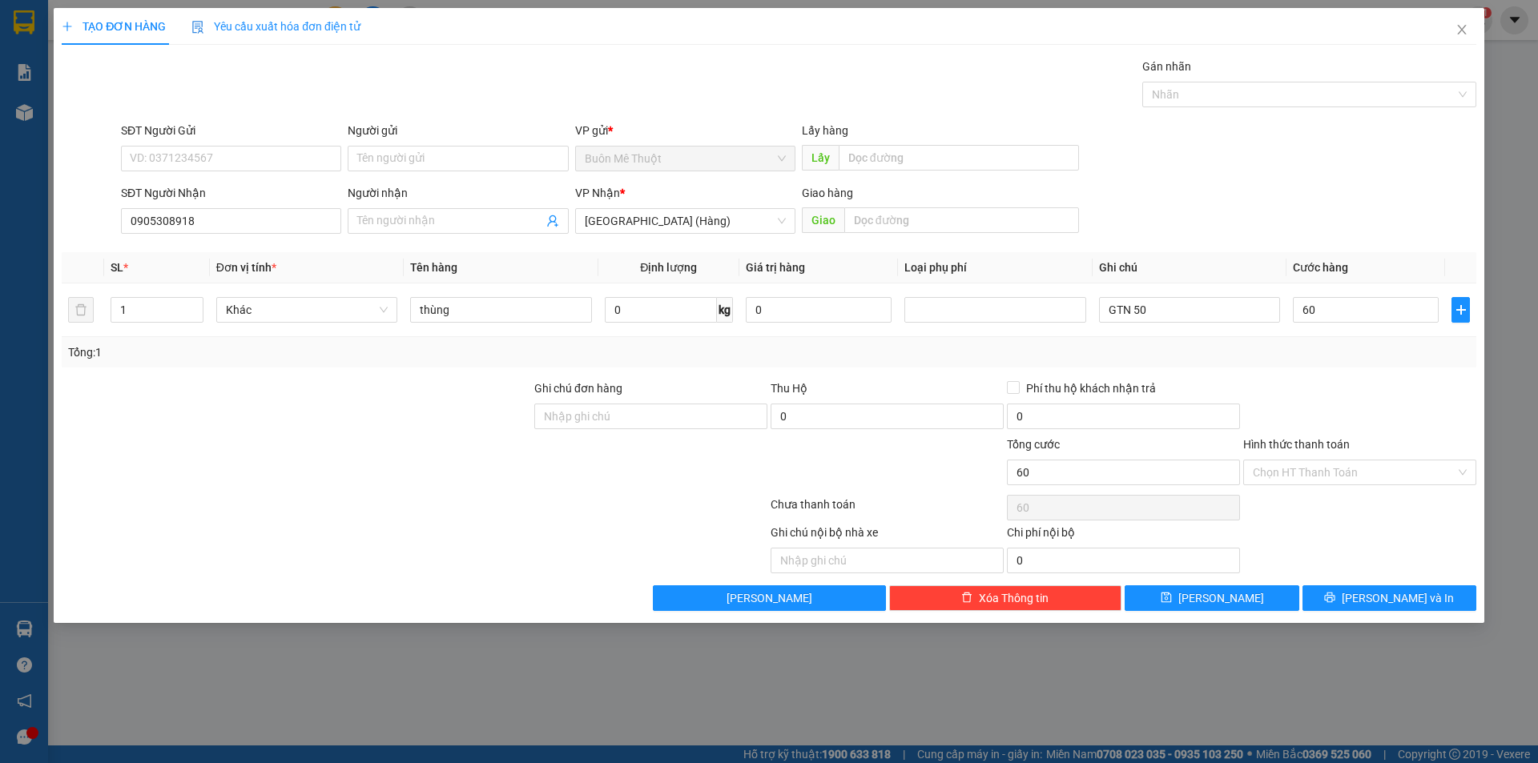
type input "60.000"
click at [1351, 394] on div at bounding box center [1360, 408] width 236 height 56
click at [1285, 215] on div "SĐT Người Nhận 0905308918 Người nhận Tên người nhận VP Nhận * [GEOGRAPHIC_DATA]…" at bounding box center [799, 212] width 1362 height 56
click at [1339, 473] on input "Hình thức thanh toán" at bounding box center [1354, 473] width 203 height 24
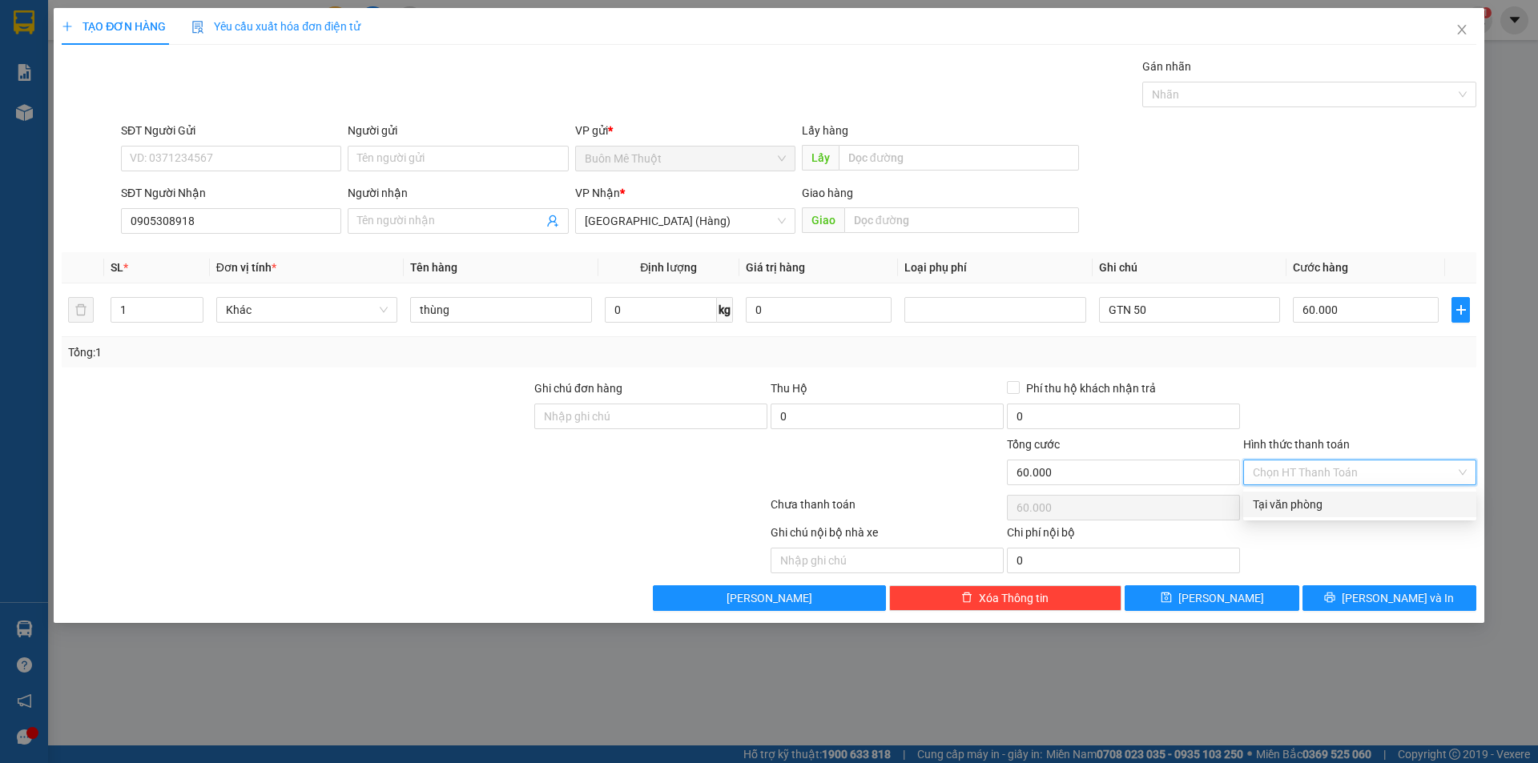
click at [1345, 497] on div "Tại văn phòng" at bounding box center [1360, 505] width 214 height 18
click at [1364, 374] on div "Transit Pickup Surcharge Ids Transit Deliver Surcharge Ids Transit Deliver Surc…" at bounding box center [769, 334] width 1415 height 553
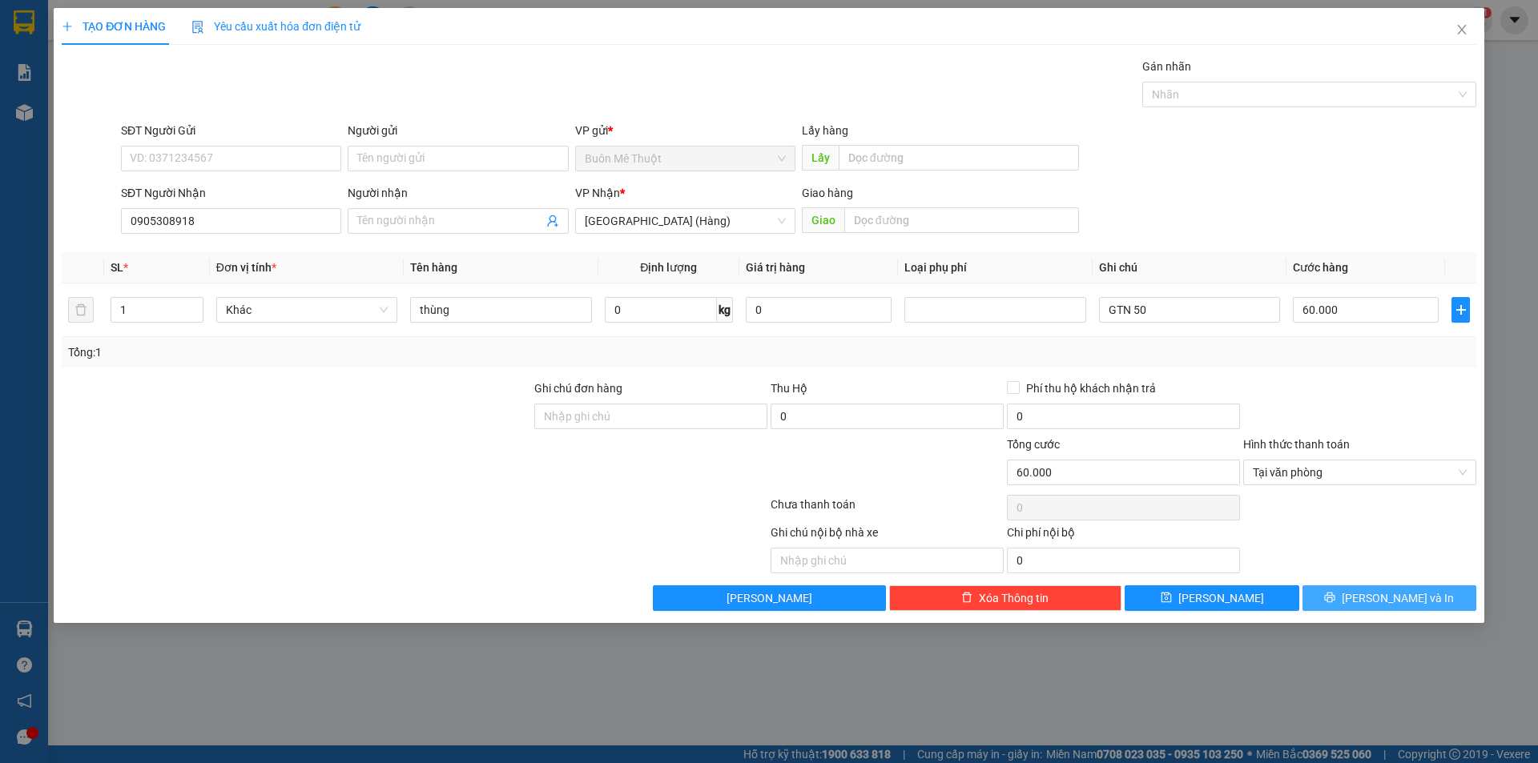
click at [1335, 602] on icon "printer" at bounding box center [1329, 597] width 11 height 11
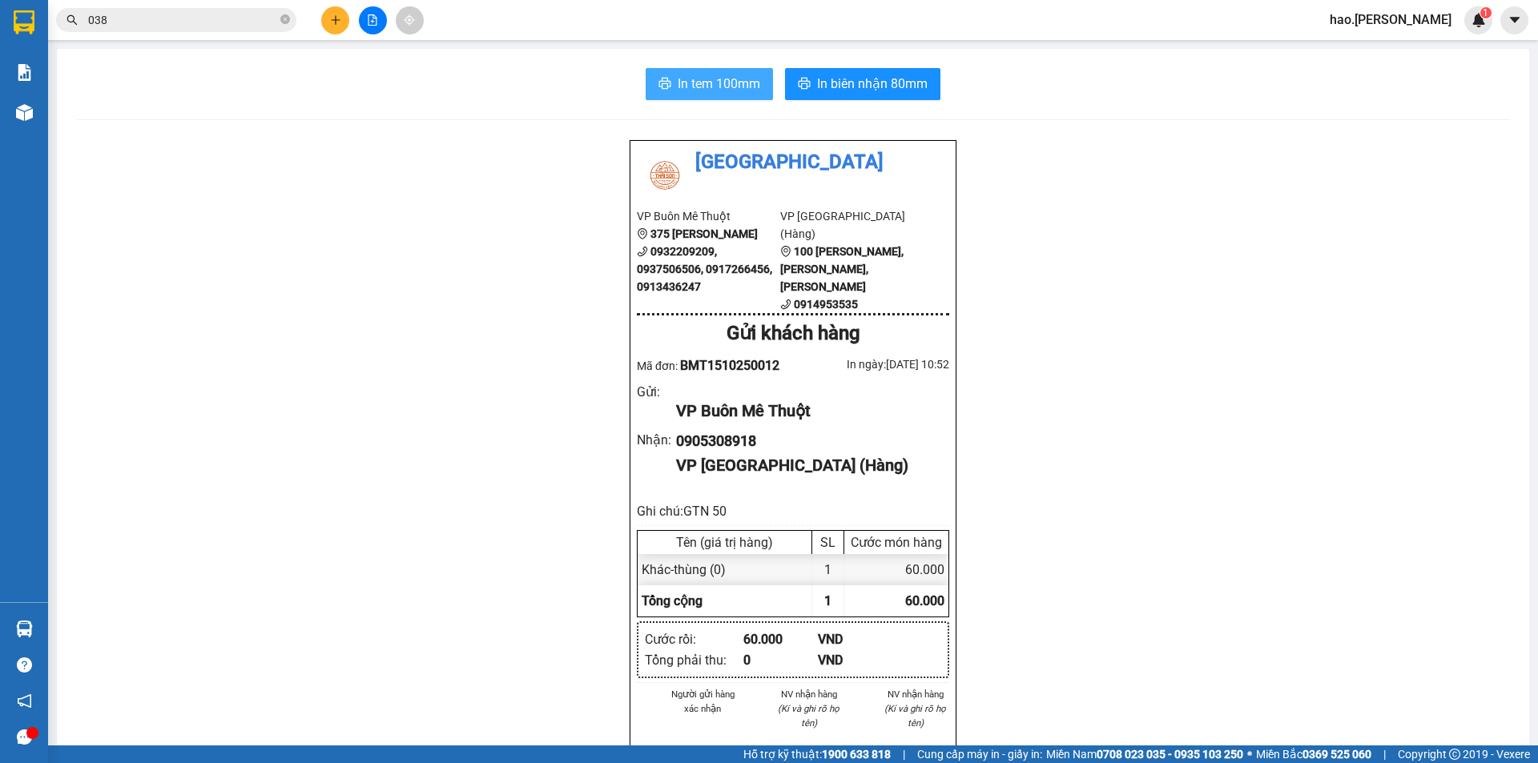
click at [712, 84] on span "In tem 100mm" at bounding box center [719, 84] width 83 height 20
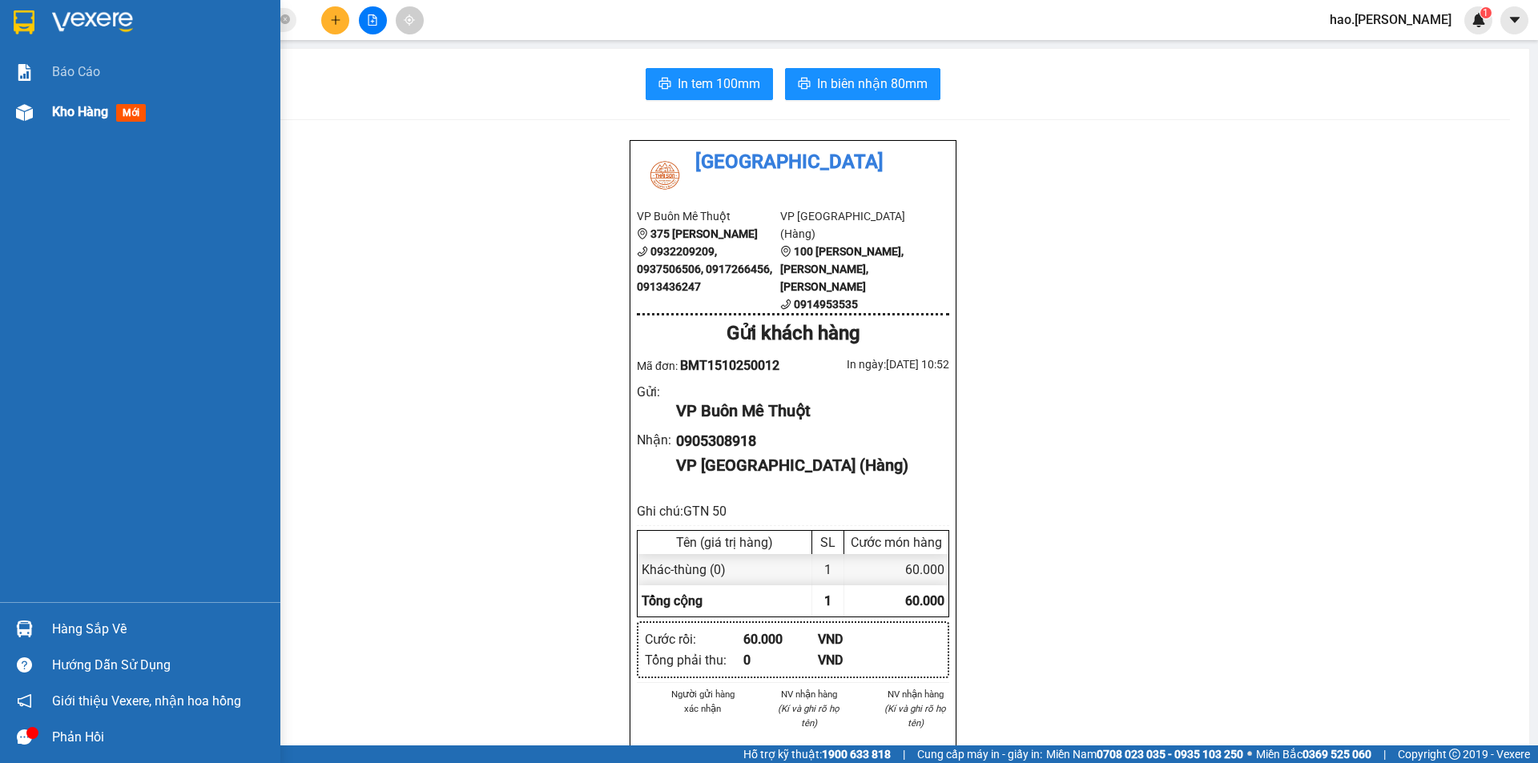
click at [63, 127] on div "Kho hàng mới" at bounding box center [160, 112] width 216 height 40
click at [73, 119] on span "Kho hàng" at bounding box center [80, 111] width 56 height 15
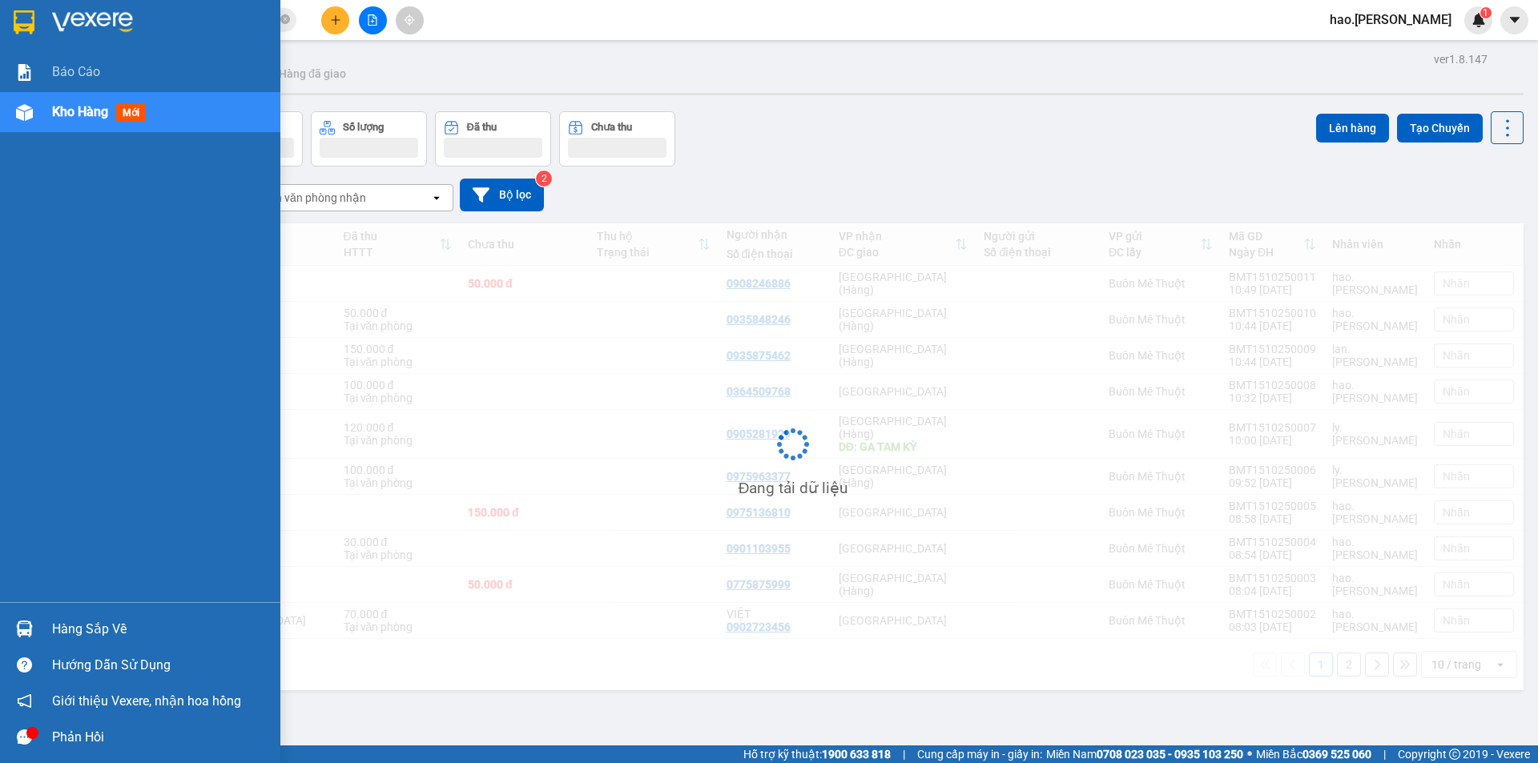
click at [73, 119] on span "Kho hàng" at bounding box center [80, 111] width 56 height 15
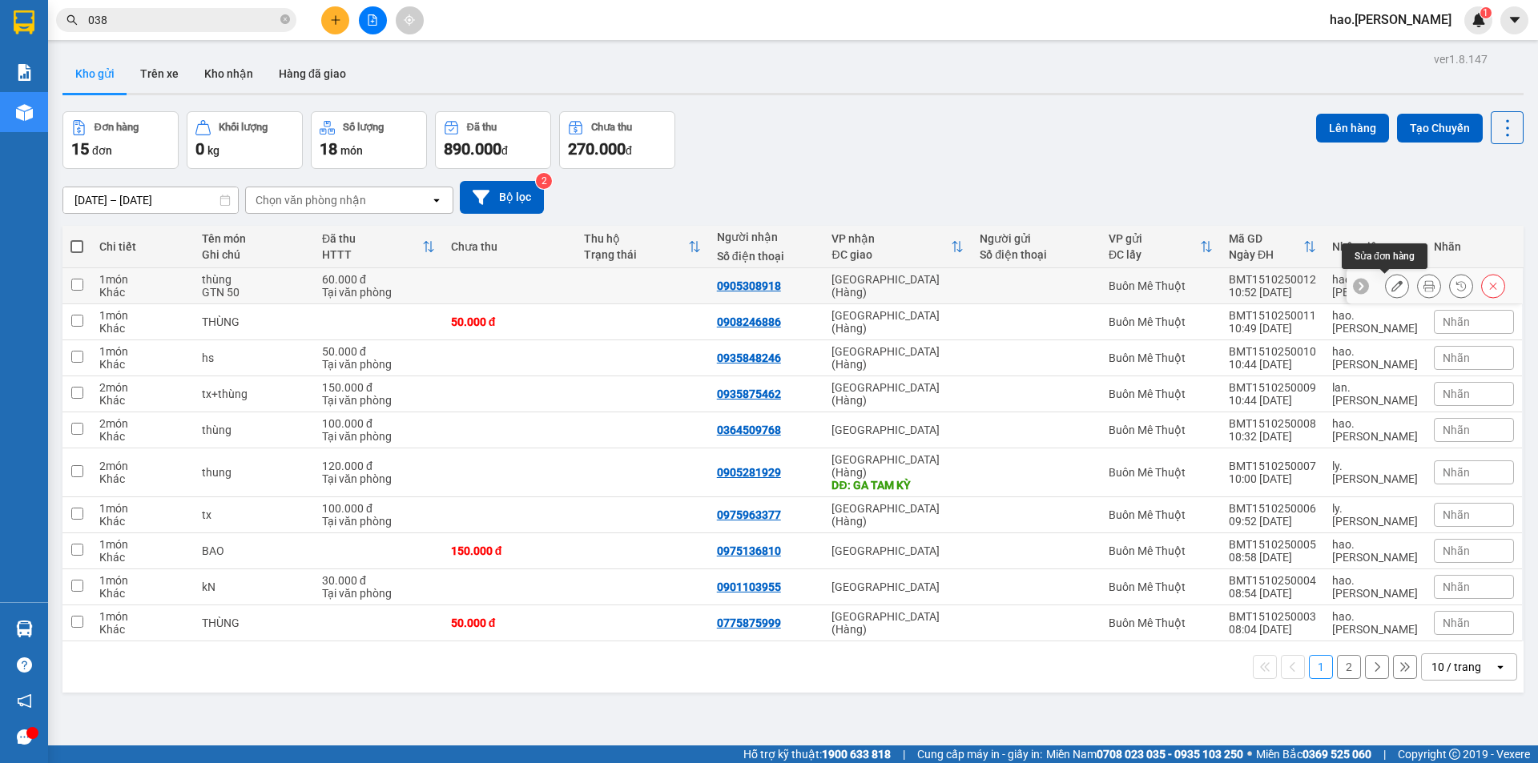
click at [1391, 285] on button at bounding box center [1397, 286] width 22 height 28
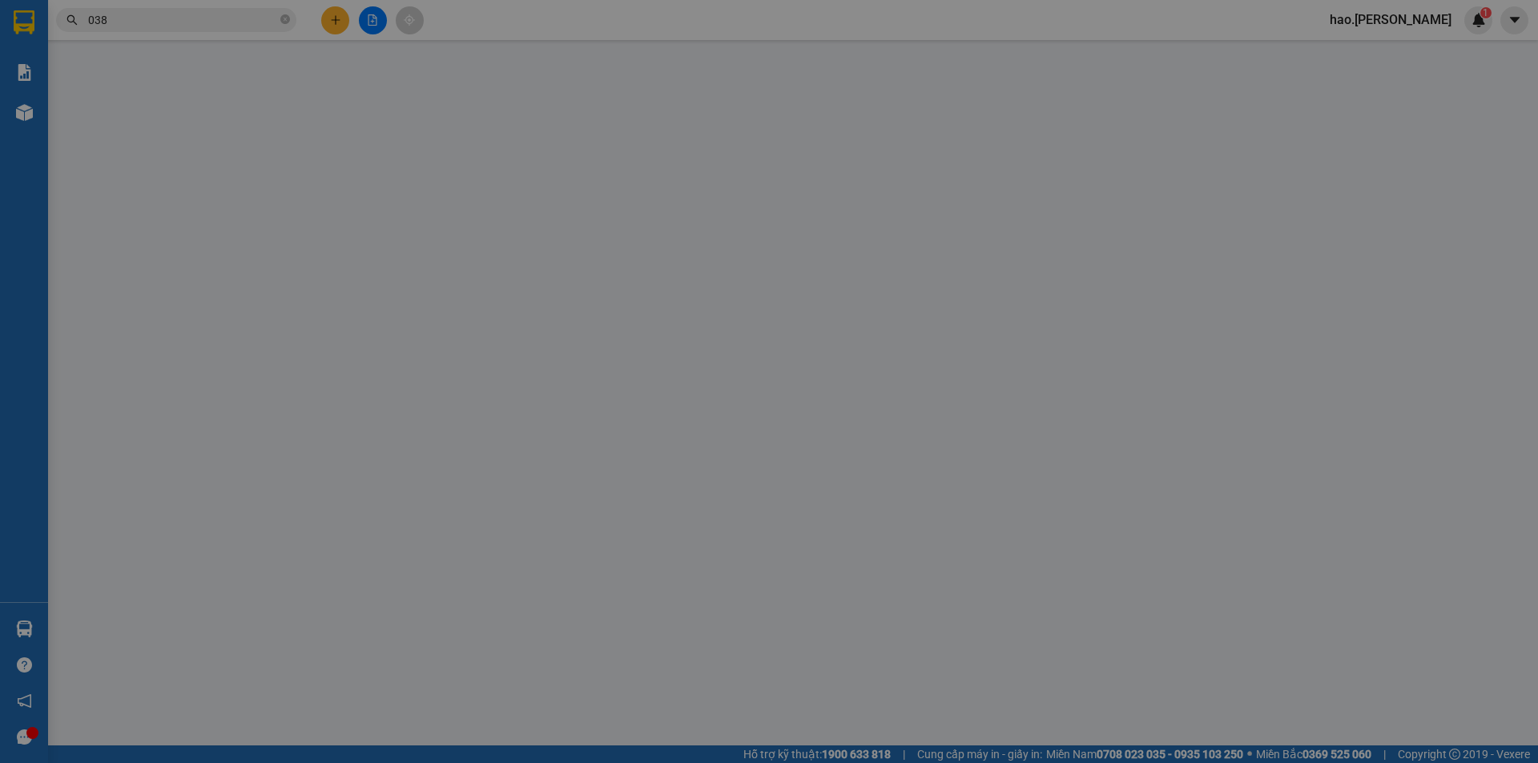
type input "0905308918"
type input "0"
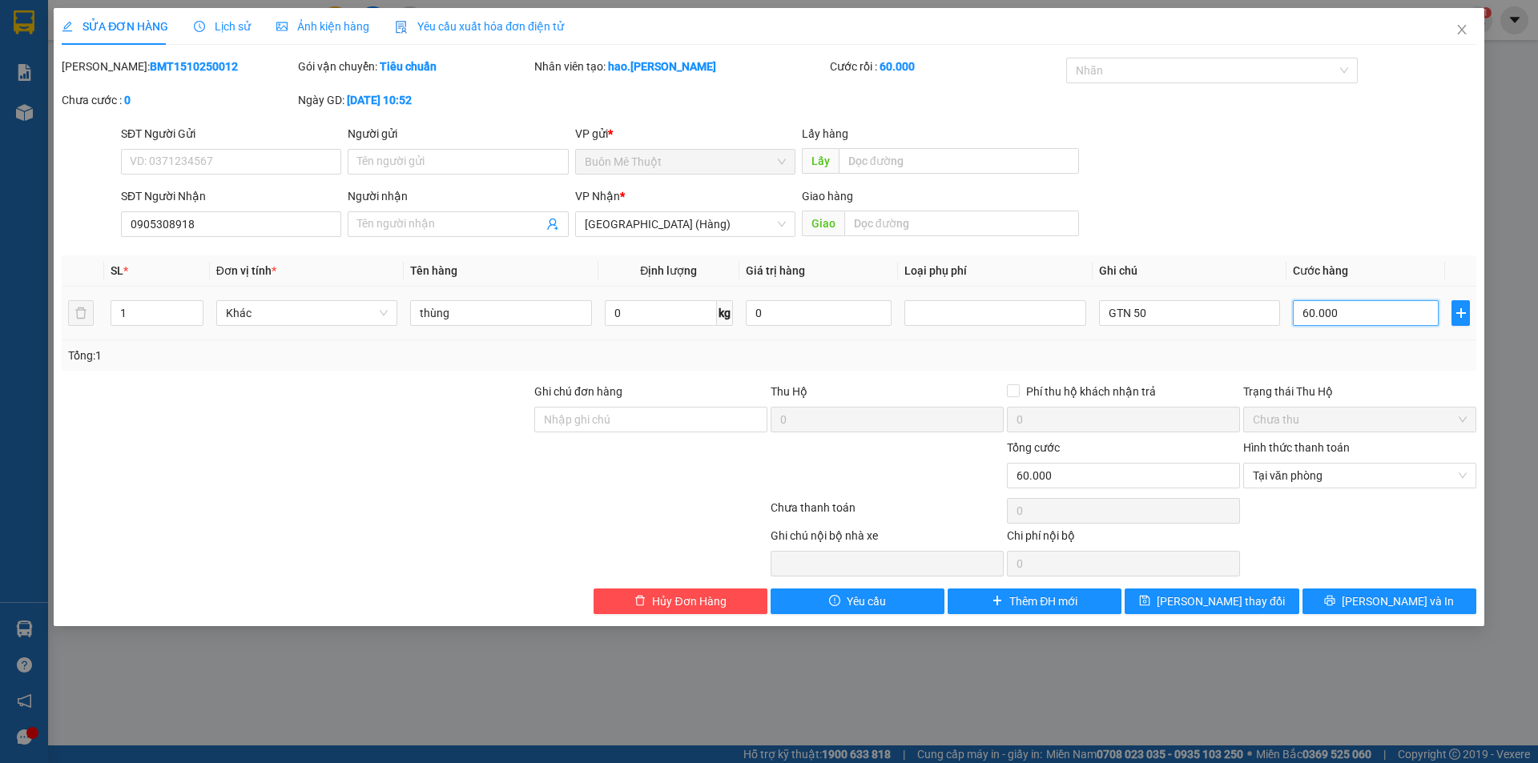
click at [1345, 313] on input "60.000" at bounding box center [1366, 313] width 146 height 26
type input "1"
type input "11"
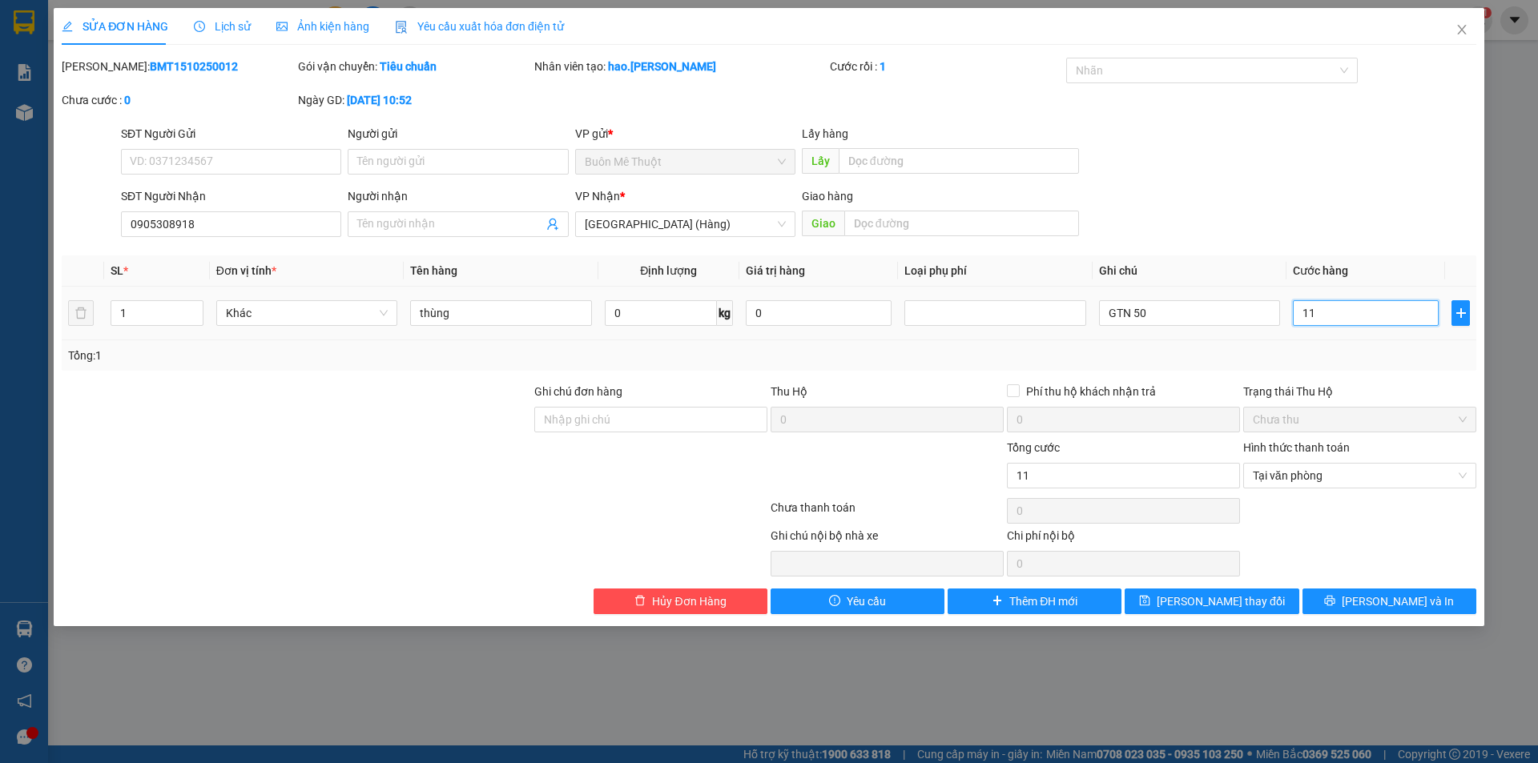
type input "110"
type input "110.000"
click at [1344, 351] on div "Tổng: 1" at bounding box center [769, 356] width 1402 height 18
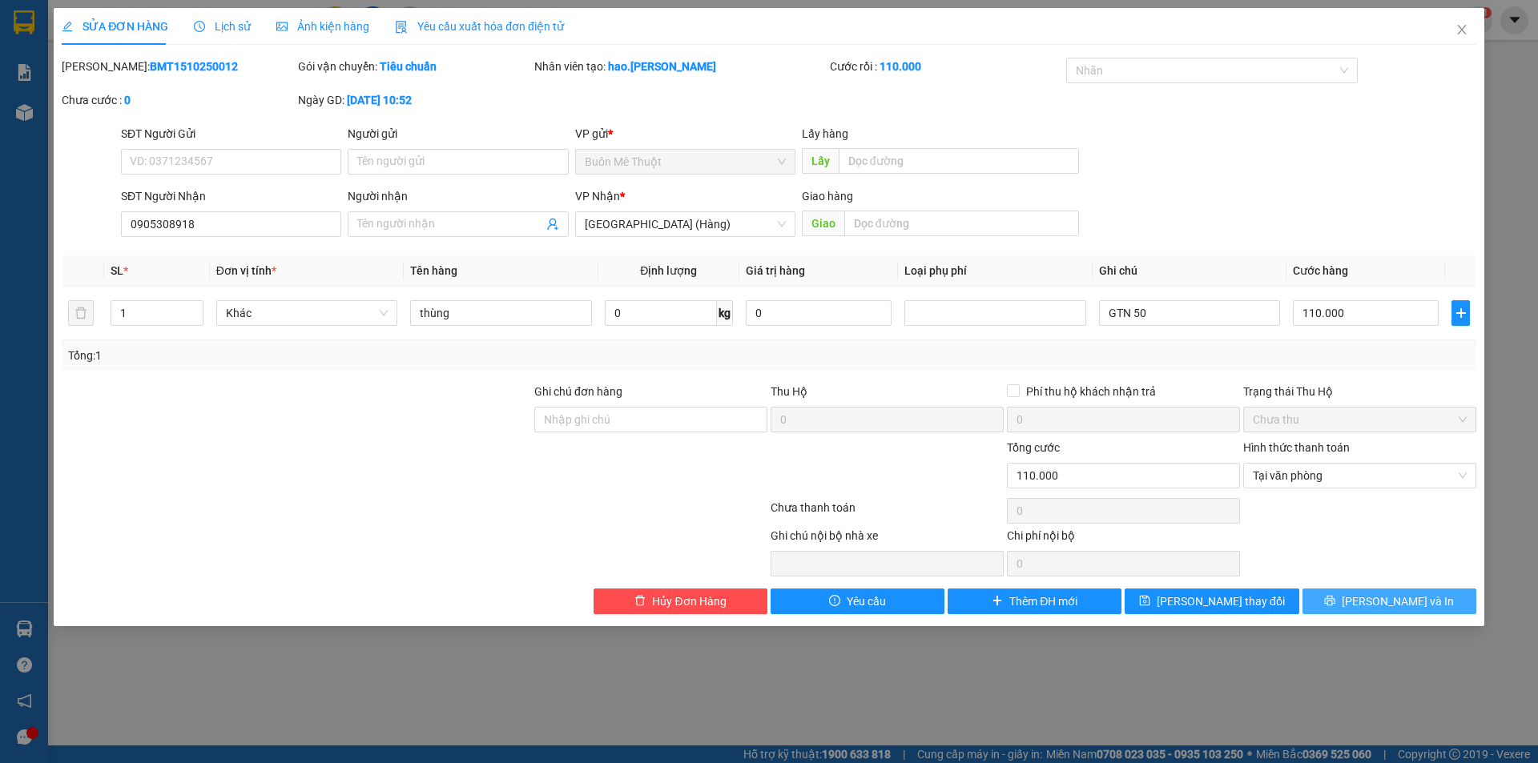
click at [1379, 612] on button "[PERSON_NAME] và In" at bounding box center [1389, 602] width 174 height 26
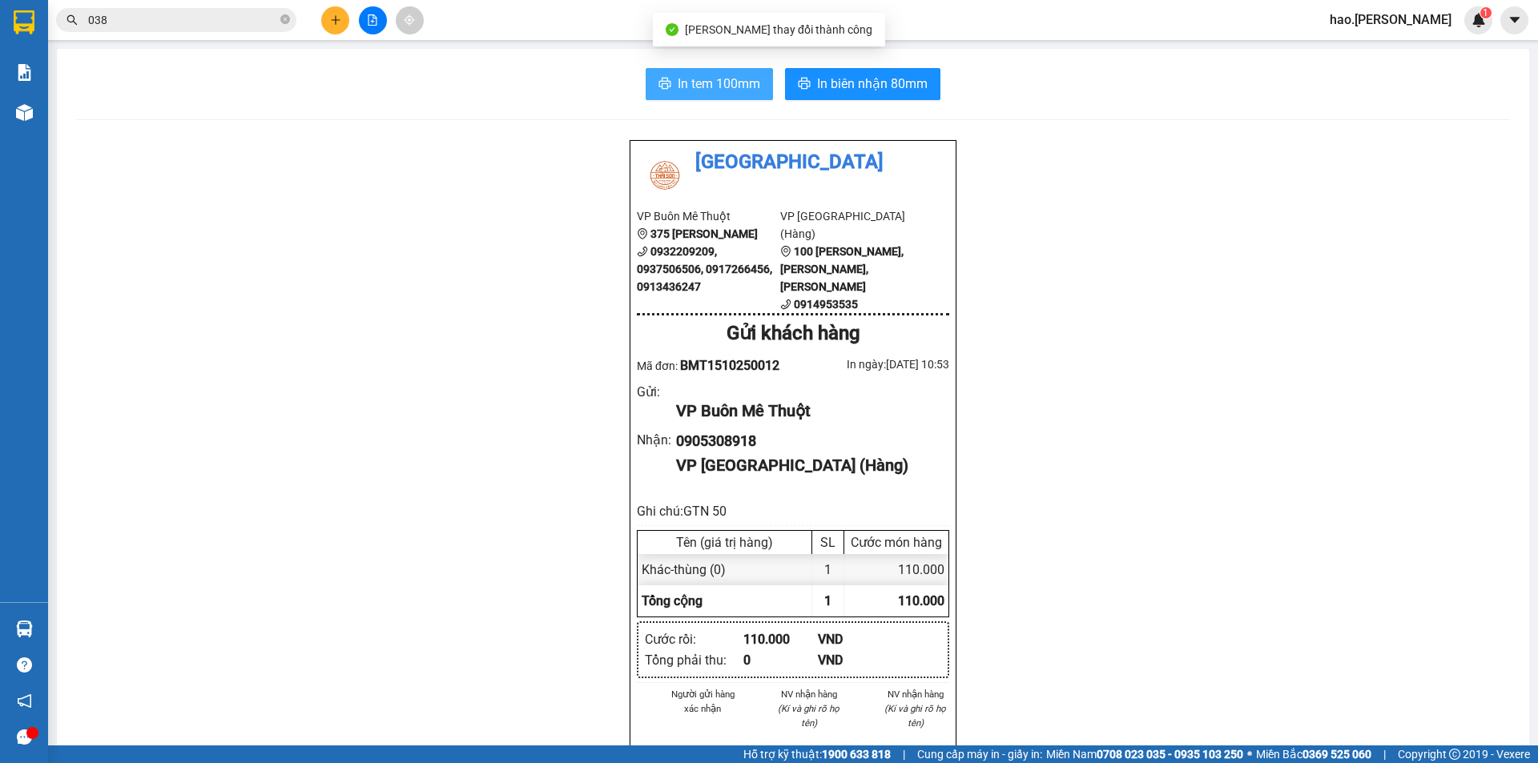
click at [707, 78] on span "In tem 100mm" at bounding box center [719, 84] width 83 height 20
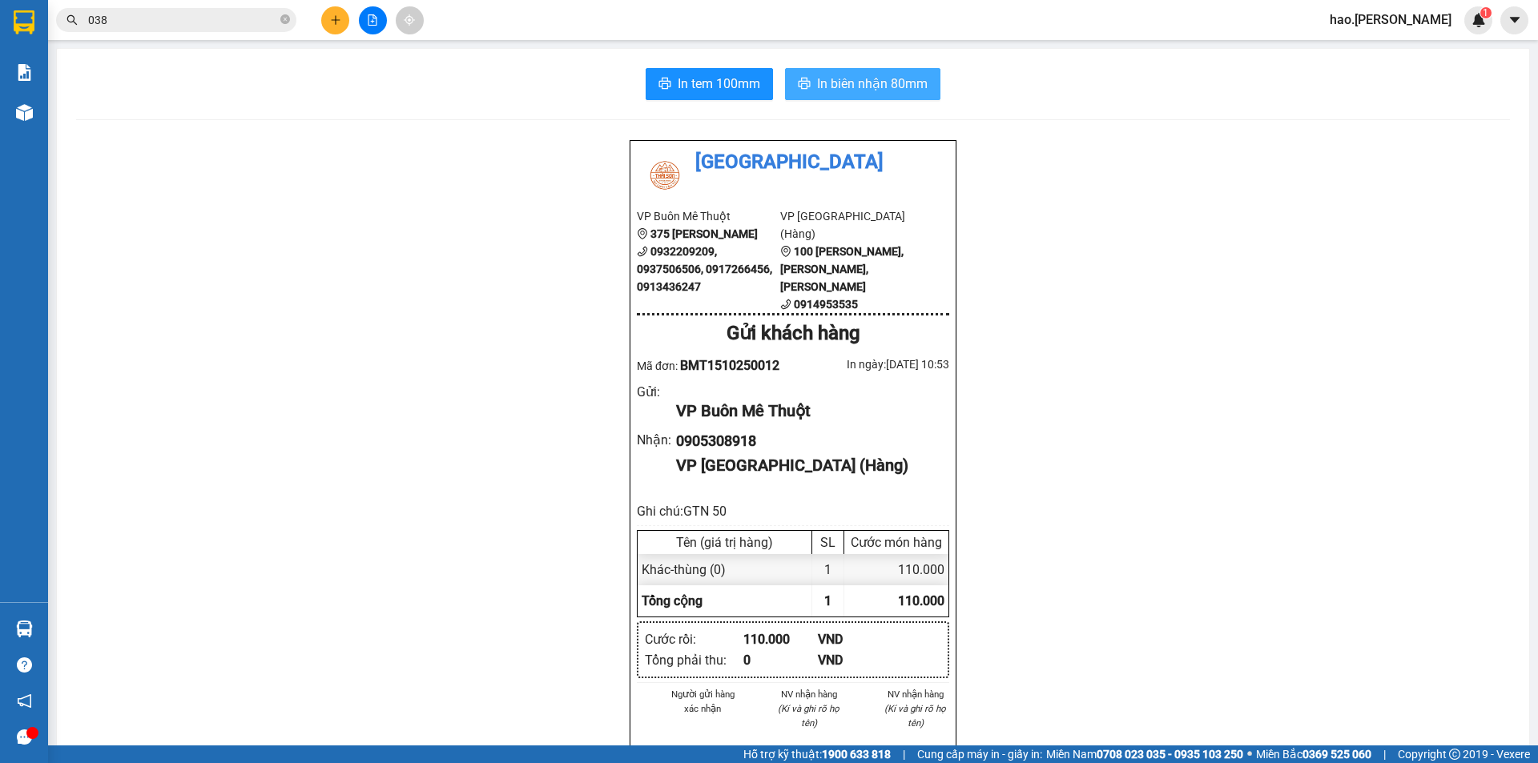
click at [865, 79] on span "In biên nhận 80mm" at bounding box center [872, 84] width 111 height 20
click at [332, 13] on button at bounding box center [335, 20] width 28 height 28
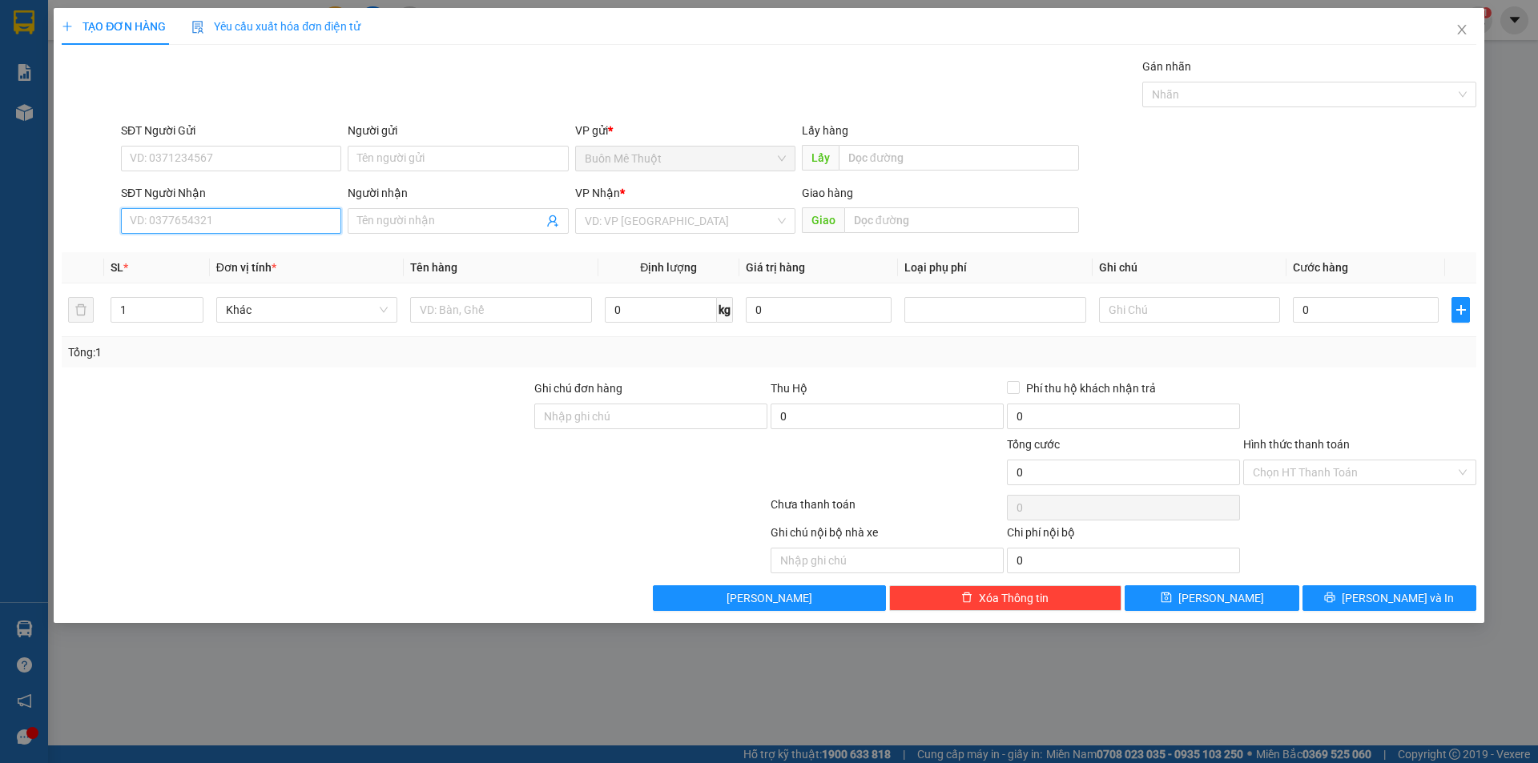
click at [282, 219] on input "SĐT Người Nhận" at bounding box center [231, 221] width 220 height 26
click at [159, 255] on div "0911820973" at bounding box center [231, 253] width 201 height 18
type input "0911820973"
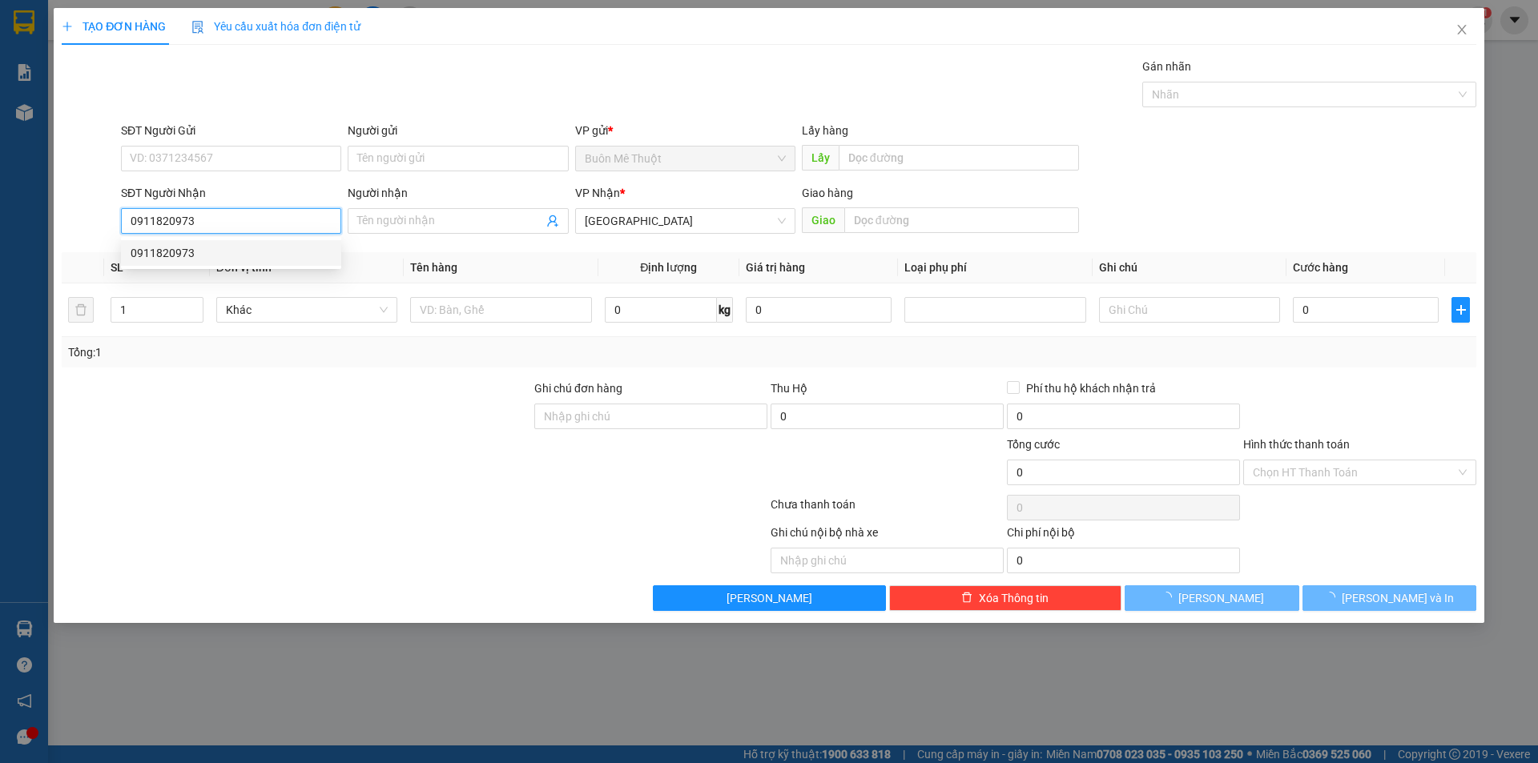
type input "20.000"
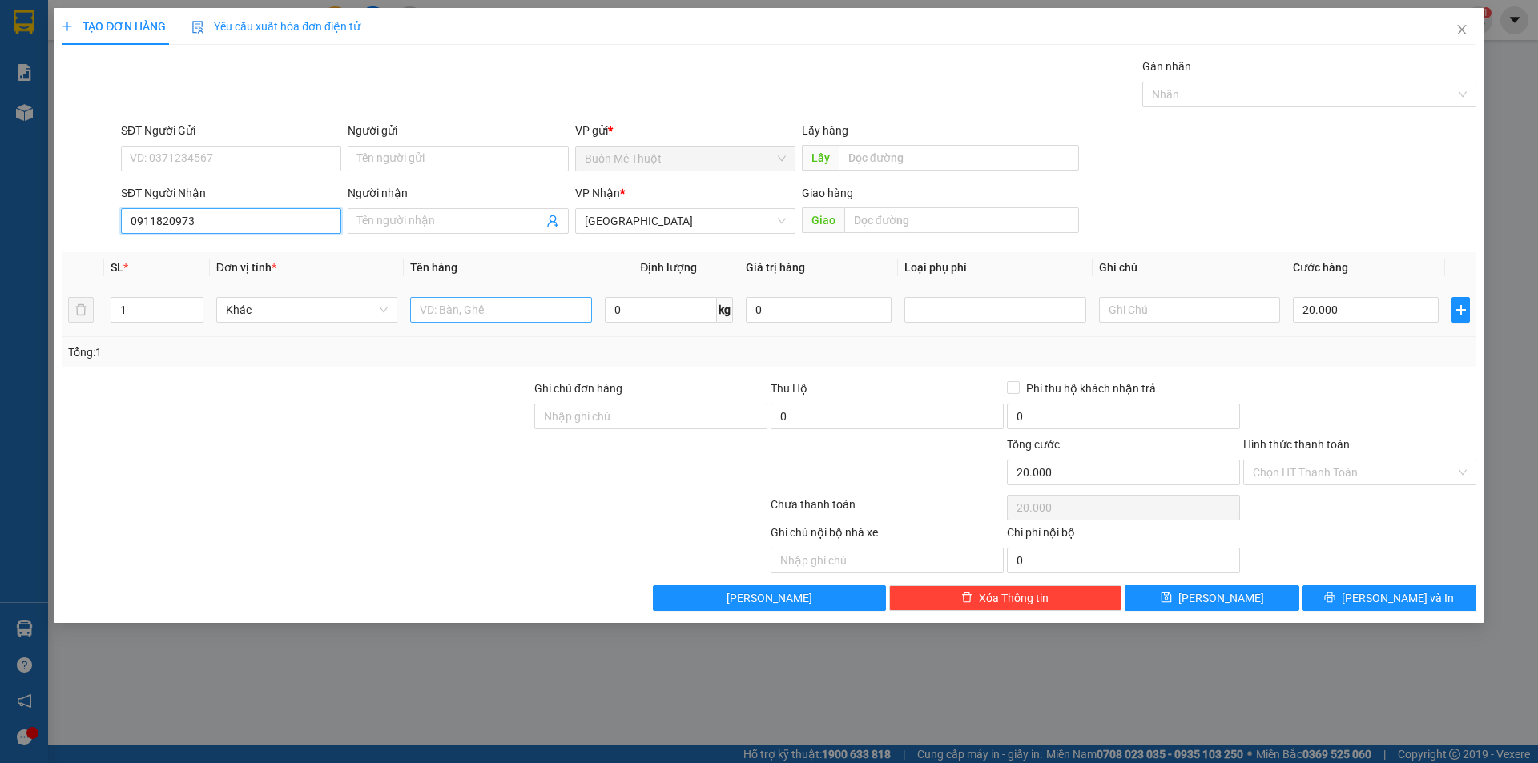
type input "0911820973"
click at [516, 319] on input "text" at bounding box center [500, 310] width 181 height 26
type input "CÂY VẢI"
click at [1341, 313] on input "20.000" at bounding box center [1366, 310] width 146 height 26
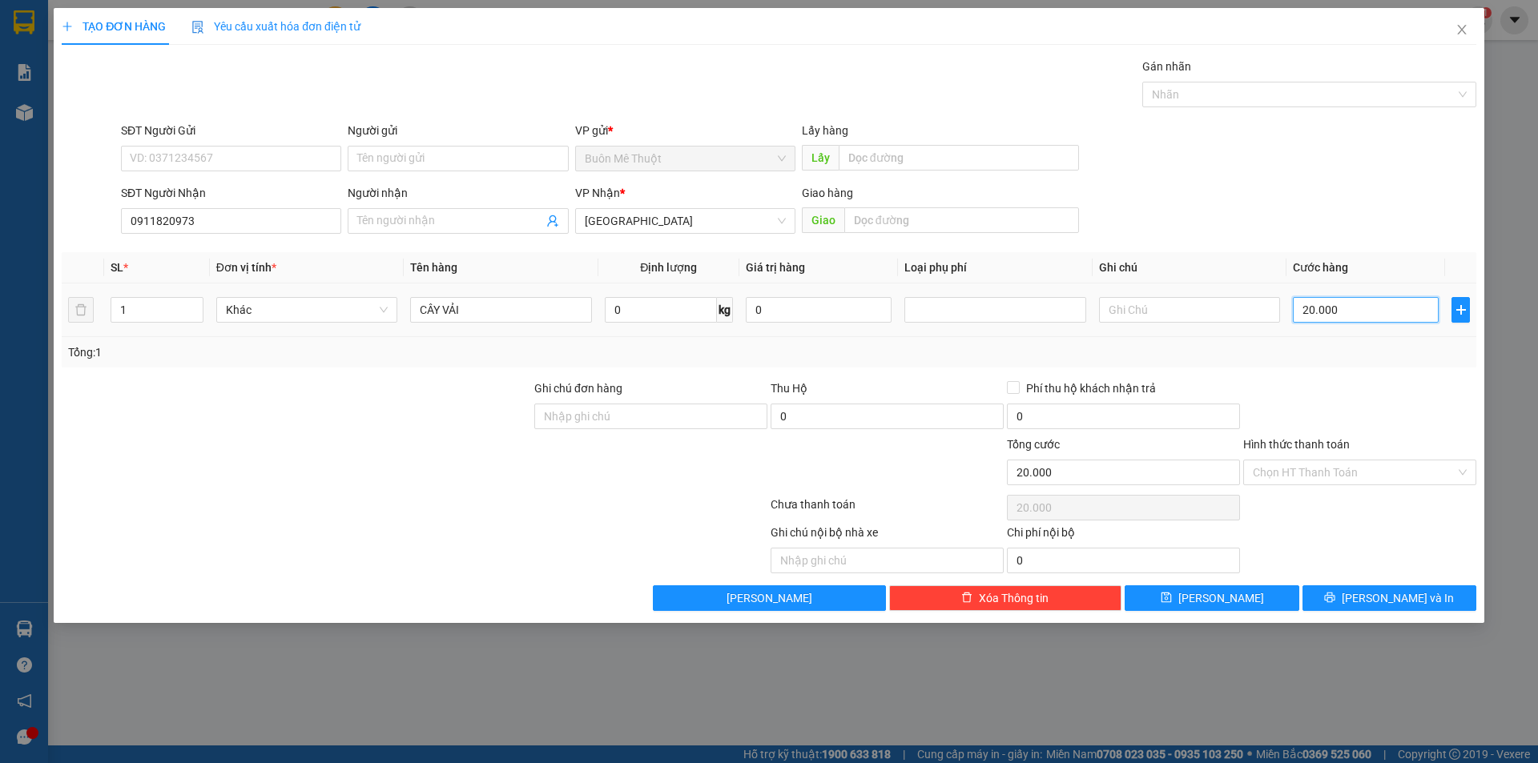
type input "5"
type input "50"
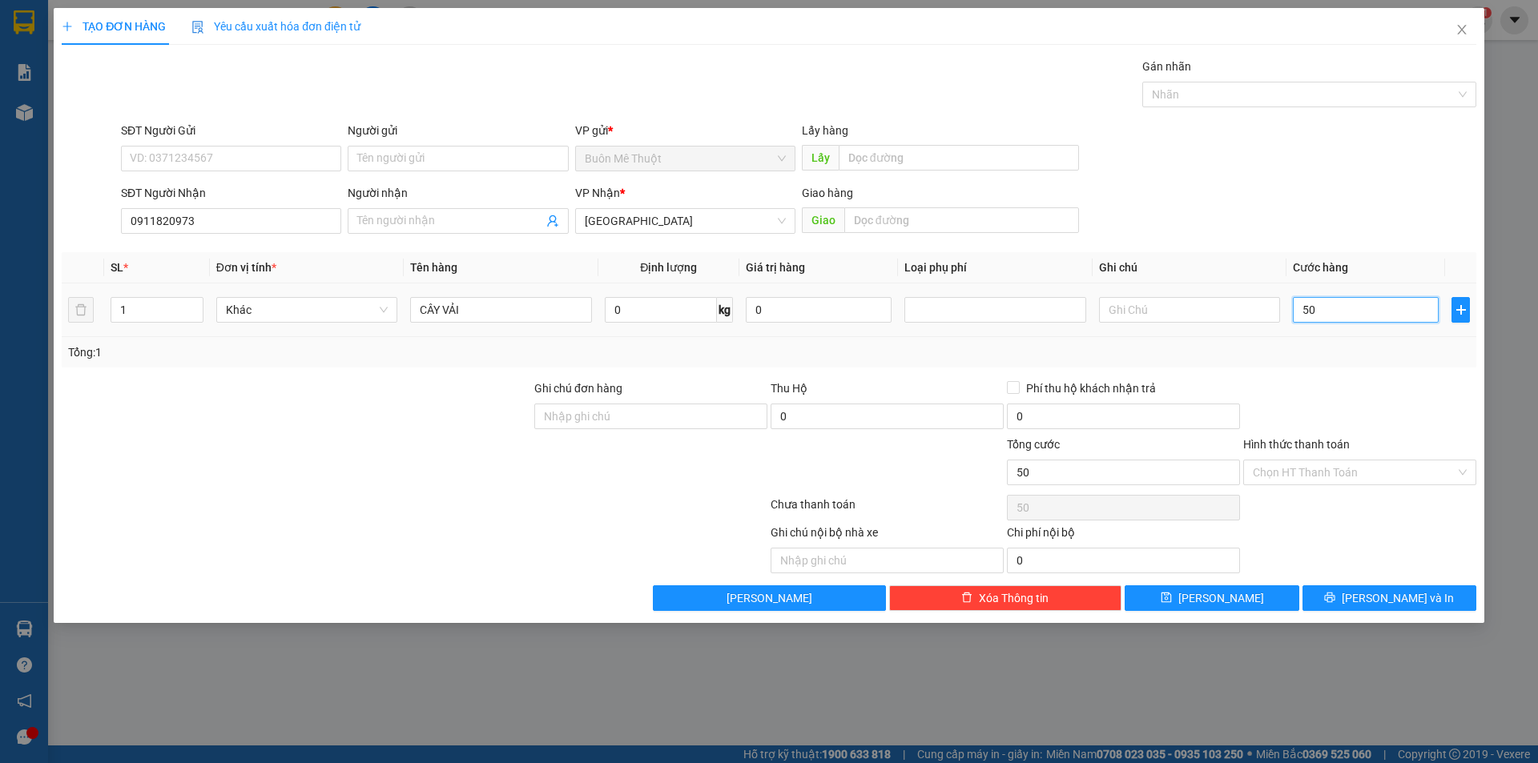
type input "50"
type input "50.000"
drag, startPoint x: 1367, startPoint y: 372, endPoint x: 1379, endPoint y: 502, distance: 130.2
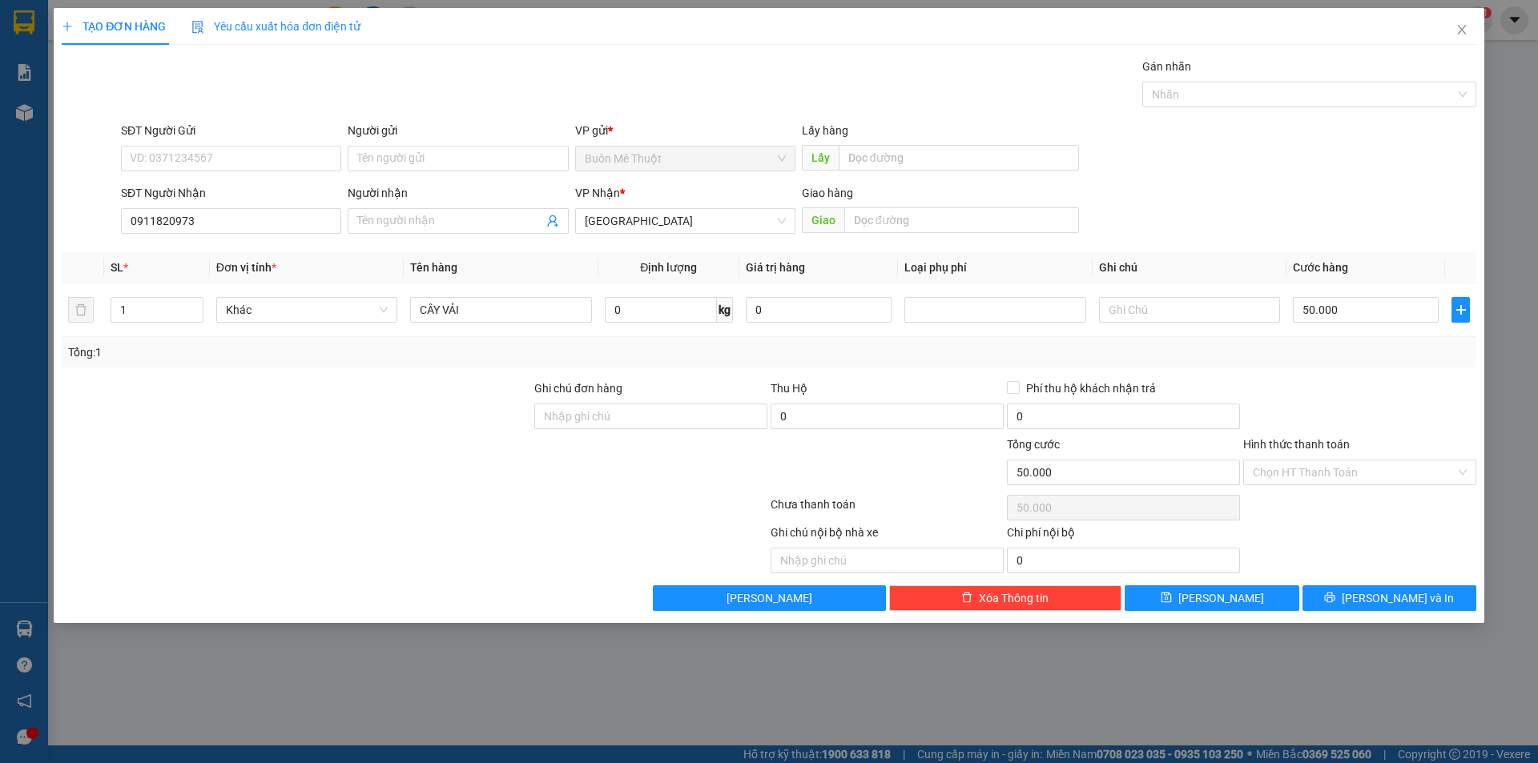
click at [1367, 374] on div "Transit Pickup Surcharge Ids Transit Deliver Surcharge Ids Transit Deliver Surc…" at bounding box center [769, 334] width 1415 height 553
click at [1371, 597] on button "[PERSON_NAME] và In" at bounding box center [1389, 599] width 174 height 26
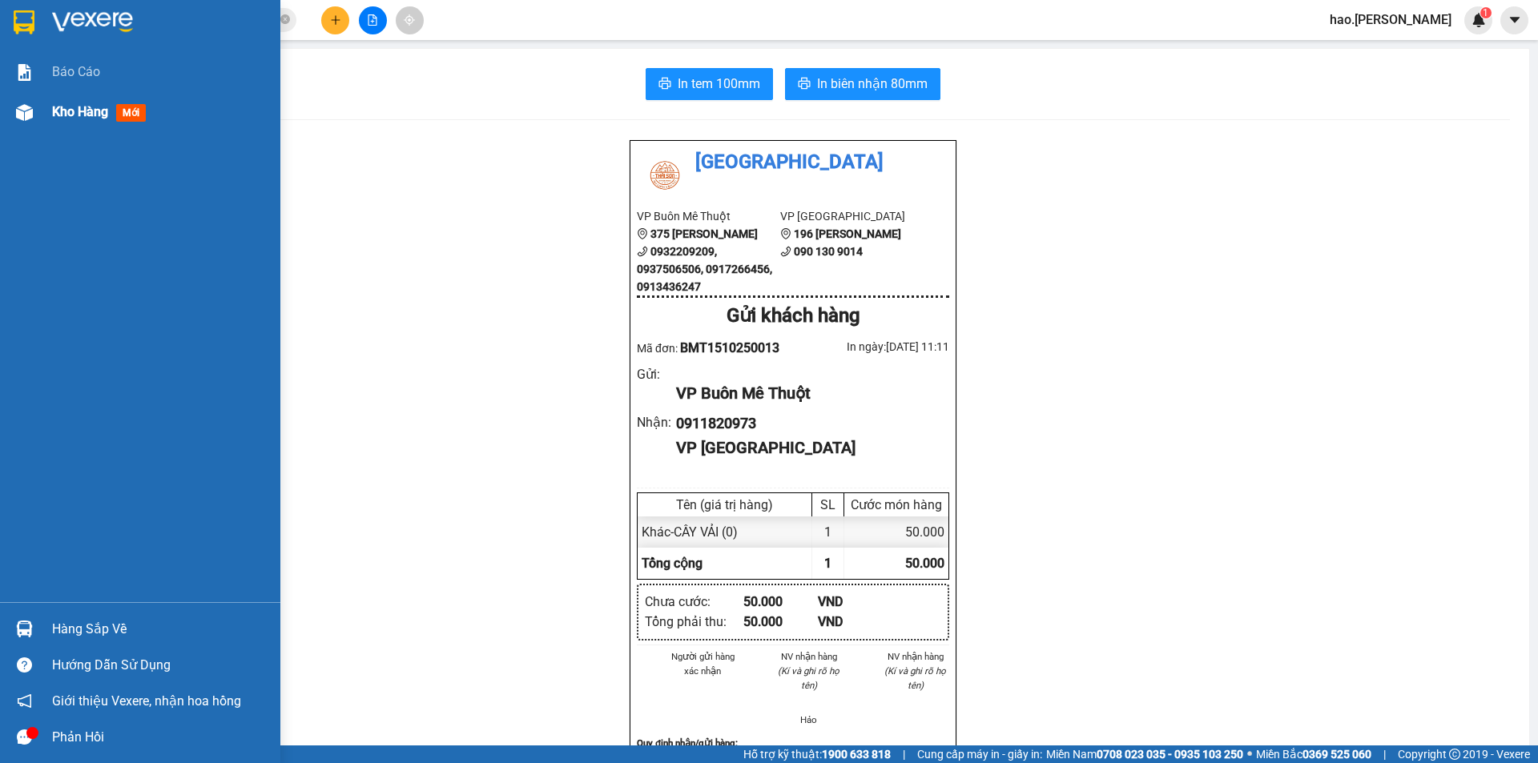
click at [66, 101] on div "Kho hàng mới" at bounding box center [160, 112] width 216 height 40
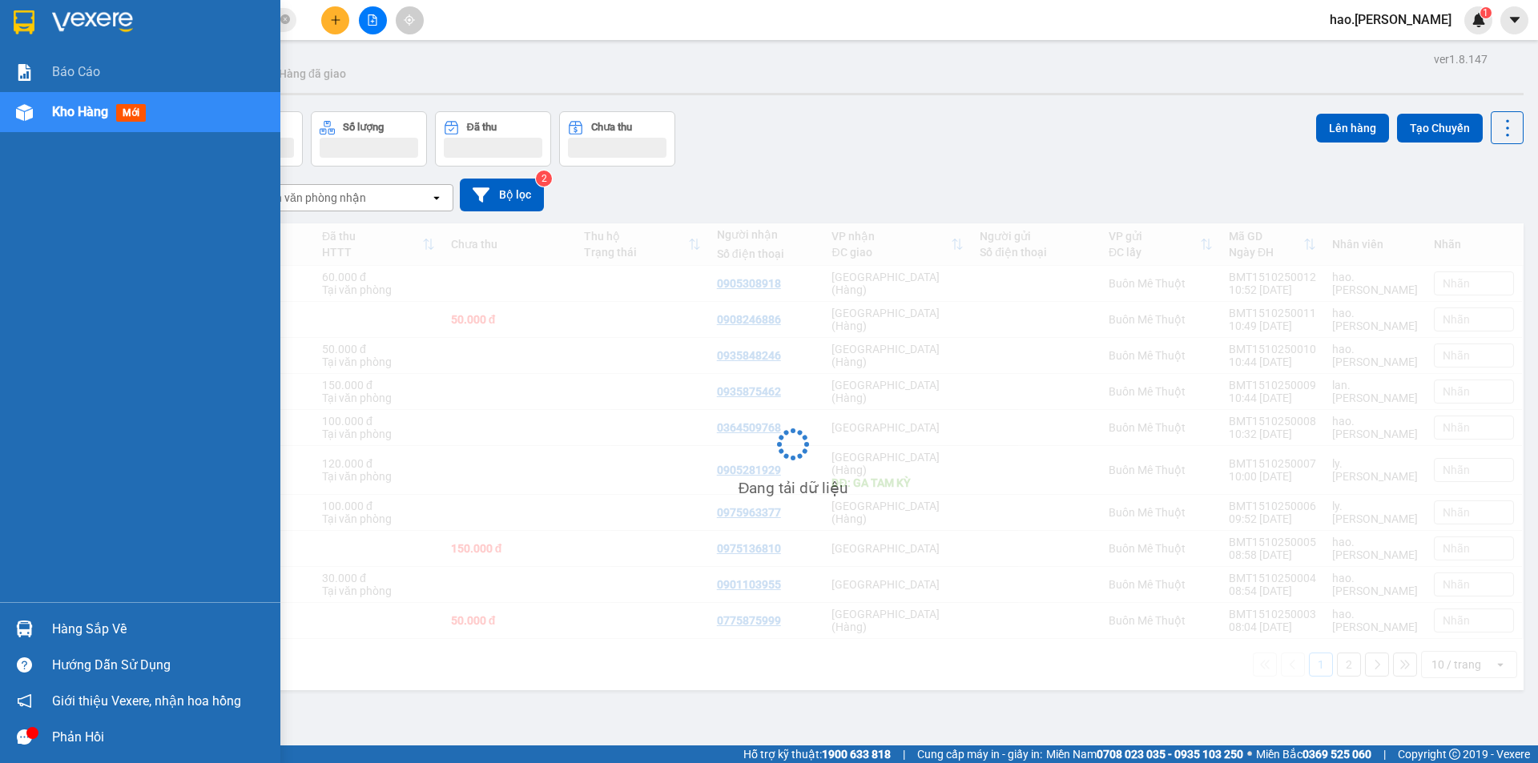
click at [66, 101] on div "Kho hàng mới" at bounding box center [160, 112] width 216 height 40
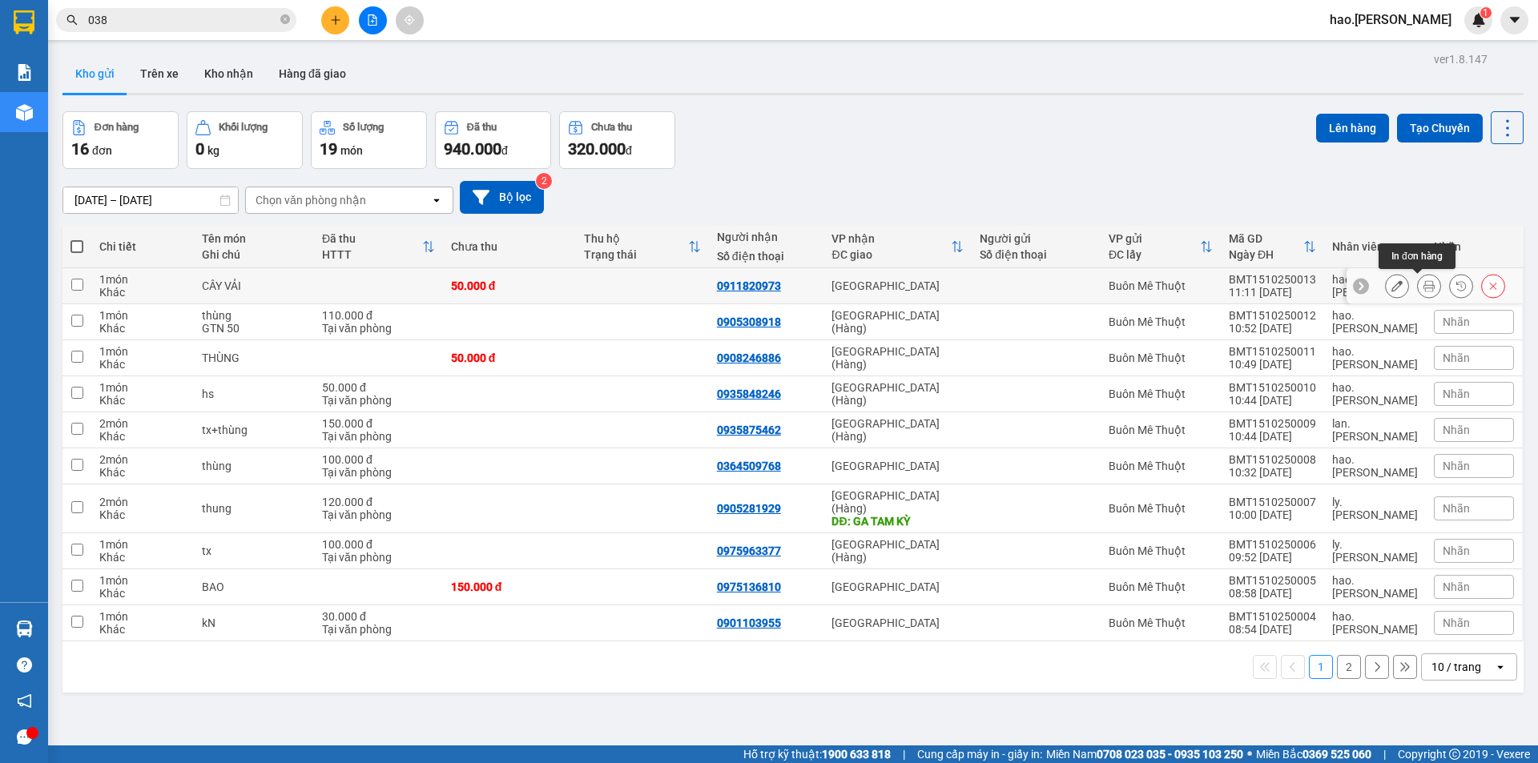
click at [1423, 291] on icon at bounding box center [1428, 285] width 11 height 11
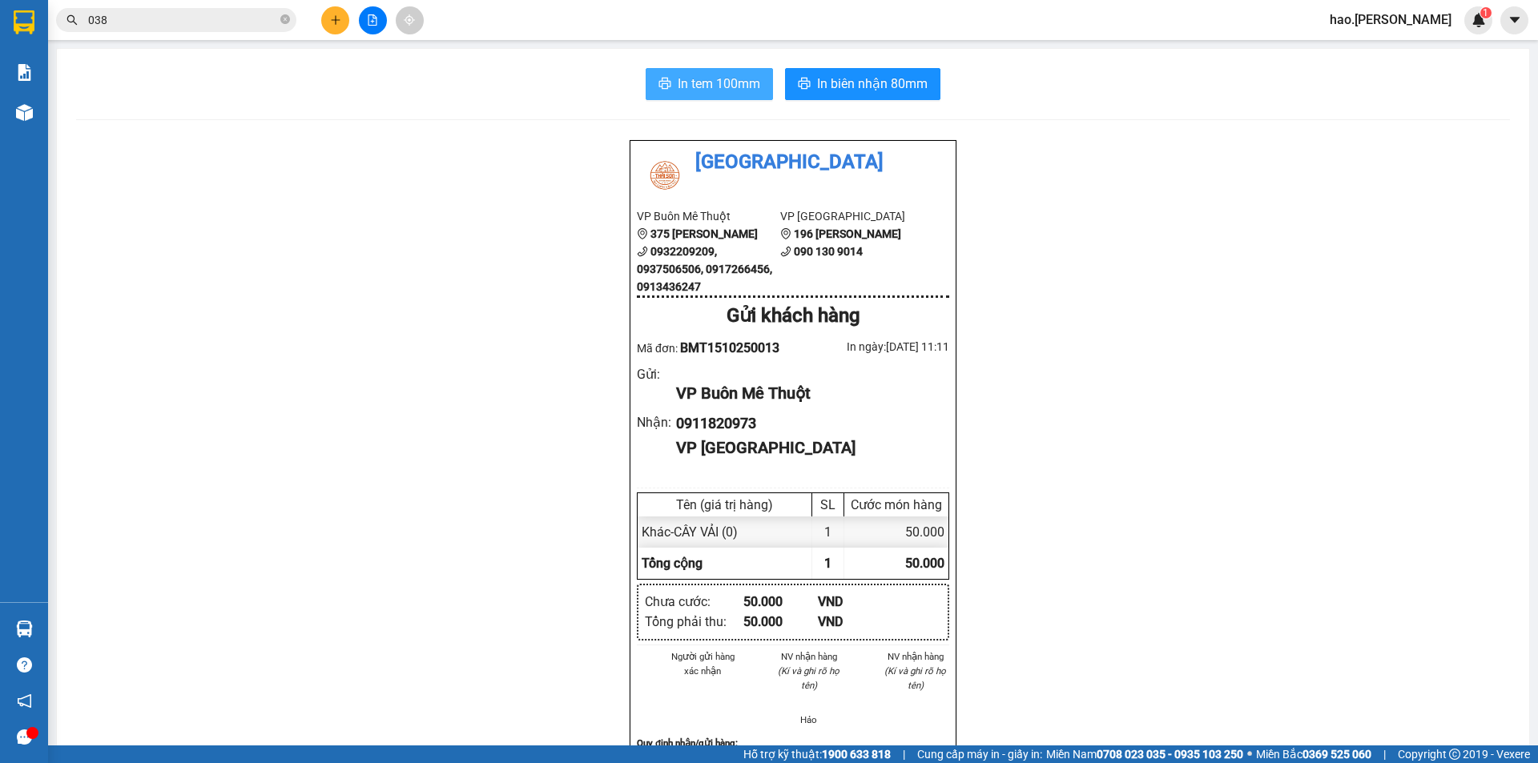
click at [694, 80] on span "In tem 100mm" at bounding box center [719, 84] width 83 height 20
click at [338, 21] on icon "plus" at bounding box center [335, 19] width 11 height 11
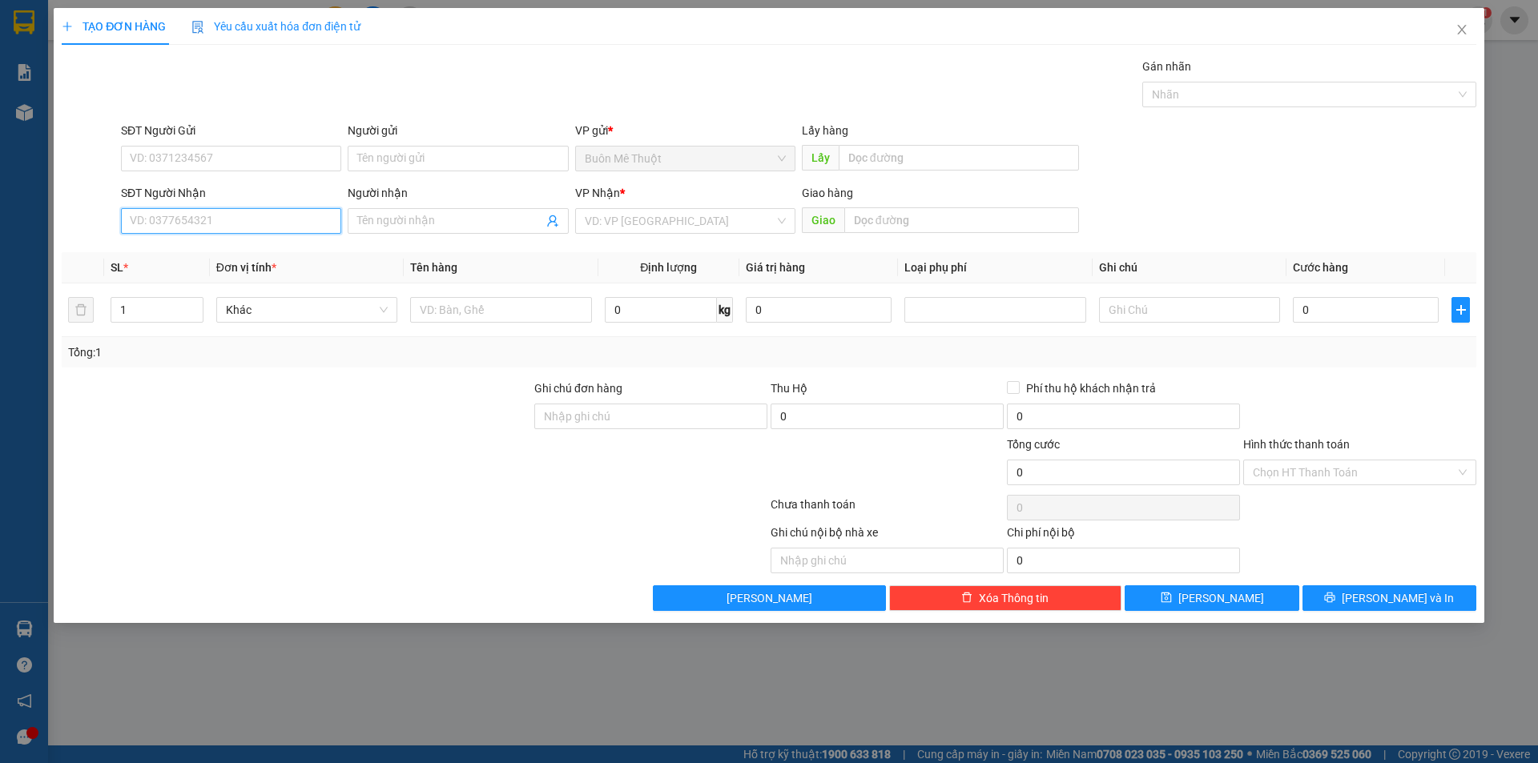
click at [247, 223] on input "SĐT Người Nhận" at bounding box center [231, 221] width 220 height 26
click at [151, 247] on div "0816039969" at bounding box center [231, 253] width 201 height 18
type input "0816039969"
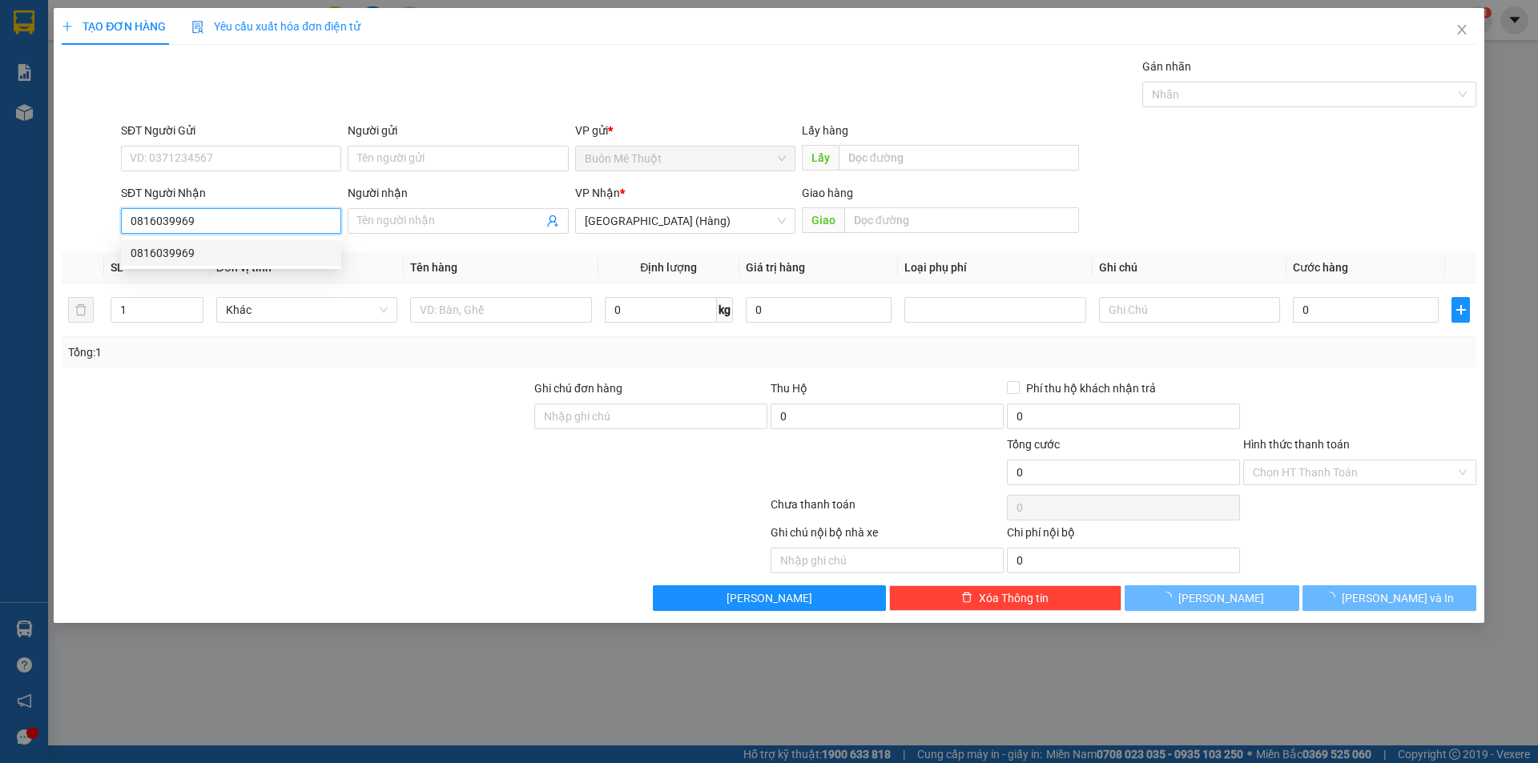
type input "70.000"
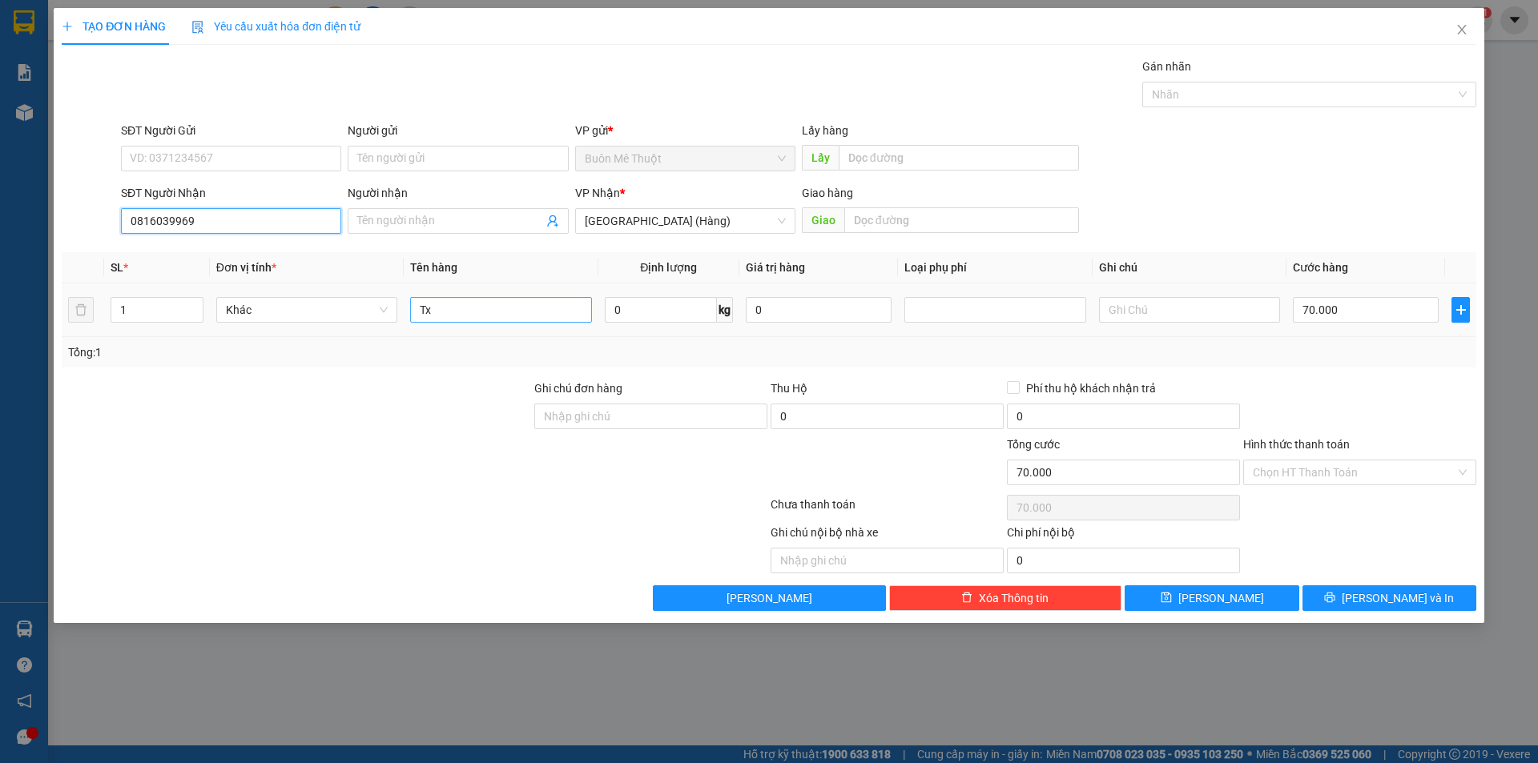
type input "0816039969"
click at [442, 312] on input "Tx" at bounding box center [500, 310] width 181 height 26
click at [440, 313] on input "Tx" at bounding box center [500, 310] width 181 height 26
type input "THÙNG"
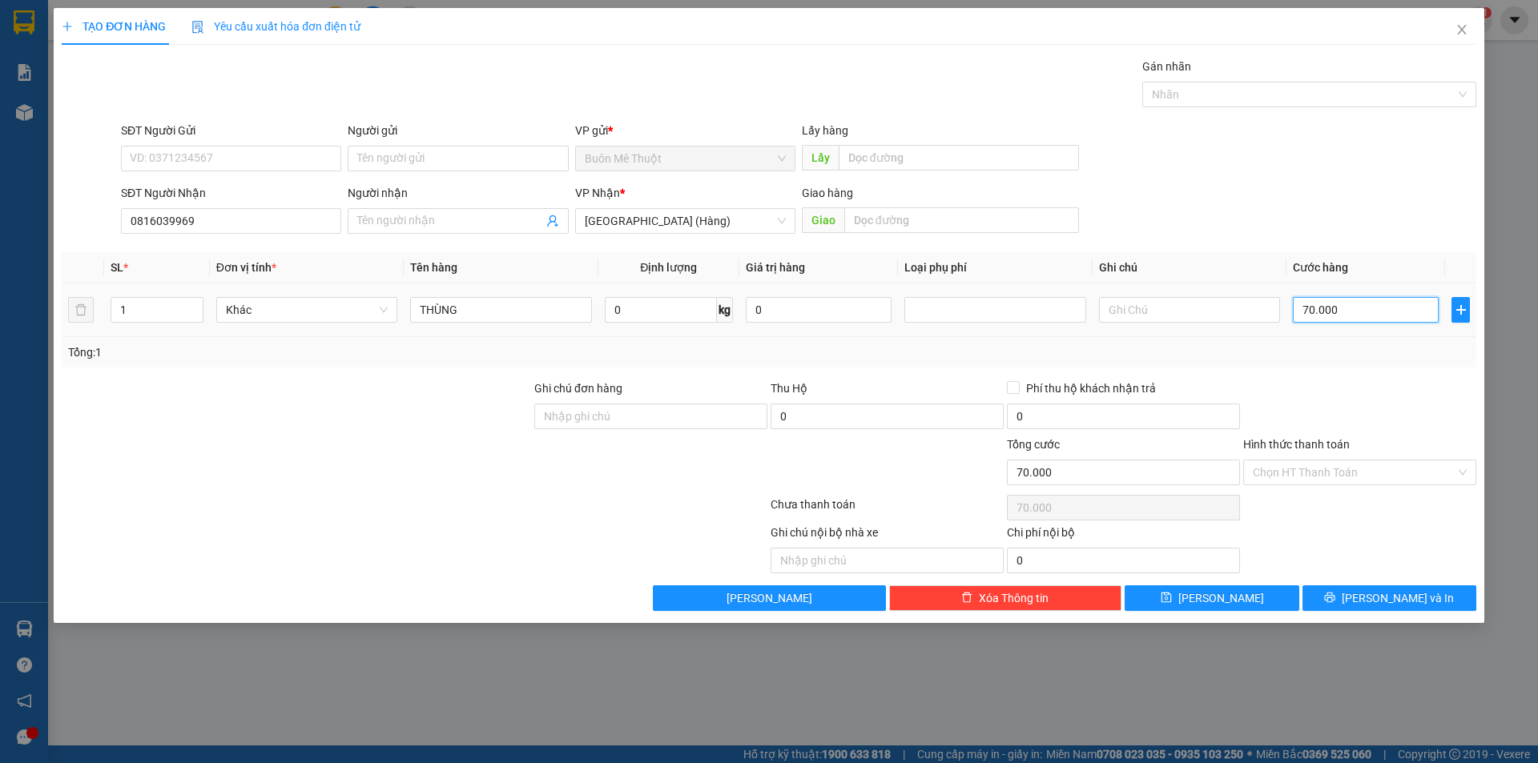
click at [1395, 320] on input "70.000" at bounding box center [1366, 310] width 146 height 26
type input "5"
type input "50"
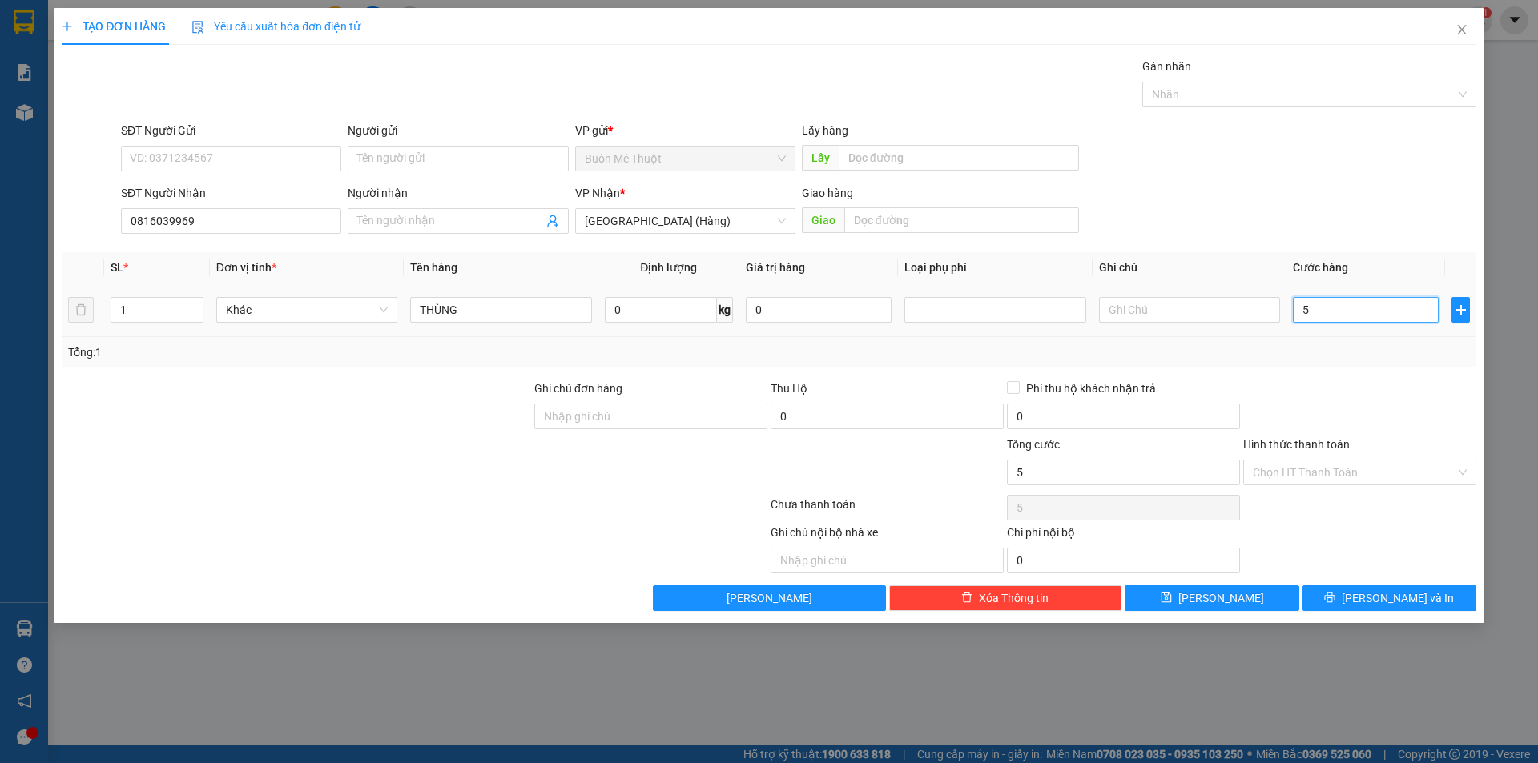
type input "50"
type input "50.000"
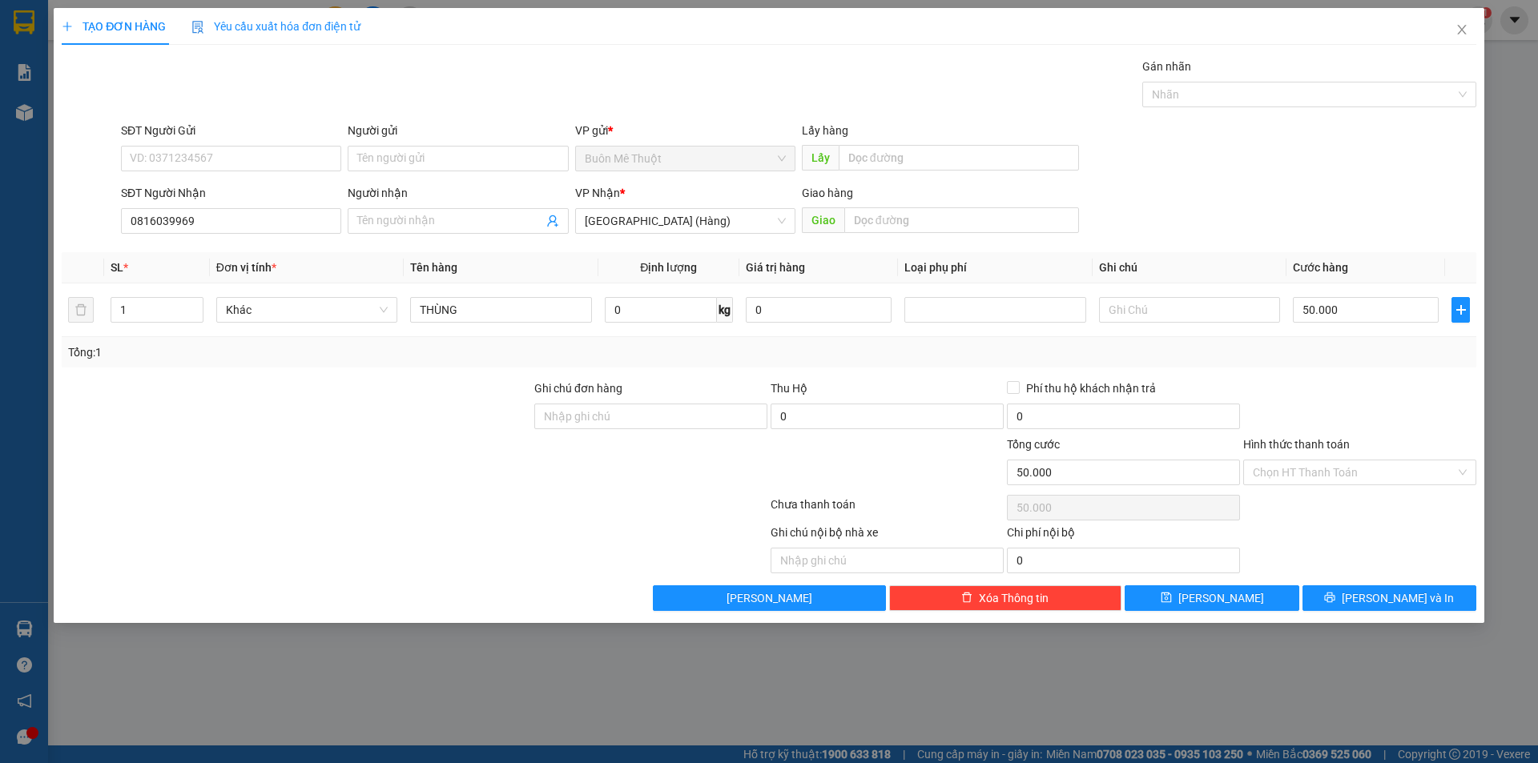
click at [1367, 384] on div at bounding box center [1360, 408] width 236 height 56
click at [1391, 594] on span "[PERSON_NAME] và In" at bounding box center [1398, 599] width 112 height 18
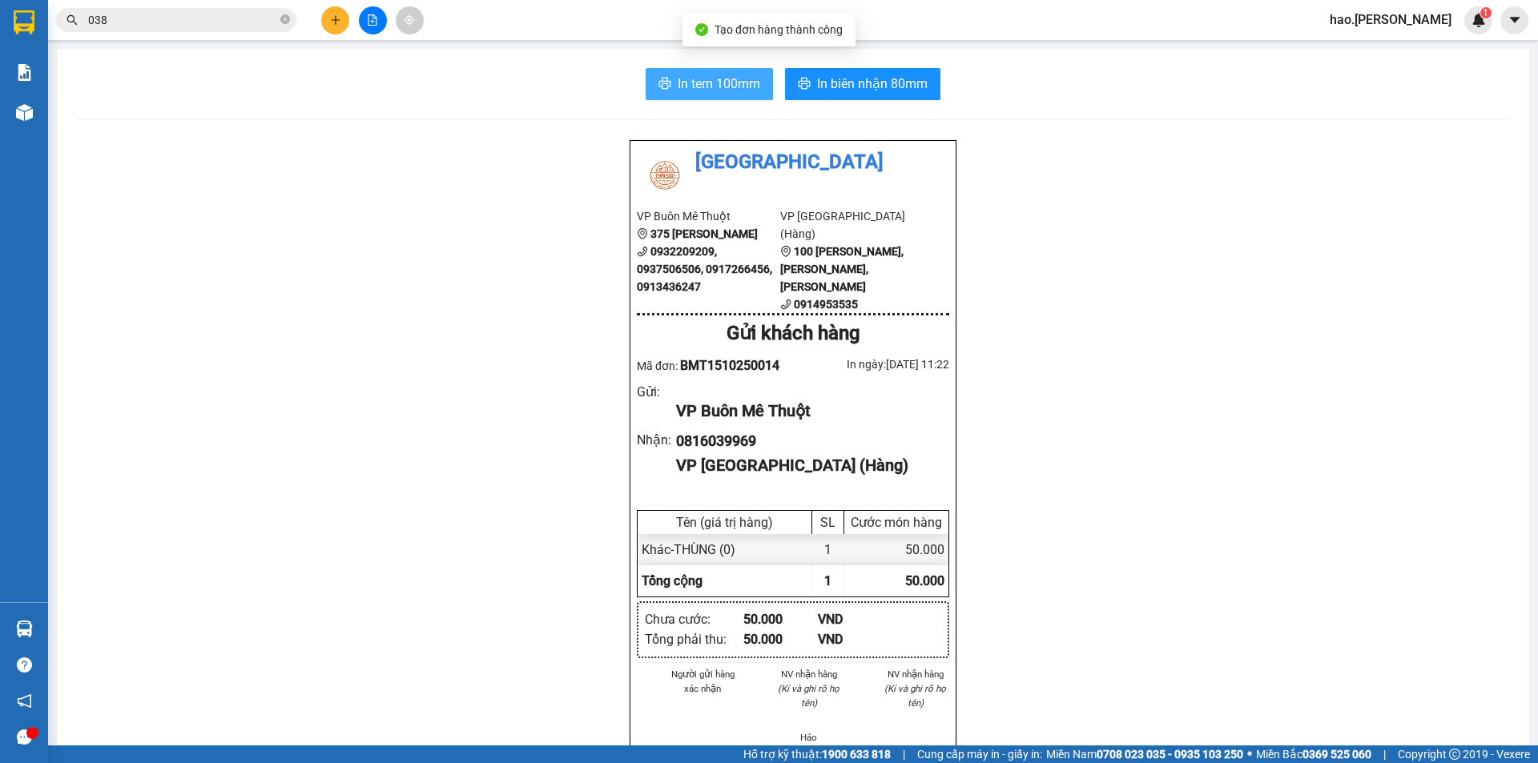
click at [723, 82] on span "In tem 100mm" at bounding box center [719, 84] width 83 height 20
click at [386, 37] on div "Kết quả tìm kiếm ( 5310 ) Bộ lọc Mã ĐH Trạng thái Món hàng Thu hộ Tổng cước Chư…" at bounding box center [769, 20] width 1538 height 40
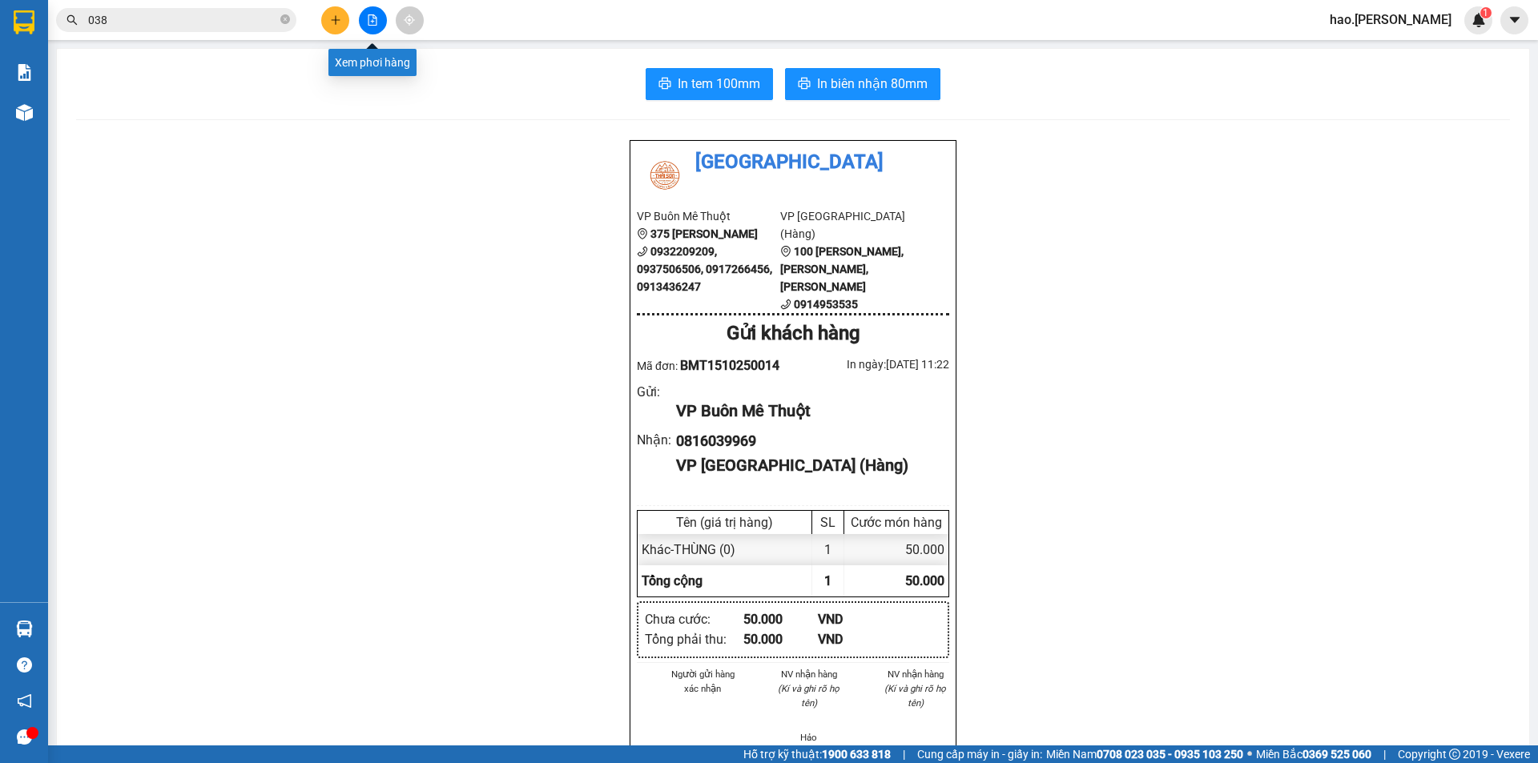
click at [378, 30] on button at bounding box center [373, 20] width 28 height 28
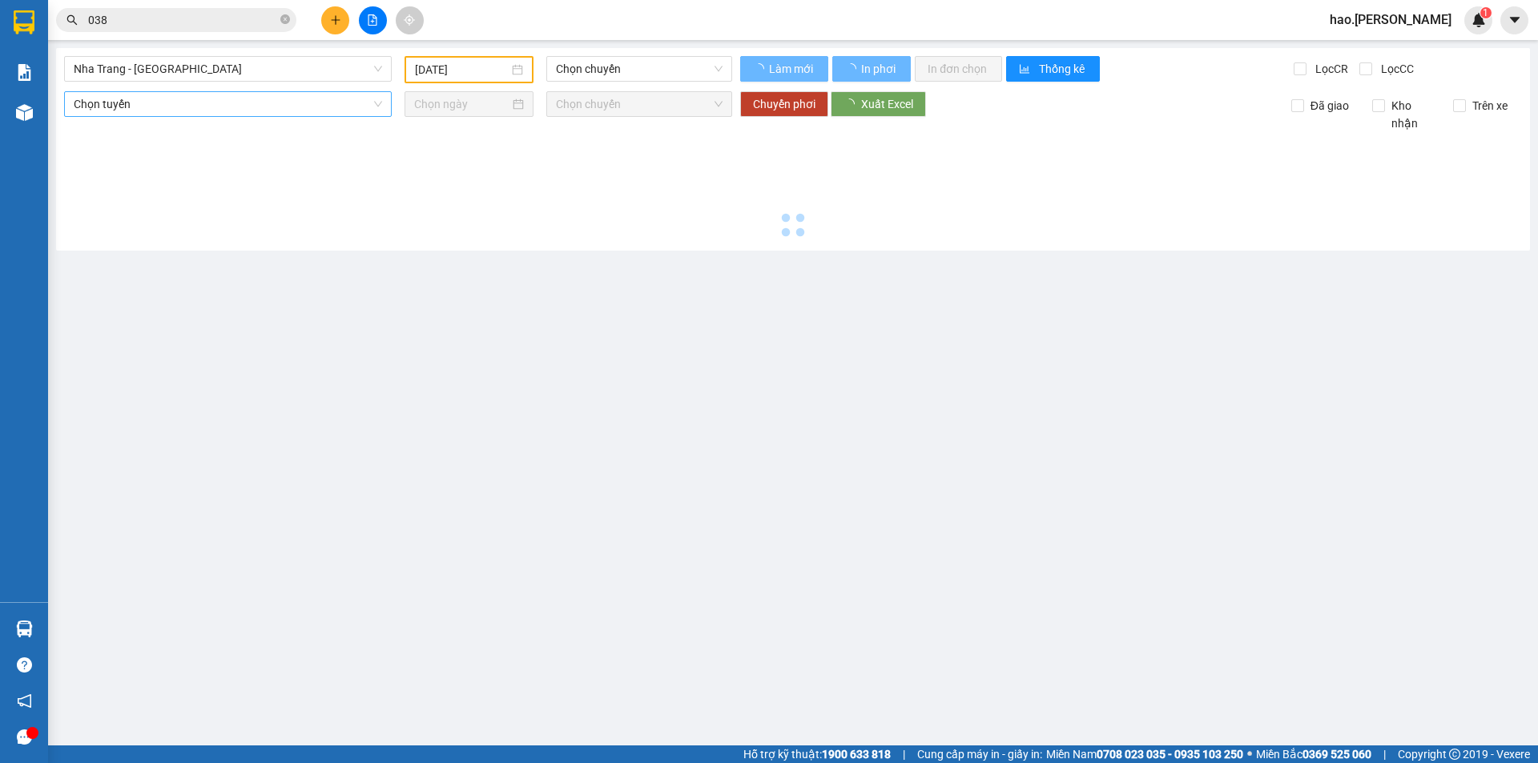
click at [123, 68] on span "Nha Trang - [GEOGRAPHIC_DATA]" at bounding box center [228, 69] width 308 height 24
type input "[DATE]"
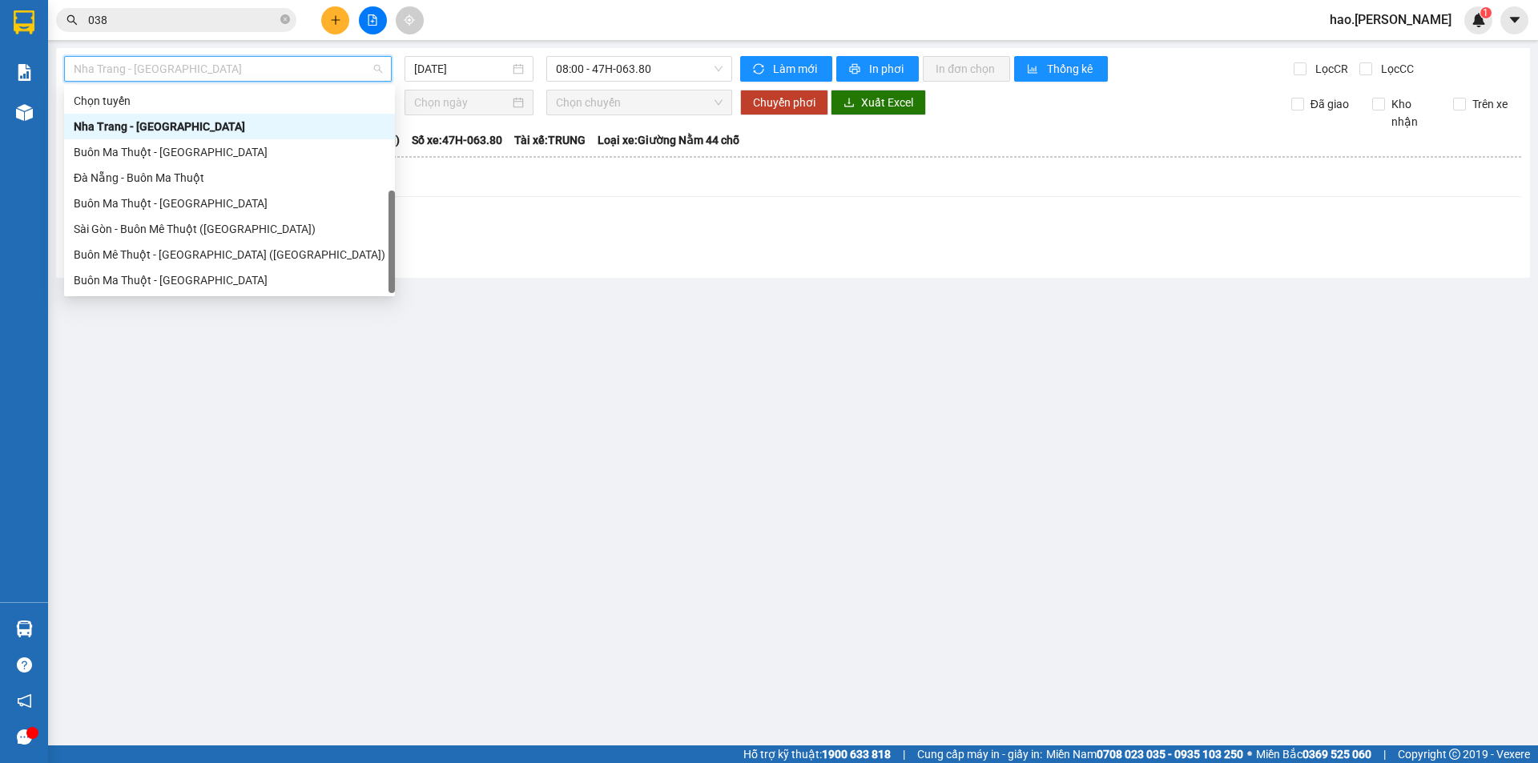
click at [128, 297] on div "Sài Gòn - Buôn Ma Thuột" at bounding box center [230, 306] width 312 height 18
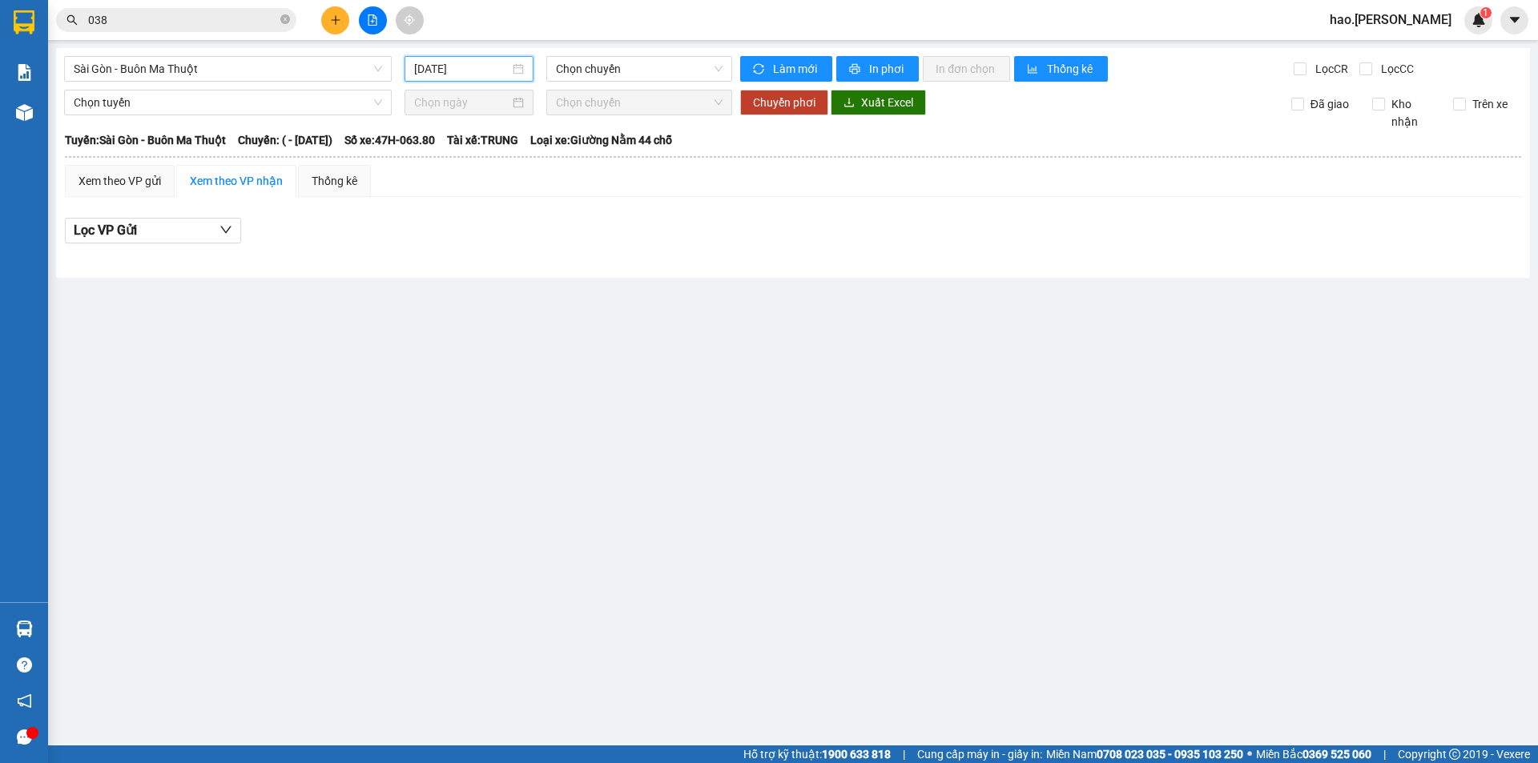
click at [477, 61] on input "[DATE]" at bounding box center [461, 69] width 95 height 18
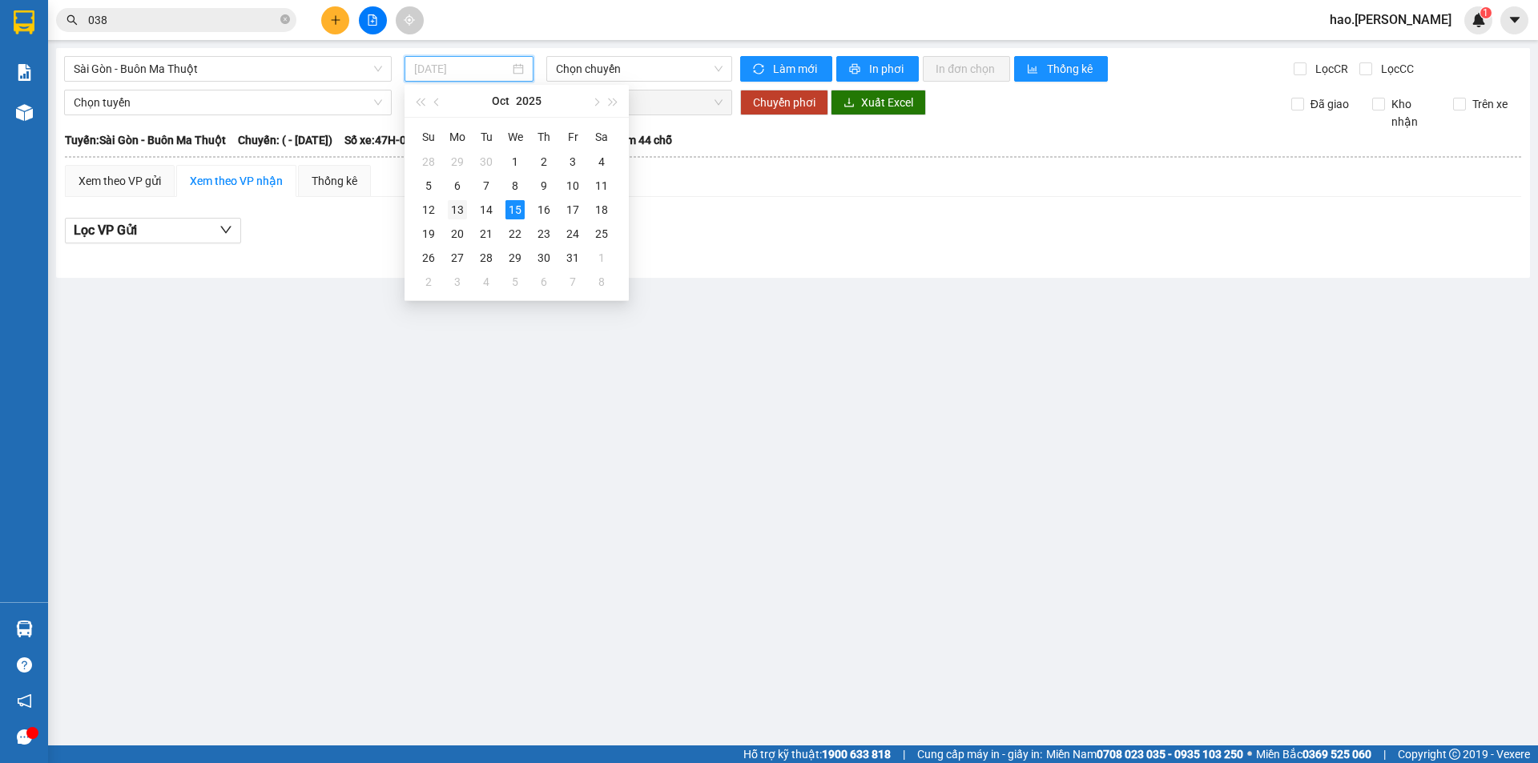
click at [455, 215] on div "13" at bounding box center [457, 209] width 19 height 19
type input "[DATE]"
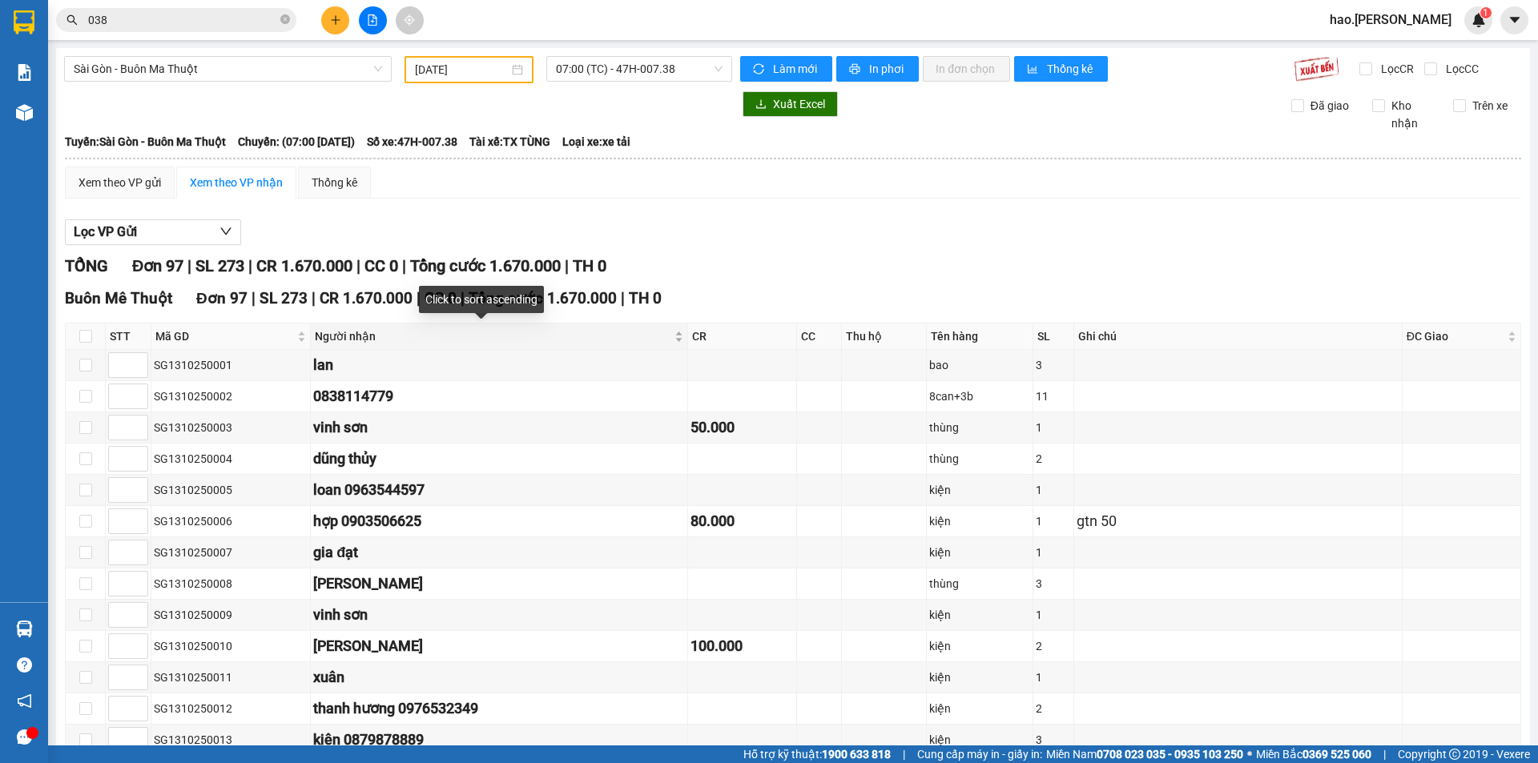
click at [654, 331] on div "Người nhận" at bounding box center [499, 337] width 368 height 18
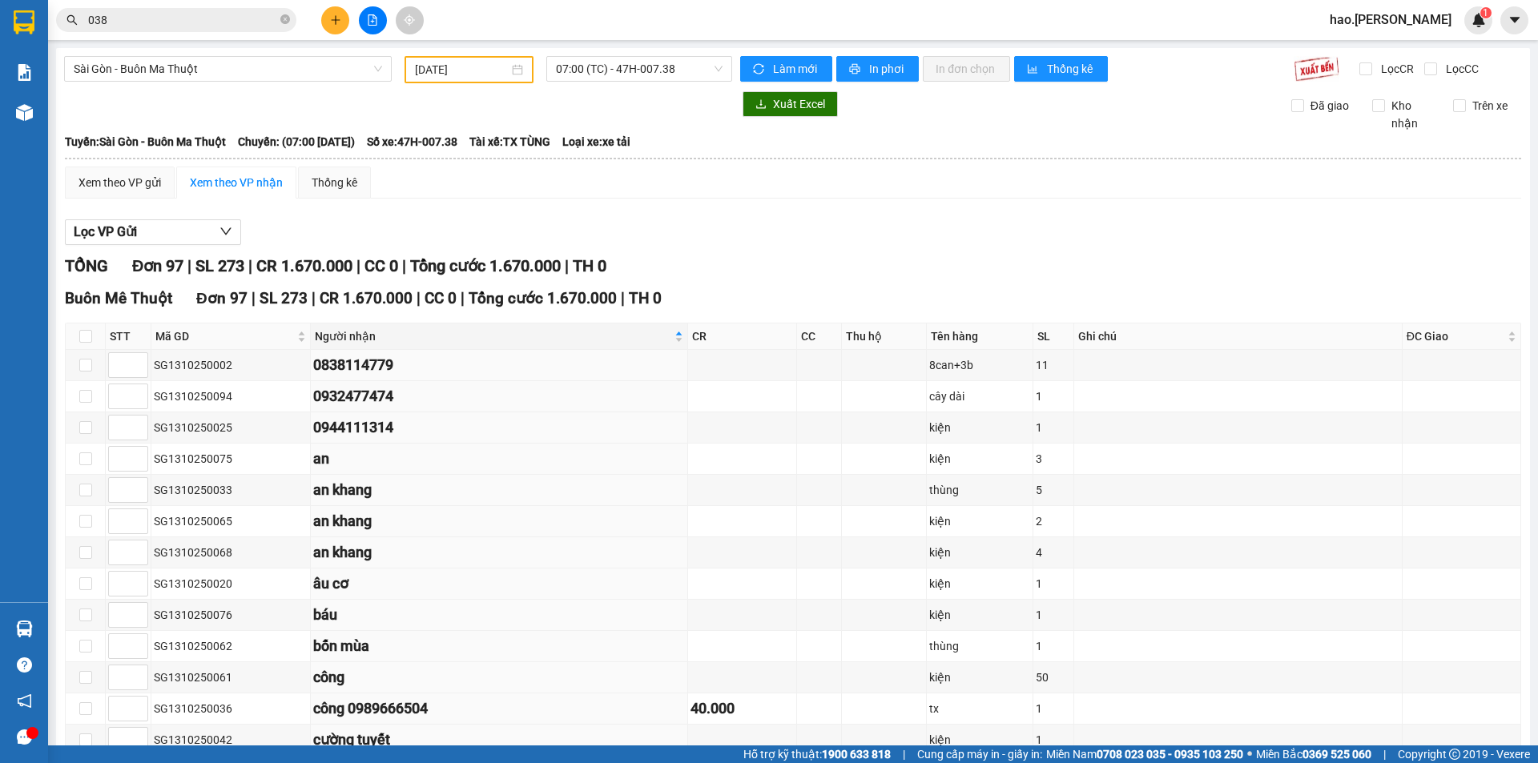
click at [133, 26] on input "038" at bounding box center [182, 20] width 189 height 18
